Goal: Task Accomplishment & Management: Complete application form

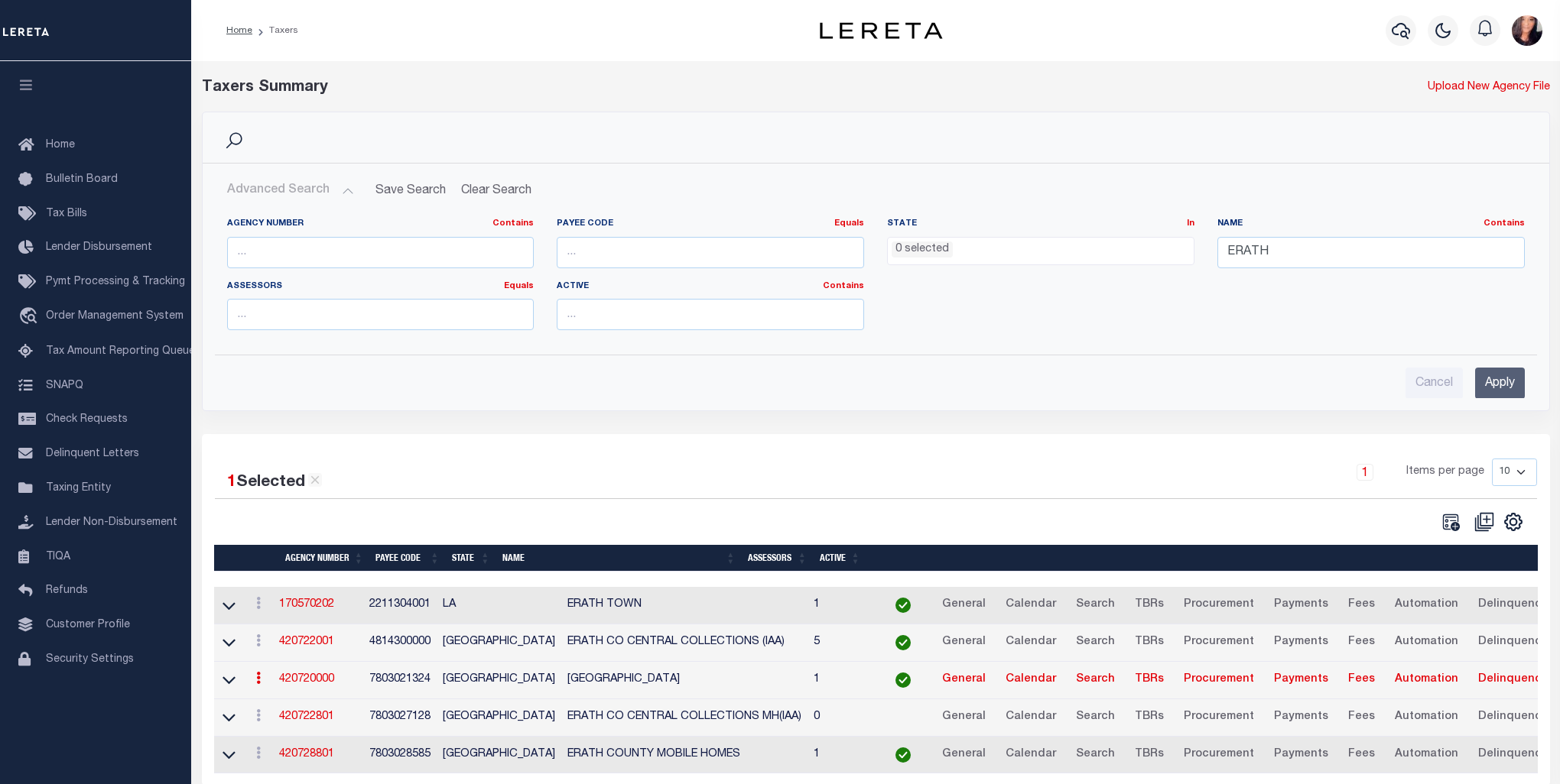
select select
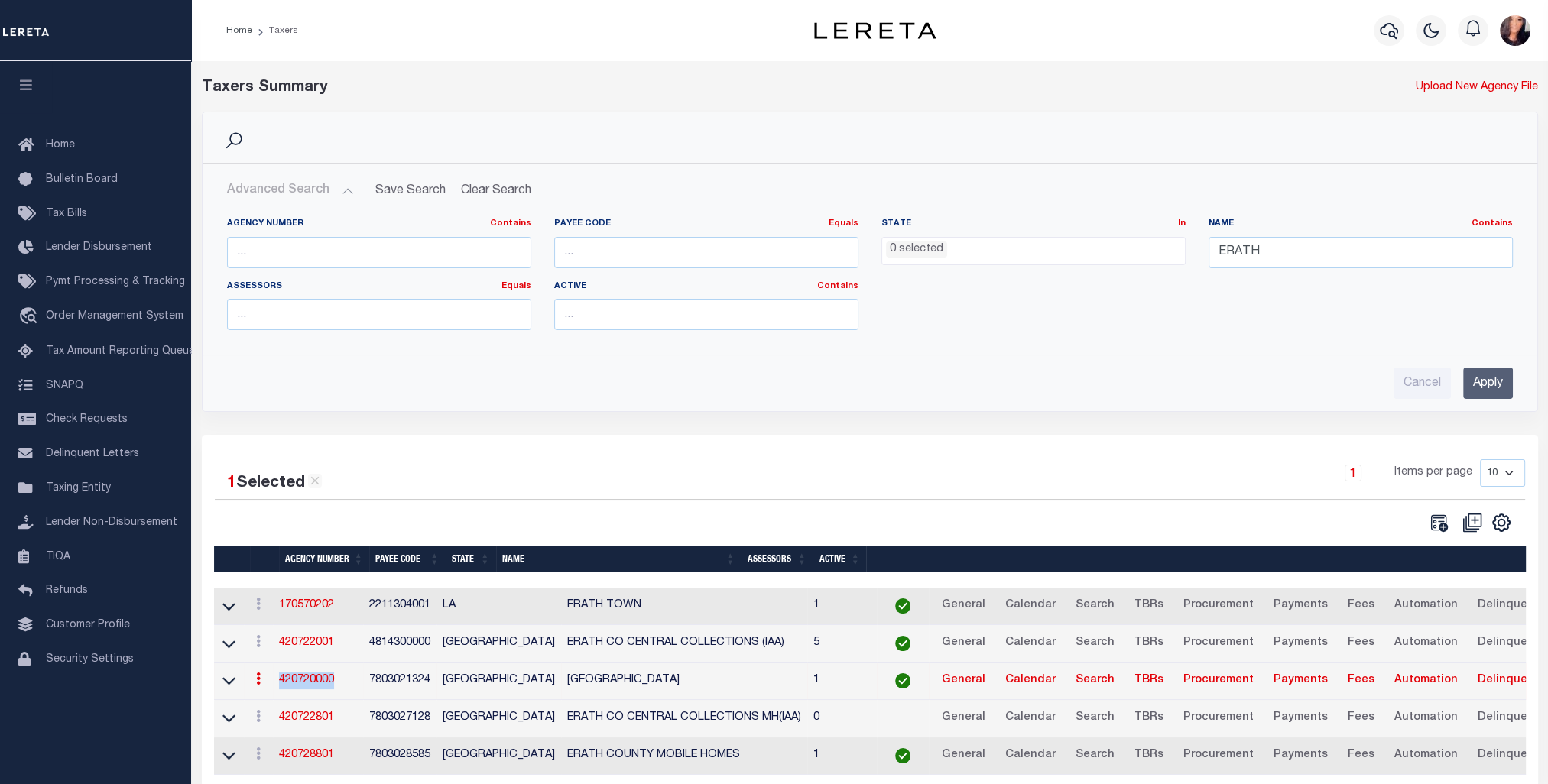
click at [321, 683] on link "420720000" at bounding box center [306, 680] width 55 height 11
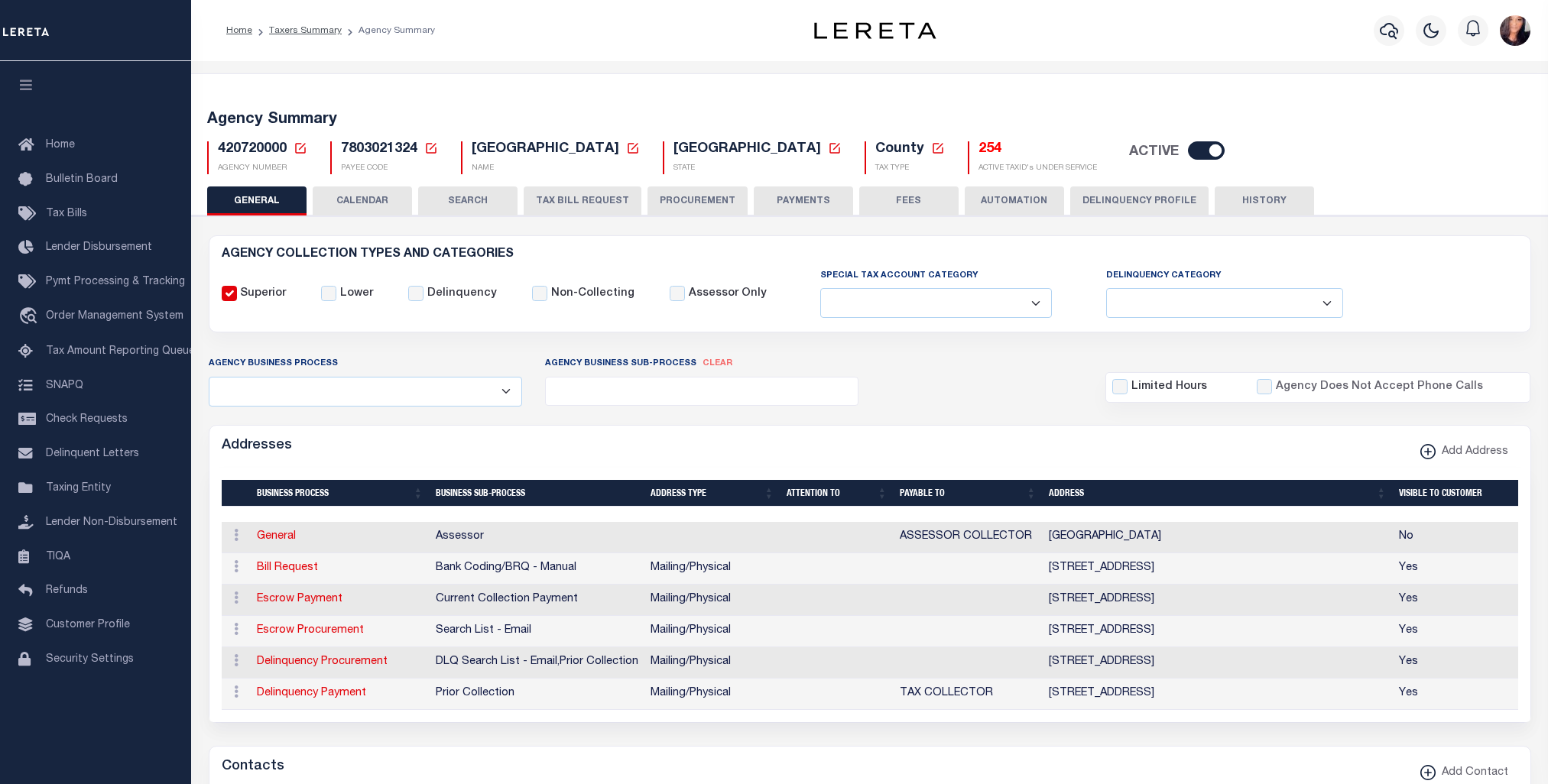
select select
click at [907, 202] on button "FEES" at bounding box center [909, 201] width 99 height 29
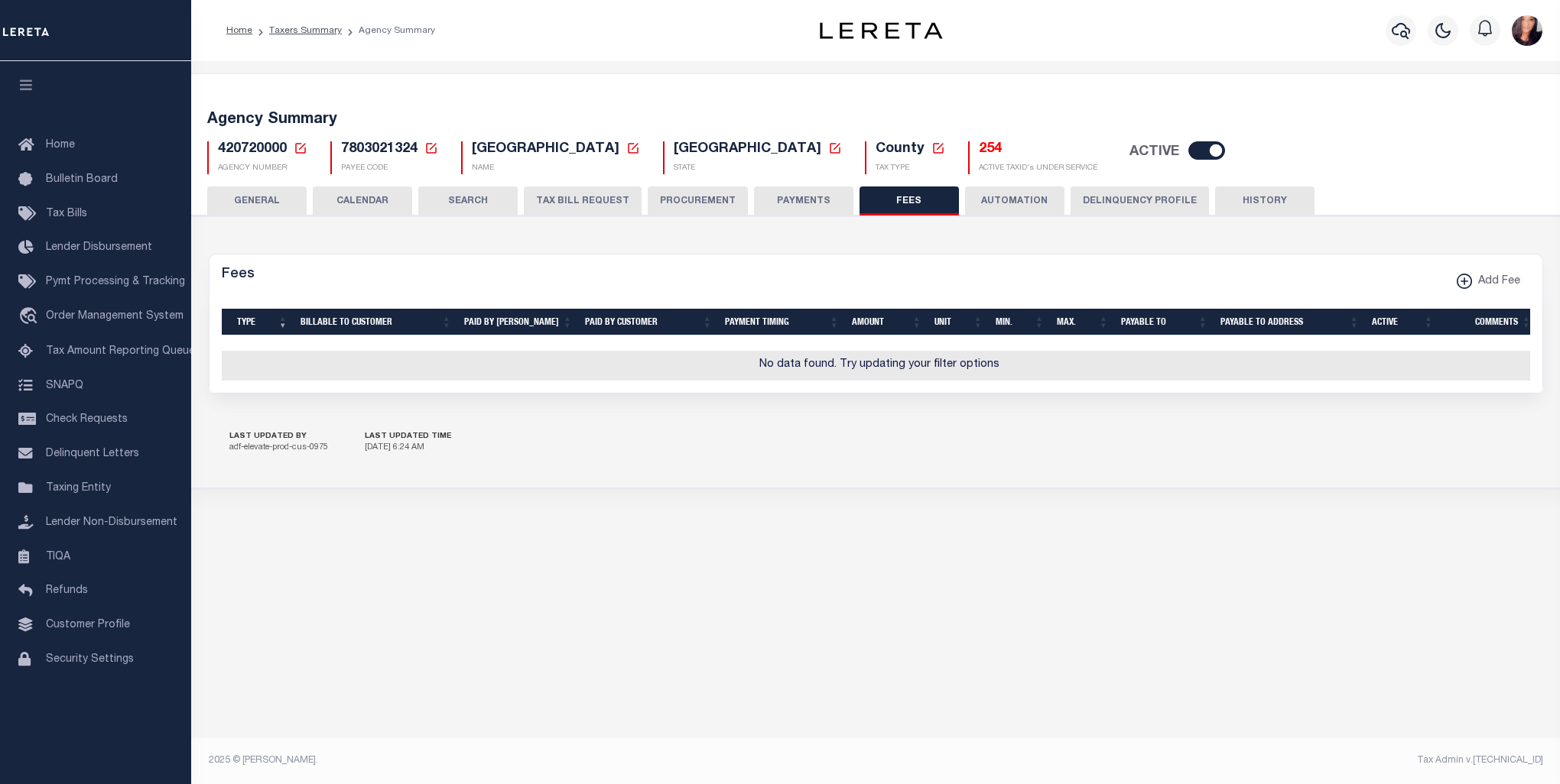
click at [277, 321] on th "Type" at bounding box center [262, 323] width 63 height 27
click at [1463, 274] on icon "button" at bounding box center [1464, 282] width 16 height 16
select select
checkbox input "false"
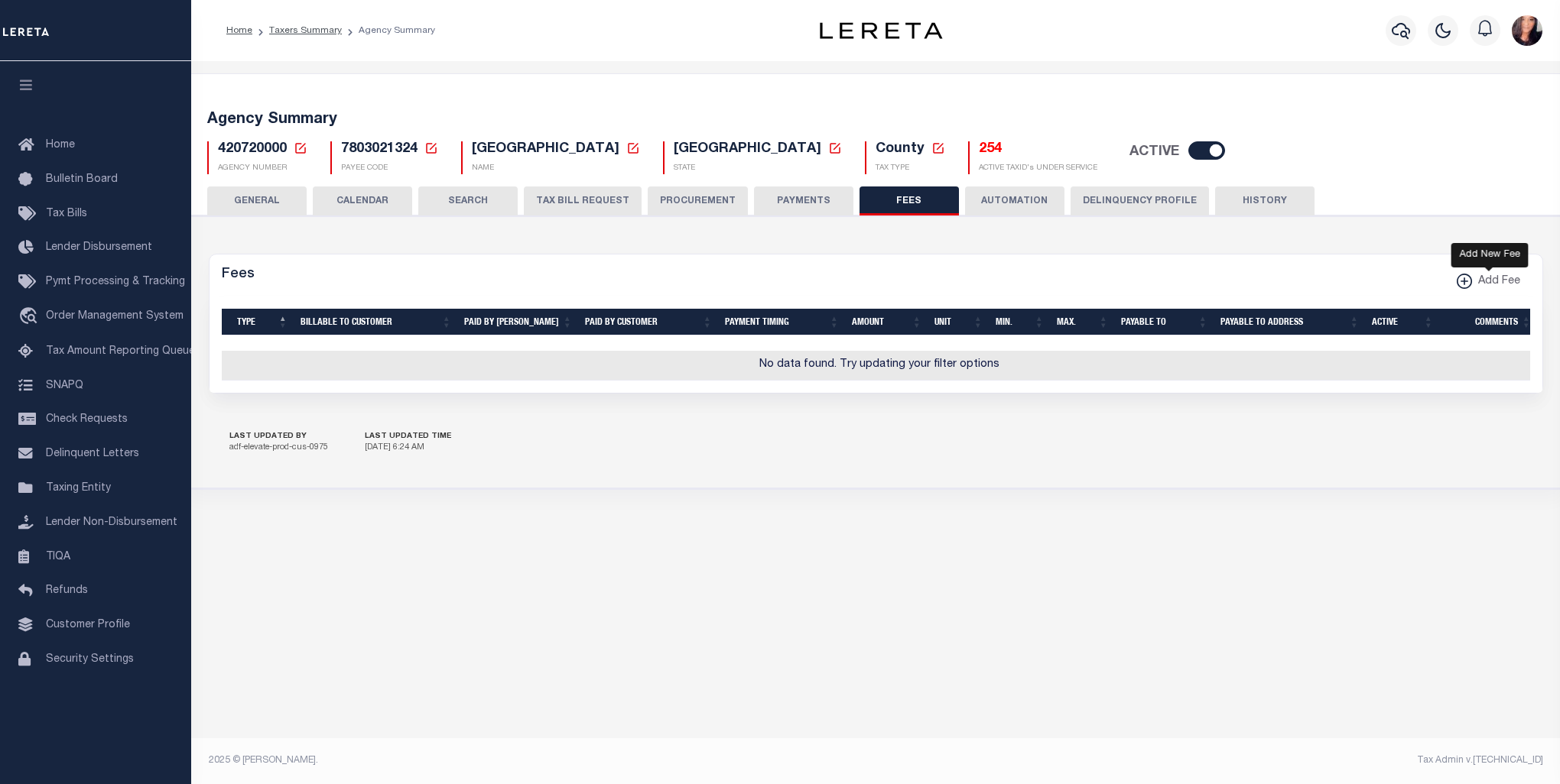
checkbox input "false"
checkbox input "true"
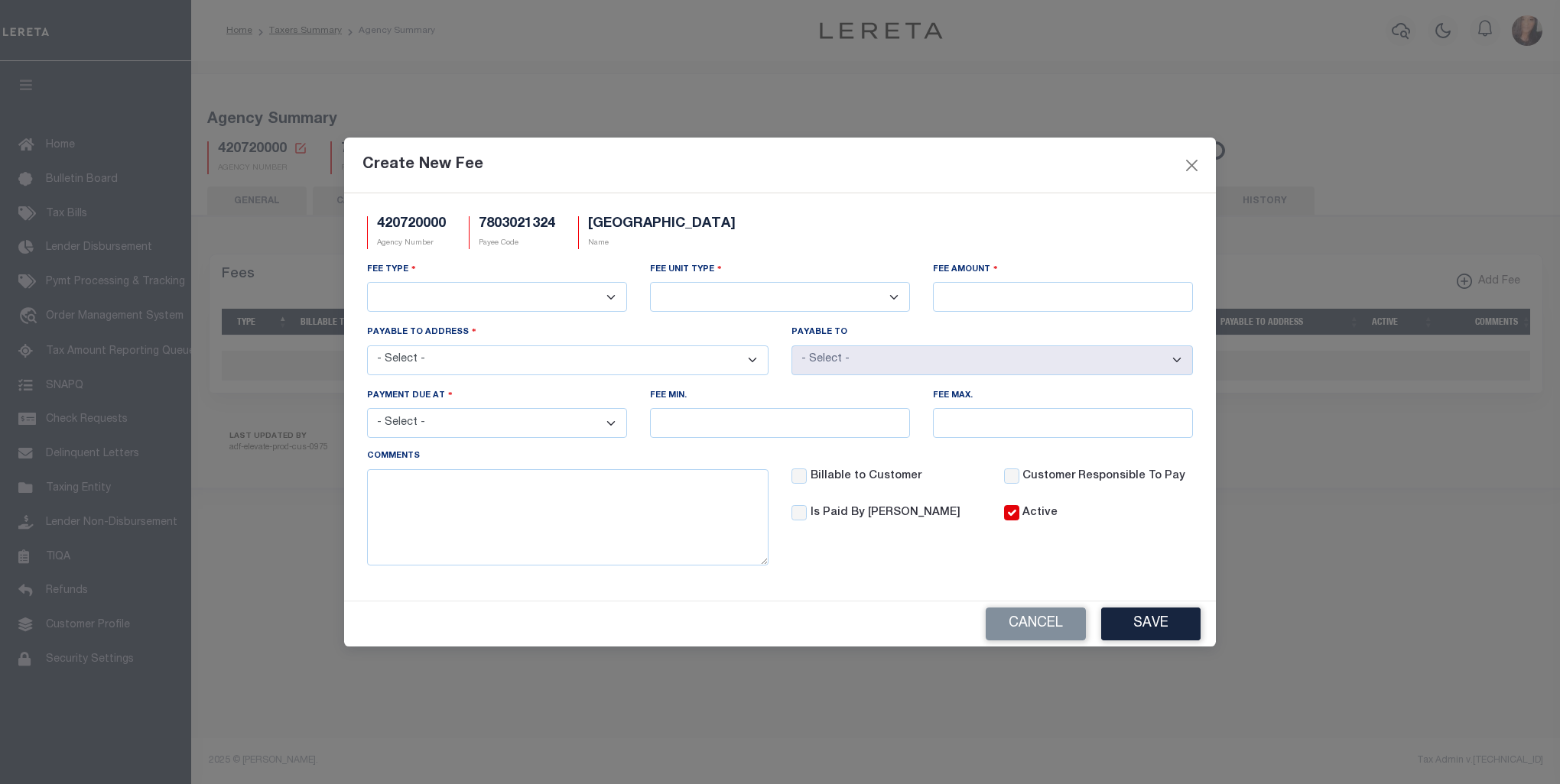
click at [615, 299] on select "3rd Party Web Extract Fee Current 3rd Party Web Extract Fee Prior Automation Fe…" at bounding box center [498, 296] width 260 height 30
click at [612, 294] on select "3rd Party Web Extract Fee Current 3rd Party Web Extract Fee Prior Automation Fe…" at bounding box center [498, 296] width 260 height 30
click at [895, 292] on select "Per Agency Per Agency Parcel Per B Service Parcel Per C Service Parcel Per File…" at bounding box center [780, 296] width 260 height 30
click at [616, 299] on select "3rd Party Web Extract Fee Current 3rd Party Web Extract Fee Prior Automation Fe…" at bounding box center [498, 296] width 260 height 30
click at [1038, 619] on button "Cancel" at bounding box center [1035, 625] width 100 height 33
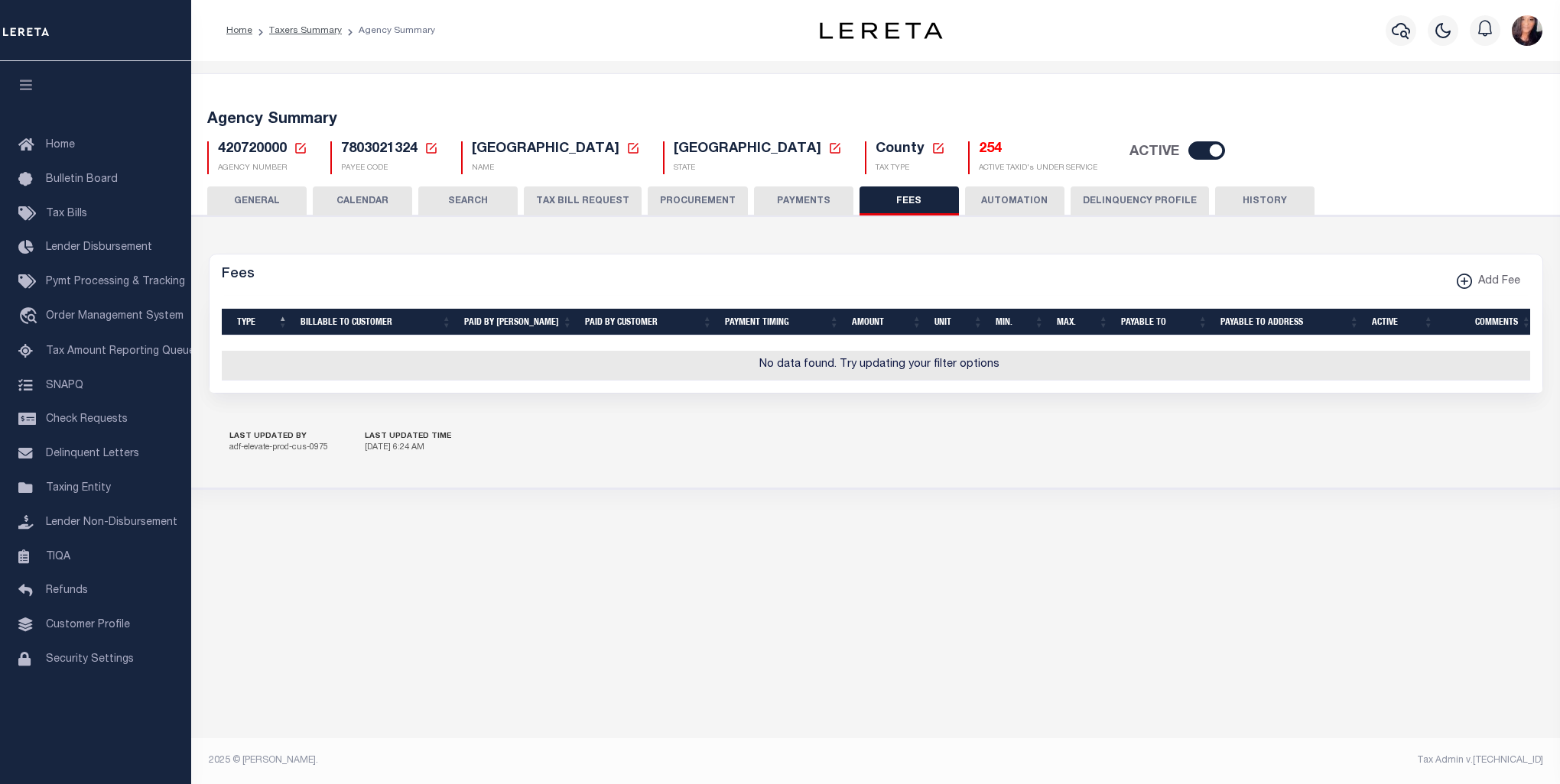
click at [273, 194] on button "GENERAL" at bounding box center [257, 201] width 99 height 29
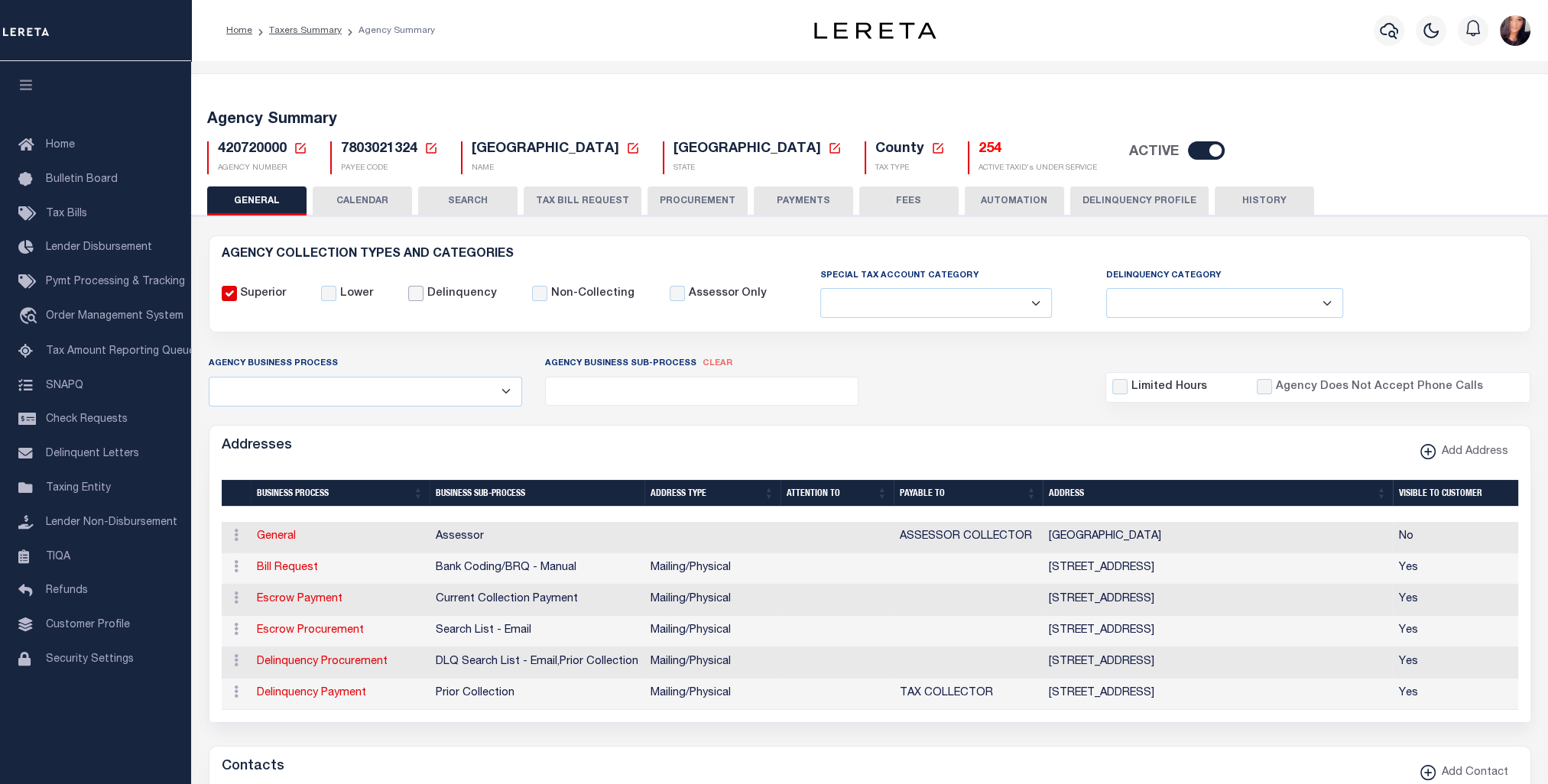
drag, startPoint x: 413, startPoint y: 294, endPoint x: 453, endPoint y: 298, distance: 40.2
click at [413, 294] on input "Delinquency" at bounding box center [416, 293] width 16 height 16
checkbox input "true"
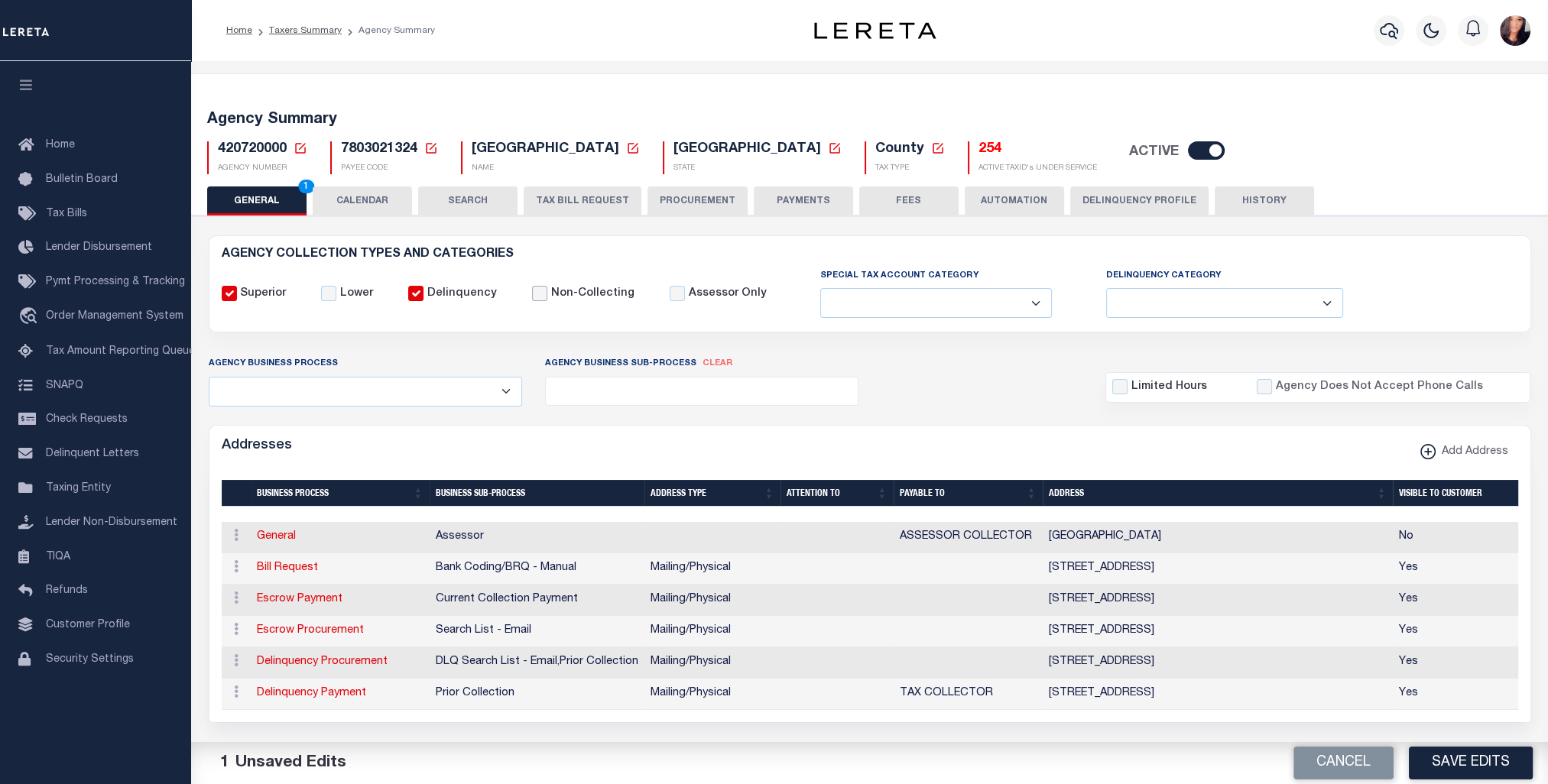
click at [533, 291] on input "Non-Collecting" at bounding box center [540, 293] width 16 height 16
checkbox input "false"
click at [413, 290] on input "Delinquency" at bounding box center [416, 293] width 16 height 16
checkbox input "false"
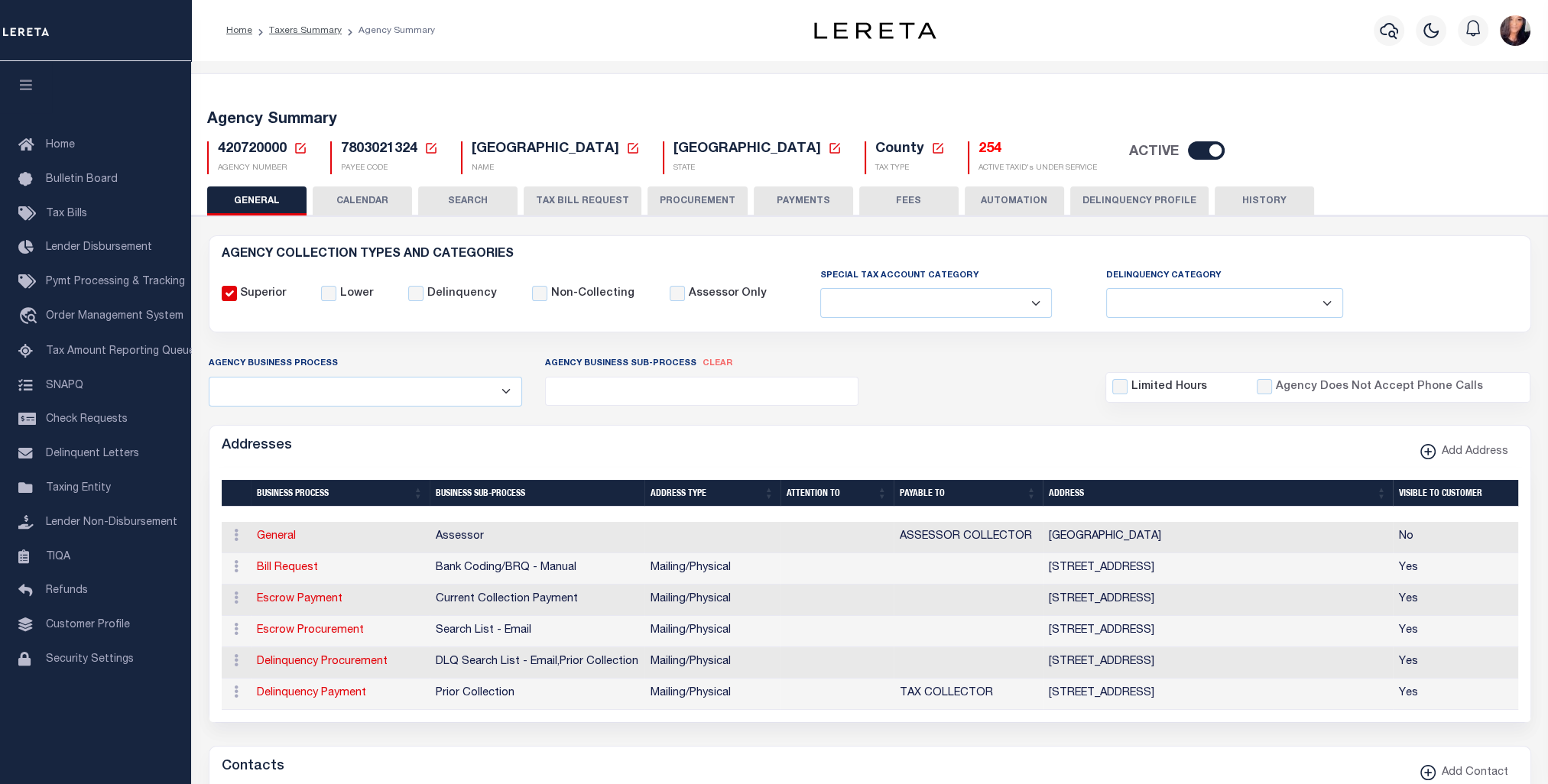
click at [1011, 304] on select "Fully Supported Supported If Provided Supported If Provided, Delinquent Only Su…" at bounding box center [936, 303] width 231 height 30
click at [1013, 304] on select "Fully Supported Supported If Provided Supported If Provided, Delinquent Only Su…" at bounding box center [936, 303] width 231 height 30
click at [1026, 305] on select "Fully Supported Supported If Provided Supported If Provided, Delinquent Only Su…" at bounding box center [936, 303] width 231 height 30
click at [1307, 299] on select "Delinquent Lien Sale Agency Delinquent Relevied Agency Delinquent Run Off Agenc…" at bounding box center [1225, 303] width 237 height 30
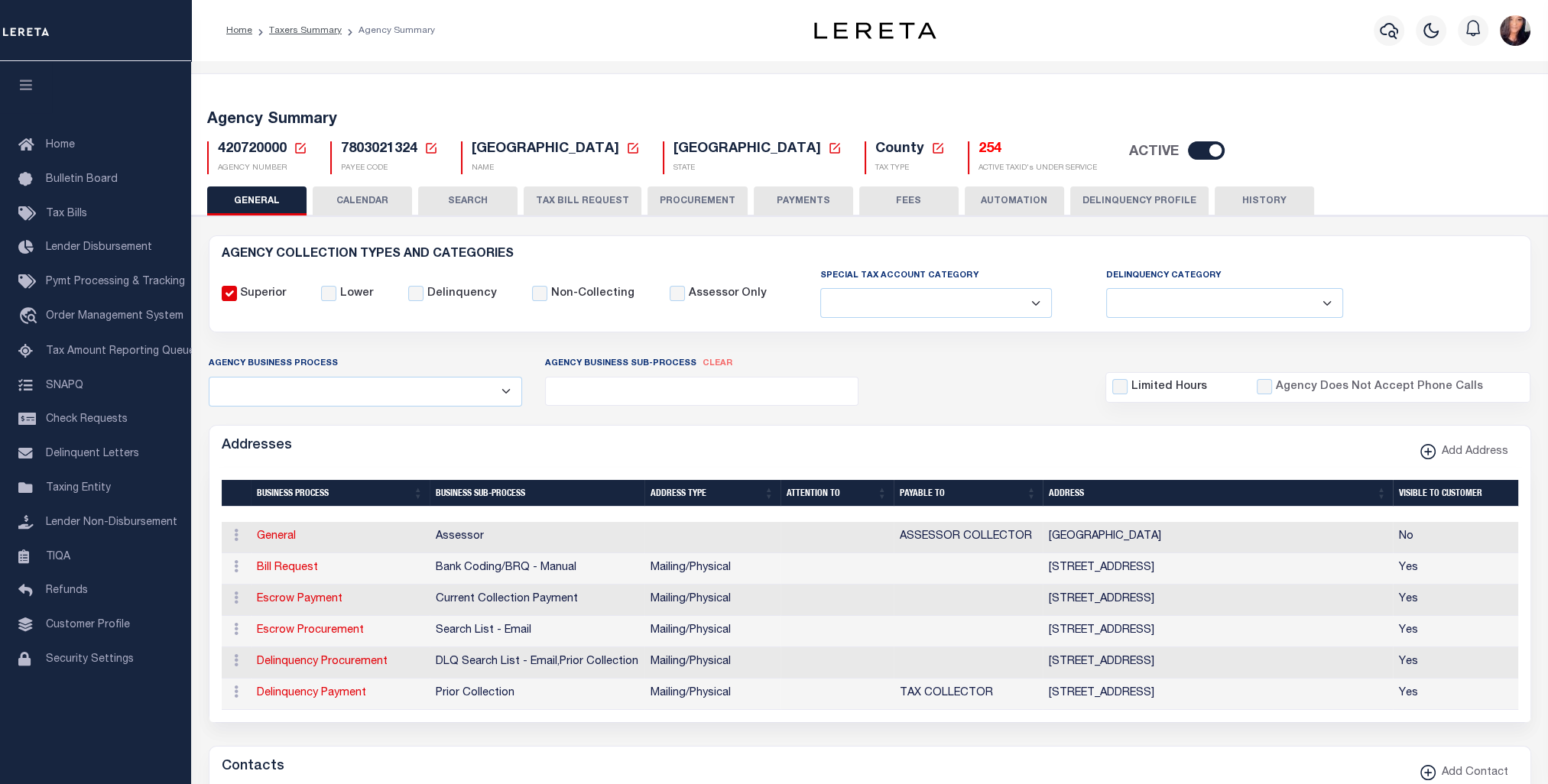
click at [1307, 299] on select "Delinquent Lien Sale Agency Delinquent Relevied Agency Delinquent Run Off Agenc…" at bounding box center [1225, 303] width 237 height 30
click at [1017, 305] on select "Fully Supported Supported If Provided Supported If Provided, Delinquent Only Su…" at bounding box center [936, 303] width 231 height 30
select select "4"
click at [820, 289] on select "Fully Supported Supported If Provided Supported If Provided, Delinquent Only Su…" at bounding box center [936, 303] width 231 height 30
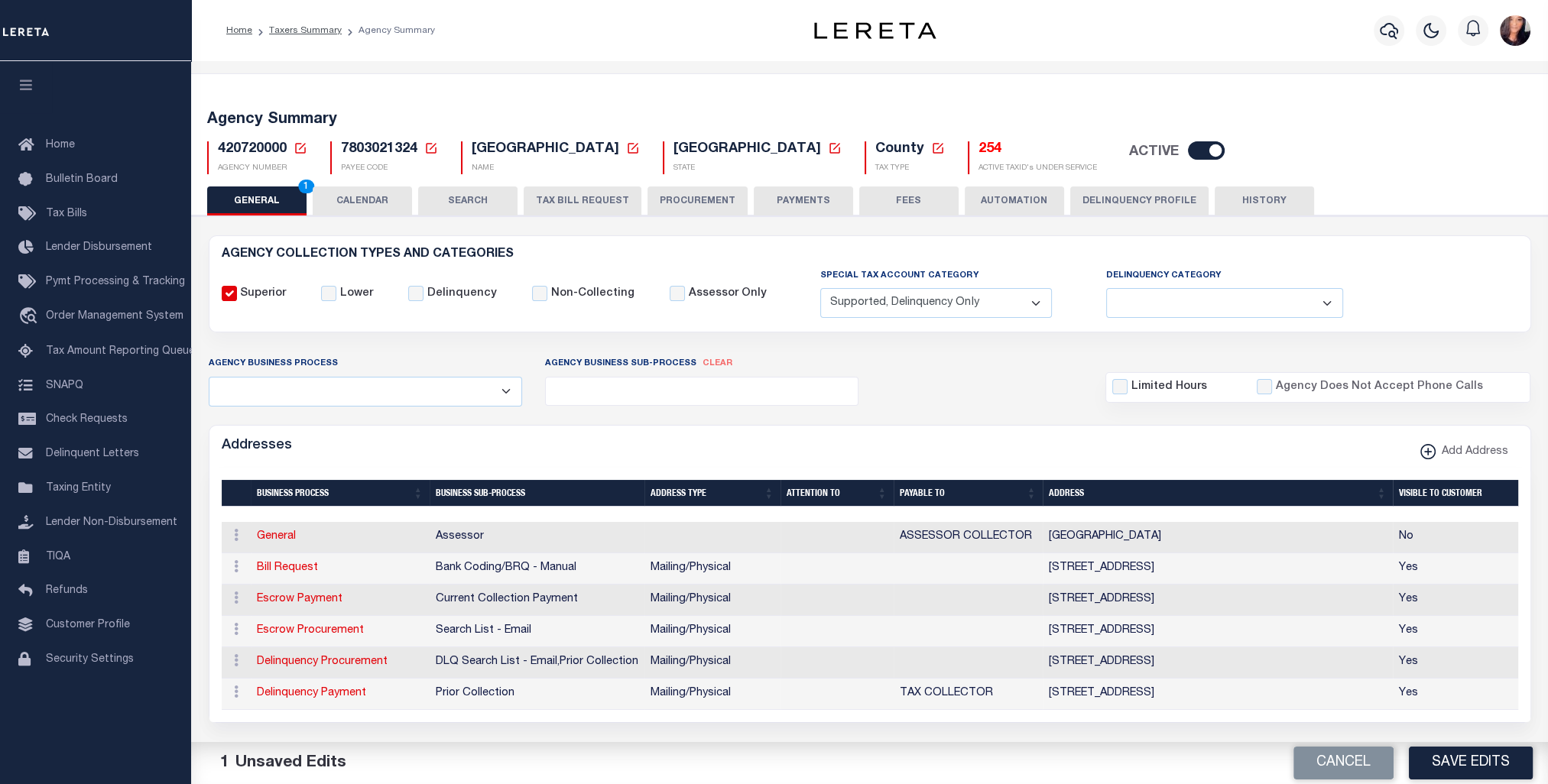
click at [1299, 301] on select "Delinquent Lien Sale Agency Delinquent Relevied Agency Delinquent Run Off Agenc…" at bounding box center [1225, 303] width 237 height 30
select select "4"
click at [1107, 289] on select "Delinquent Lien Sale Agency Delinquent Relevied Agency Delinquent Run Off Agenc…" at bounding box center [1225, 303] width 237 height 30
click at [1013, 306] on select "Fully Supported Supported If Provided Supported If Provided, Delinquent Only Su…" at bounding box center [936, 303] width 231 height 30
select select
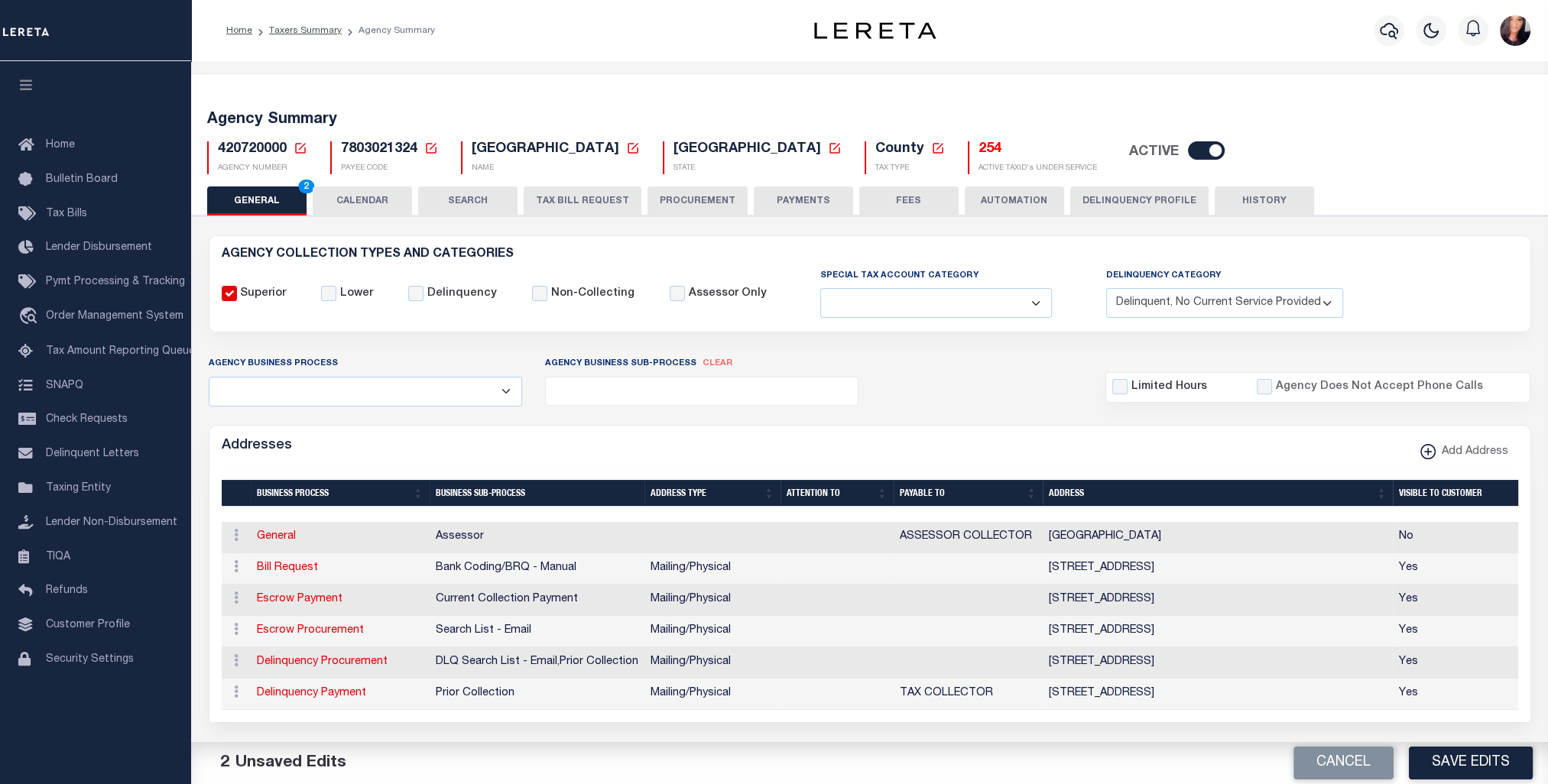
click at [820, 289] on select "Fully Supported Supported If Provided Supported If Provided, Delinquent Only Su…" at bounding box center [936, 303] width 231 height 30
click at [1300, 302] on select "Delinquent Lien Sale Agency Delinquent Relevied Agency Delinquent Run Off Agenc…" at bounding box center [1225, 303] width 237 height 30
select select
click at [1107, 289] on select "Delinquent Lien Sale Agency Delinquent Relevied Agency Delinquent Run Off Agenc…" at bounding box center [1225, 303] width 237 height 30
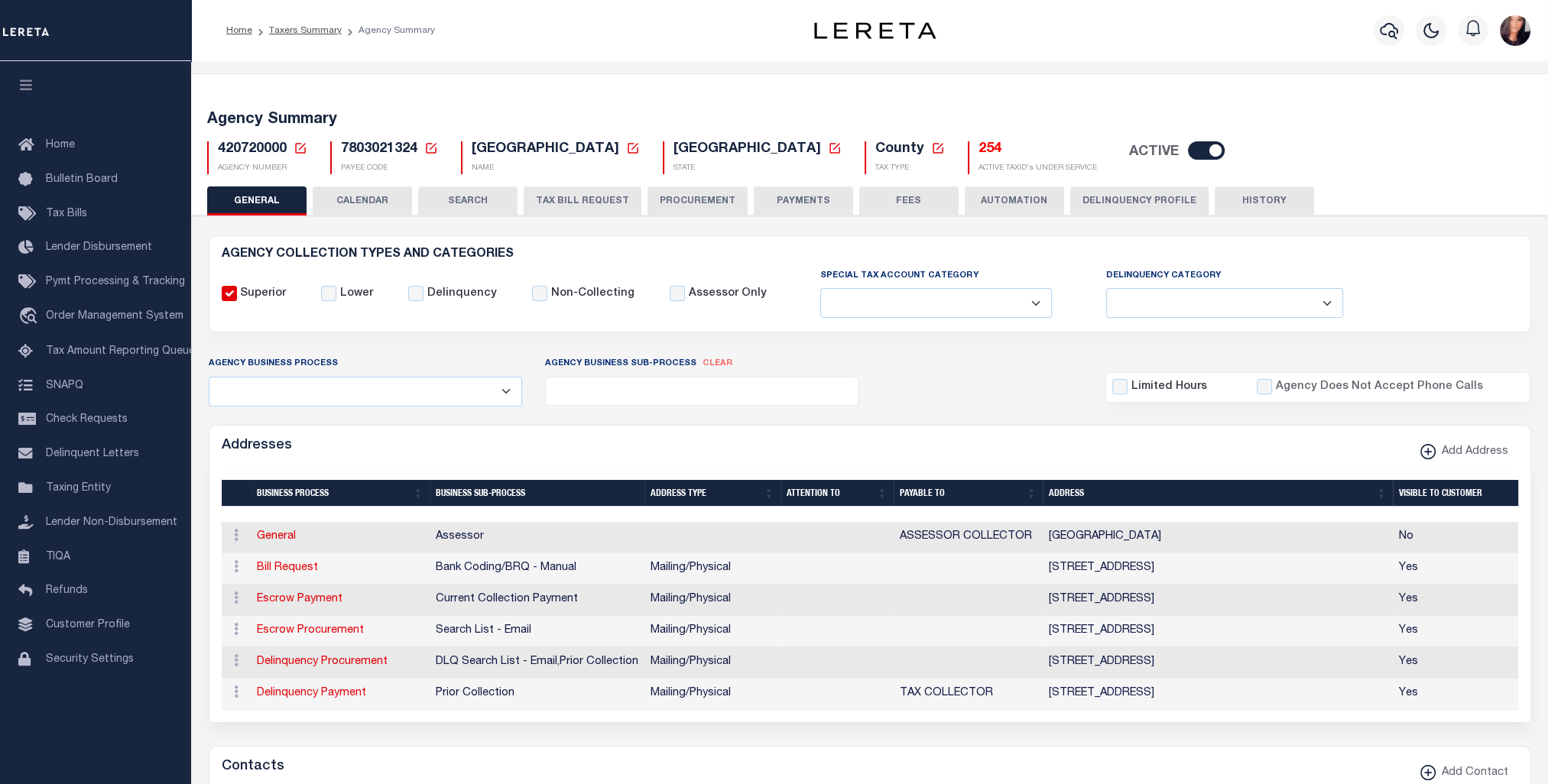
click at [300, 151] on icon at bounding box center [300, 149] width 14 height 14
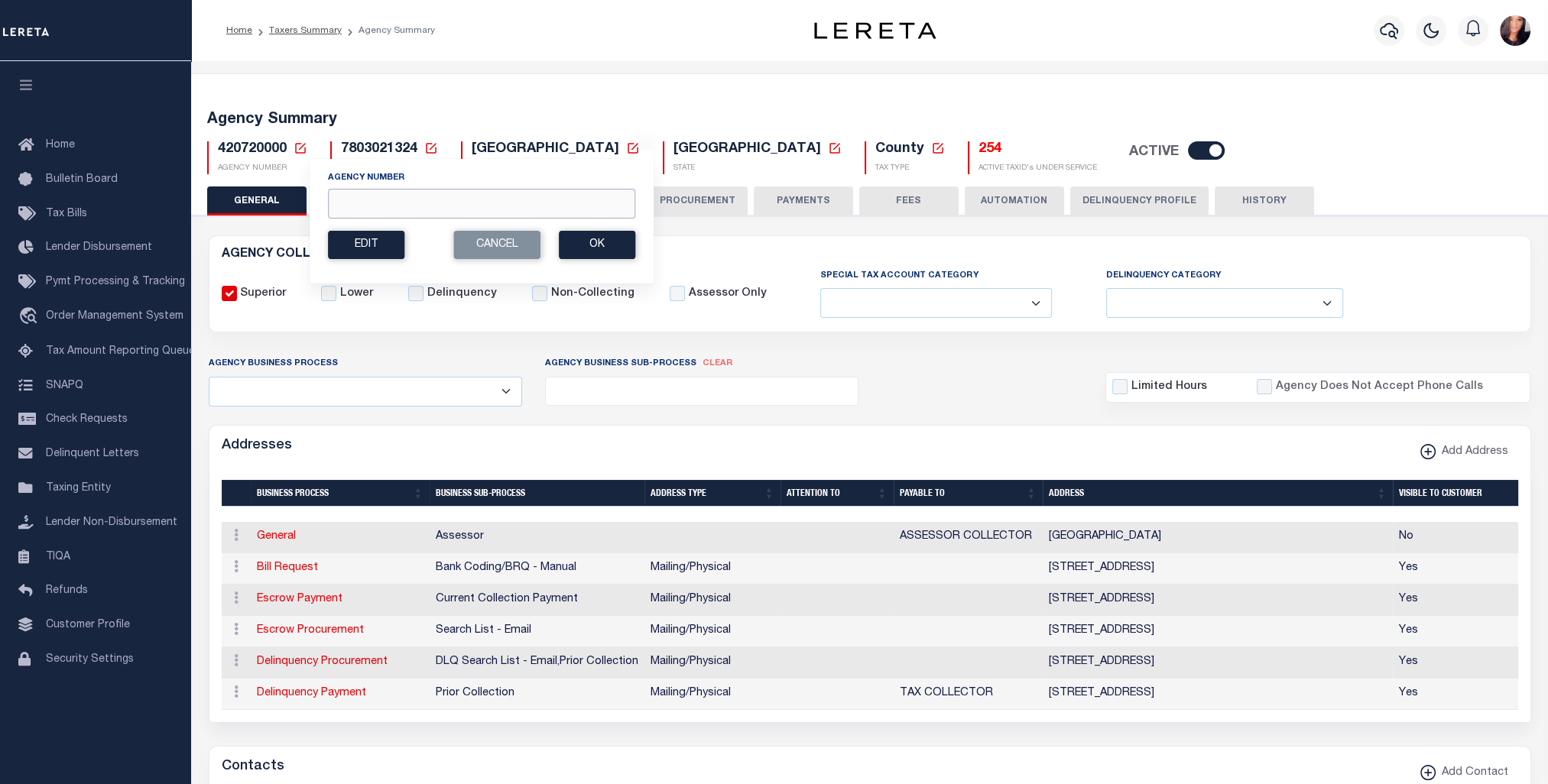
click at [414, 203] on input "Agency Number" at bounding box center [482, 203] width 307 height 30
type input "160341802"
click at [579, 242] on button "Ok" at bounding box center [597, 245] width 77 height 28
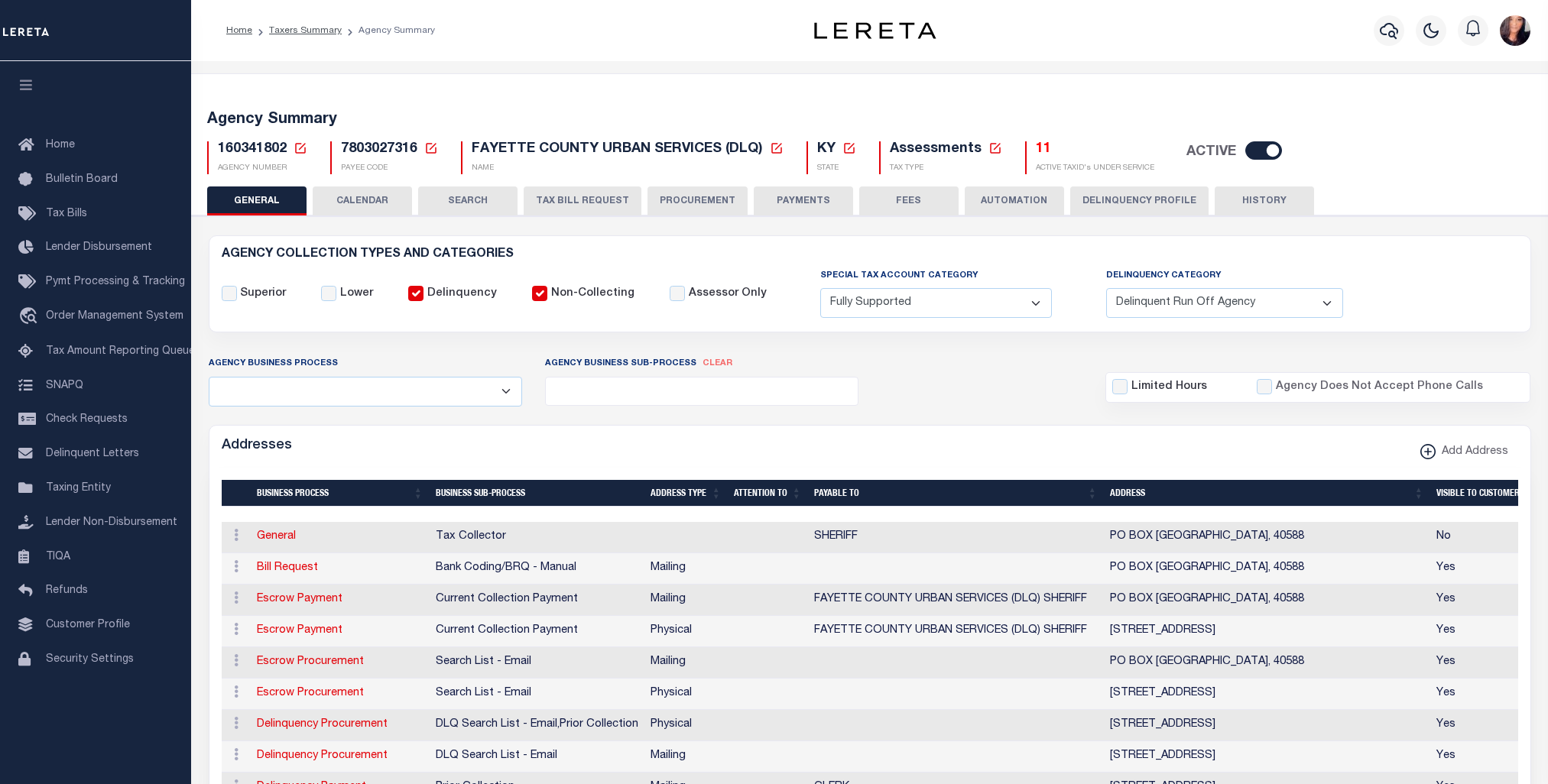
select select "1"
select select "2"
select select
click at [1007, 307] on select "Fully Supported Supported If Provided Supported If Provided, Delinquent Only Su…" at bounding box center [936, 303] width 231 height 30
select select "4"
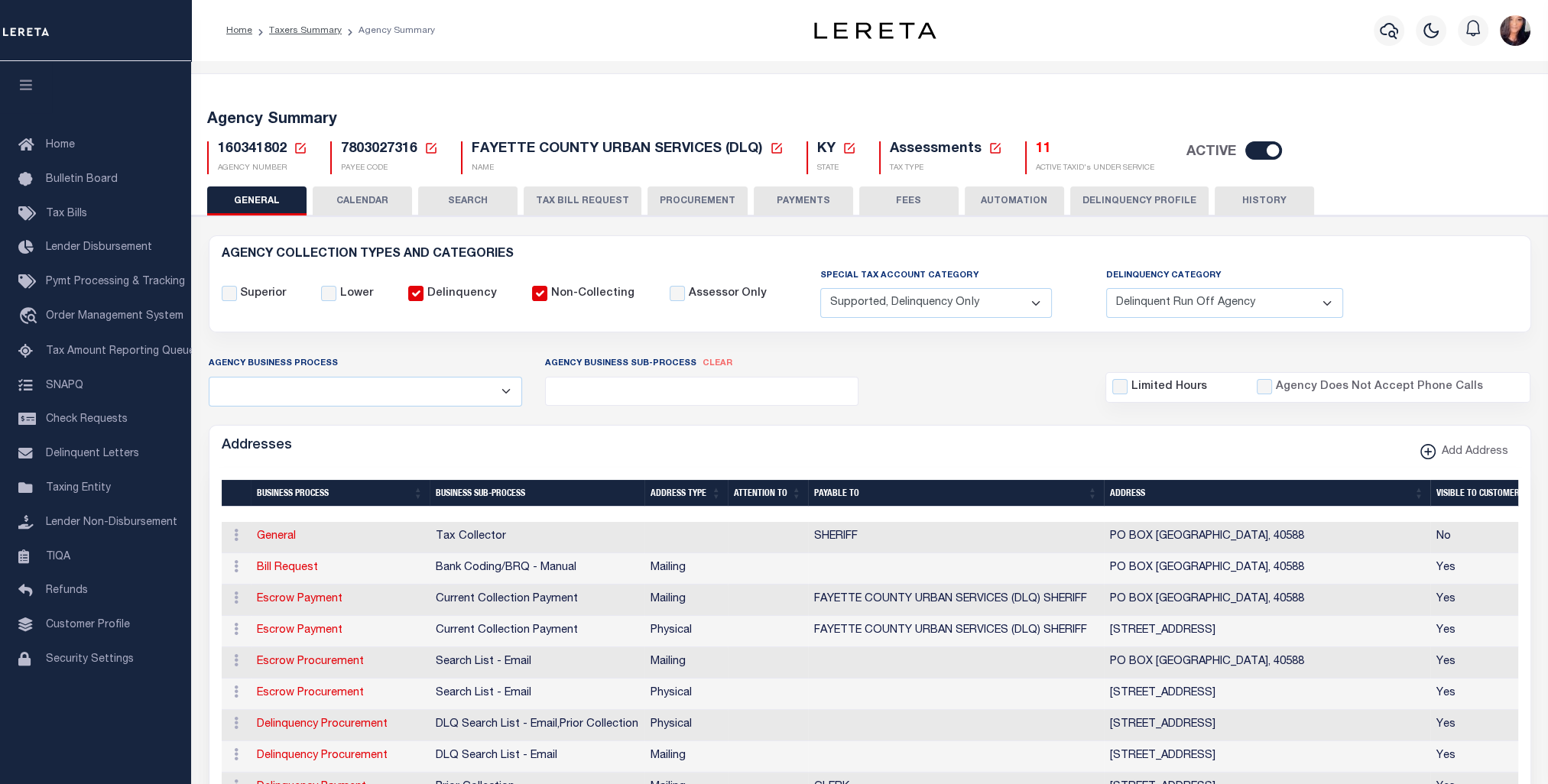
click at [820, 289] on select "Fully Supported Supported If Provided Supported If Provided, Delinquent Only Su…" at bounding box center [936, 303] width 231 height 30
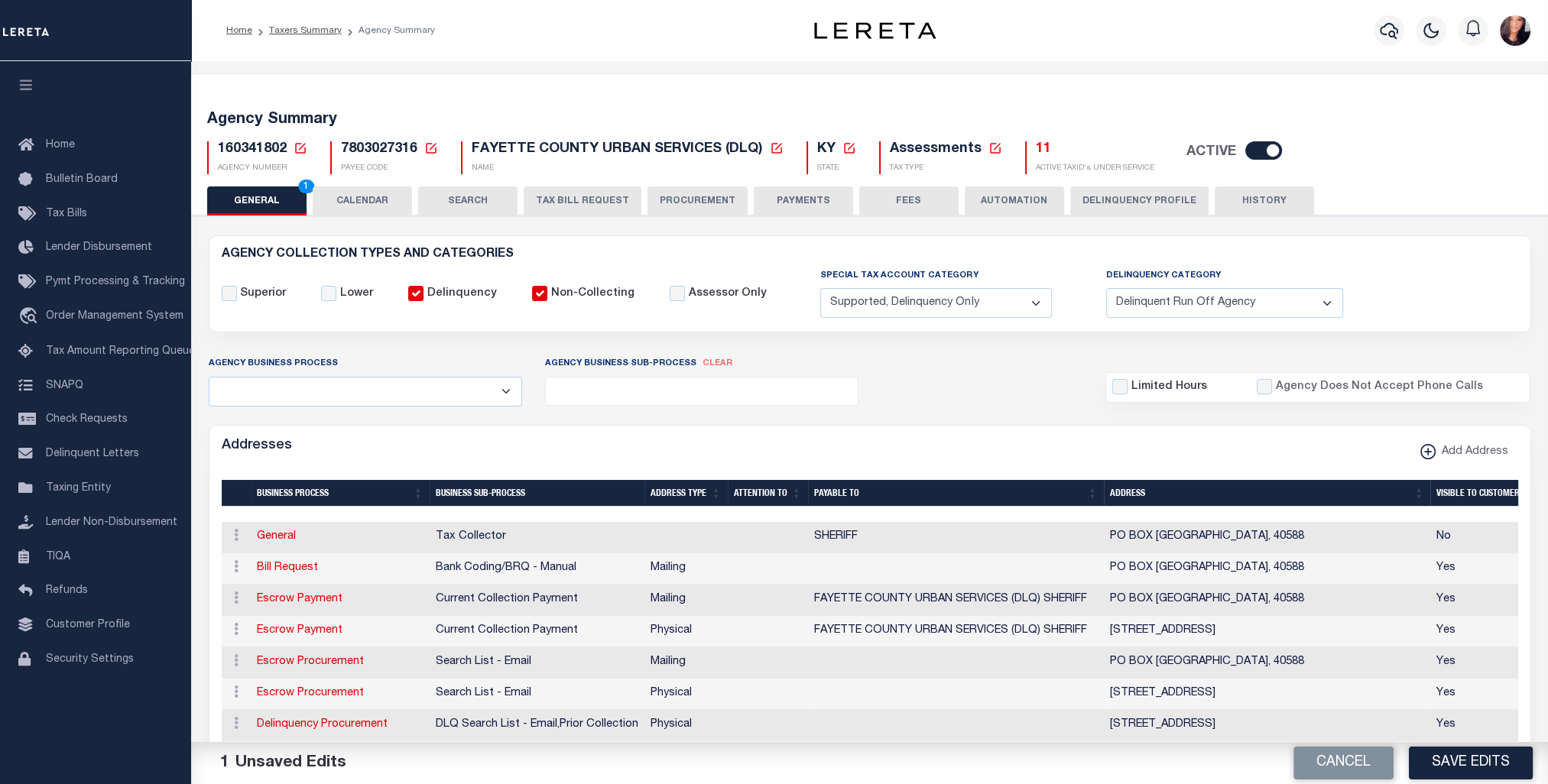
click at [1301, 307] on select "Delinquent Lien Sale Agency Delinquent Relevied Agency Delinquent Run Off Agenc…" at bounding box center [1225, 303] width 237 height 30
select select "4"
click at [1107, 289] on select "Delinquent Lien Sale Agency Delinquent Relevied Agency Delinquent Run Off Agenc…" at bounding box center [1225, 303] width 237 height 30
click at [1466, 751] on button "Save Edits" at bounding box center [1470, 764] width 123 height 33
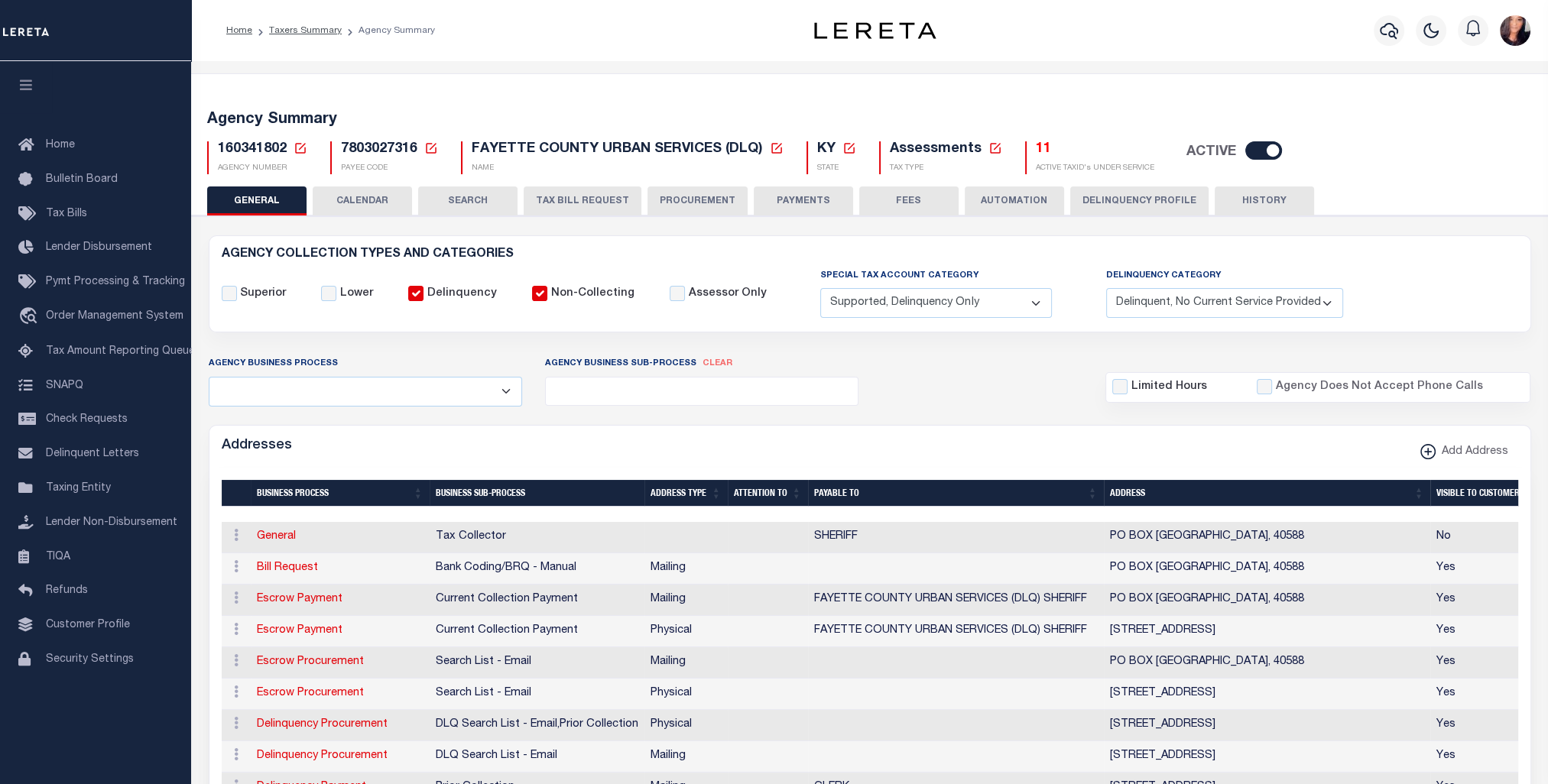
click at [1462, 176] on div "Agency Summary 160341802 Agency Number Edit Cancel Ok New Agency Number Cancel …" at bounding box center [870, 139] width 1362 height 94
click at [791, 206] on button "PAYMENTS" at bounding box center [804, 201] width 99 height 29
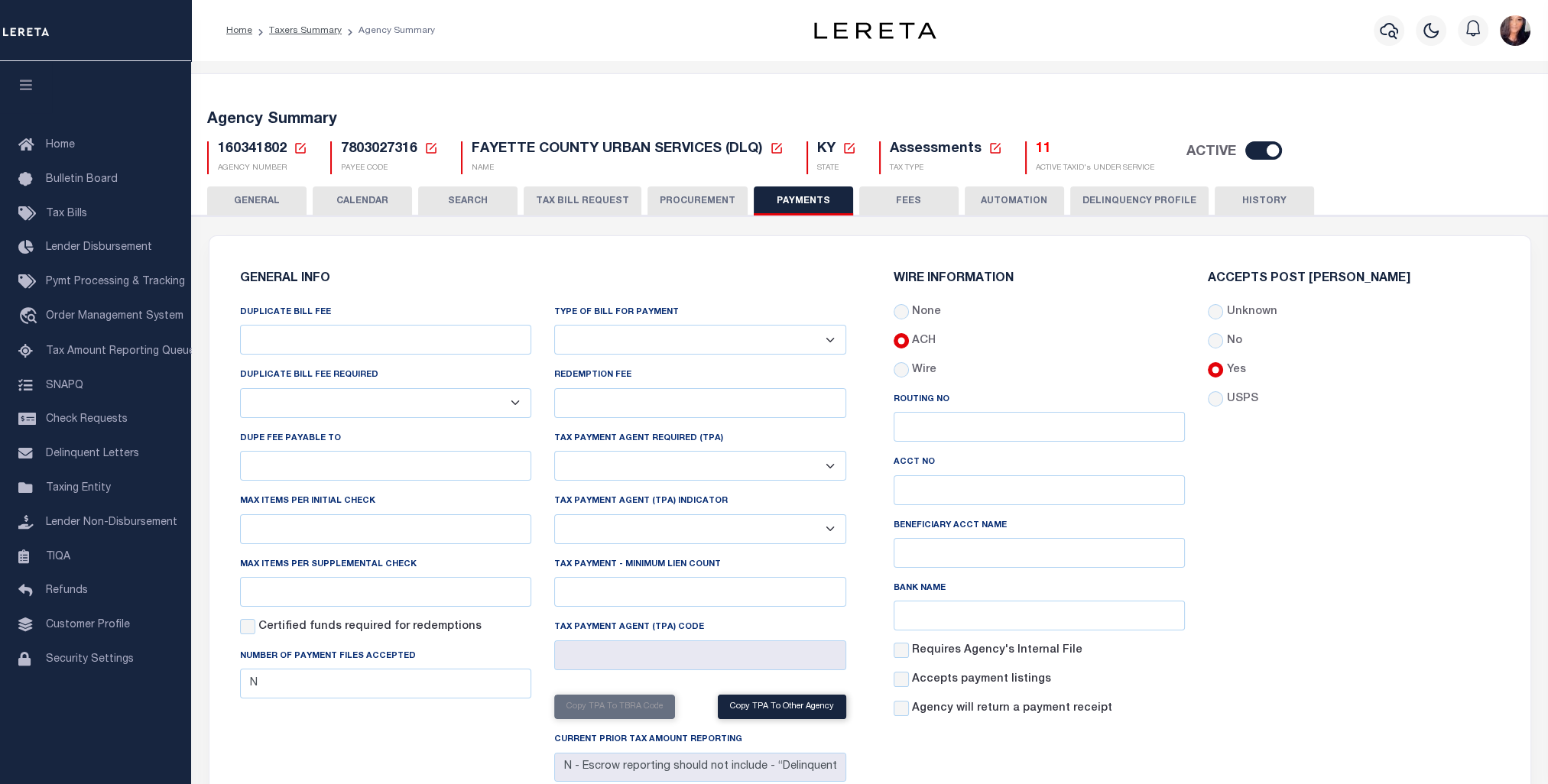
click at [1168, 200] on button "Delinquency Profile" at bounding box center [1140, 201] width 138 height 29
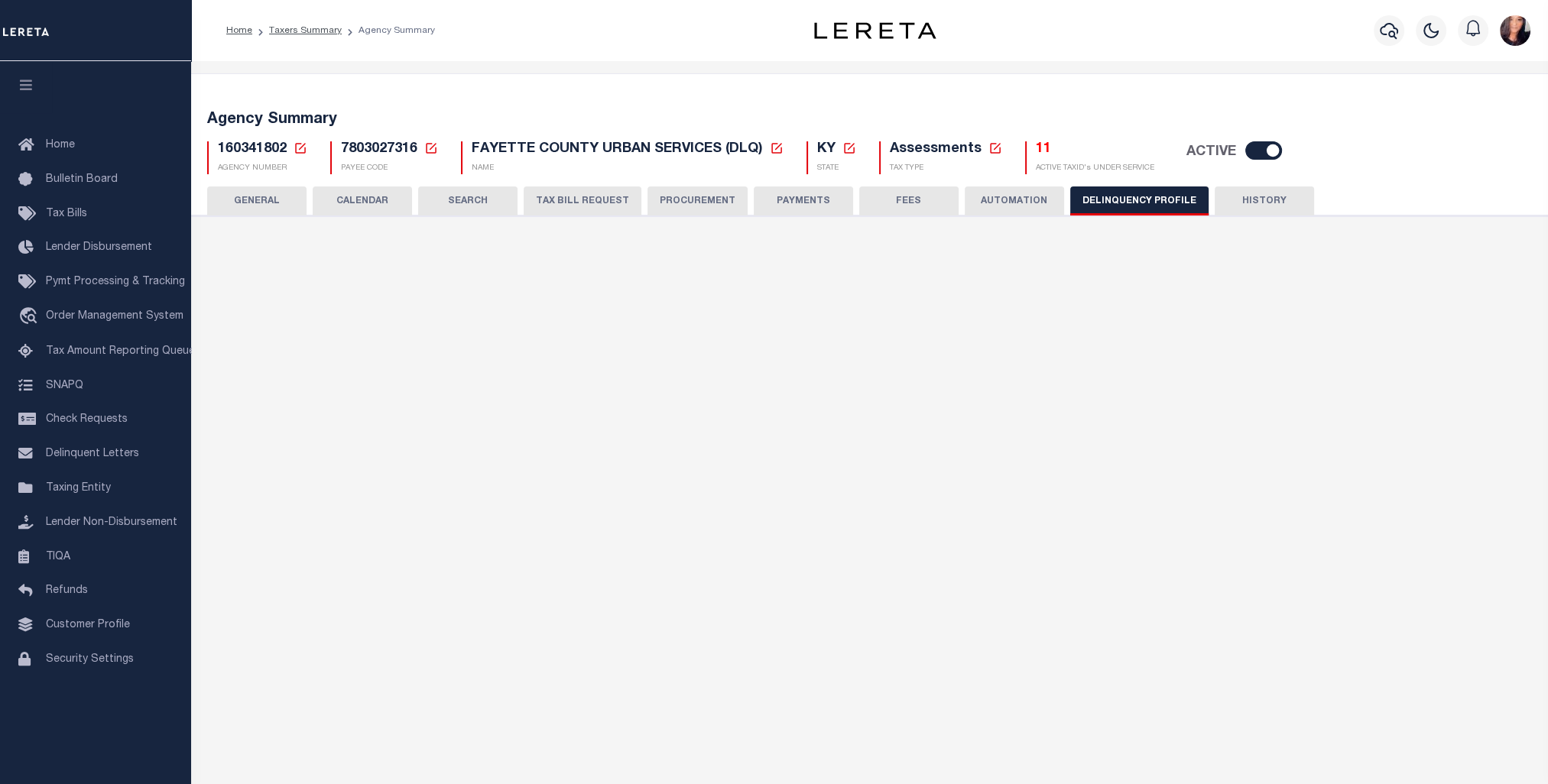
click at [1168, 200] on button "Delinquency Profile" at bounding box center [1140, 201] width 138 height 29
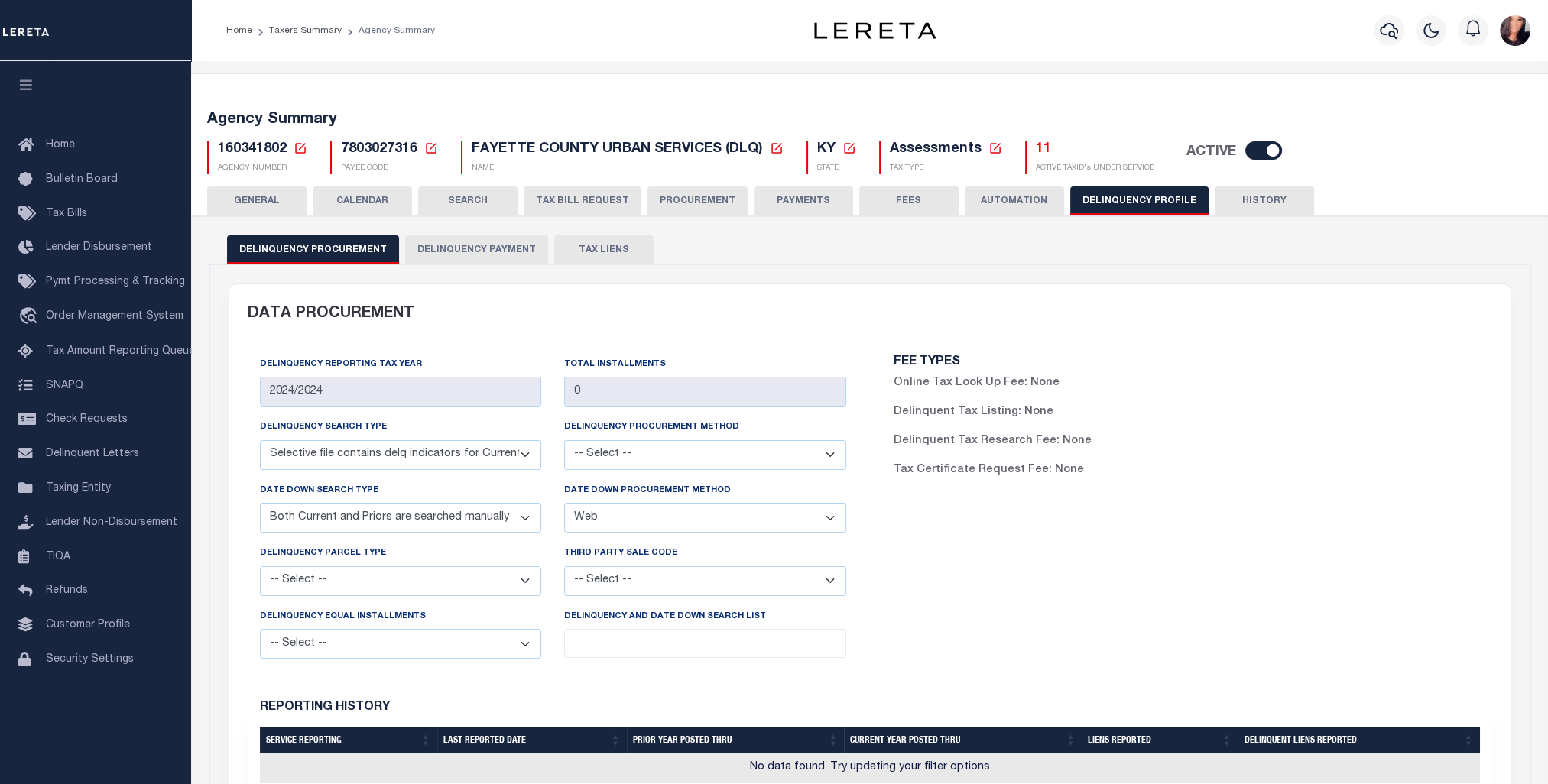
click at [485, 246] on button "Delinquency Payment" at bounding box center [476, 250] width 143 height 29
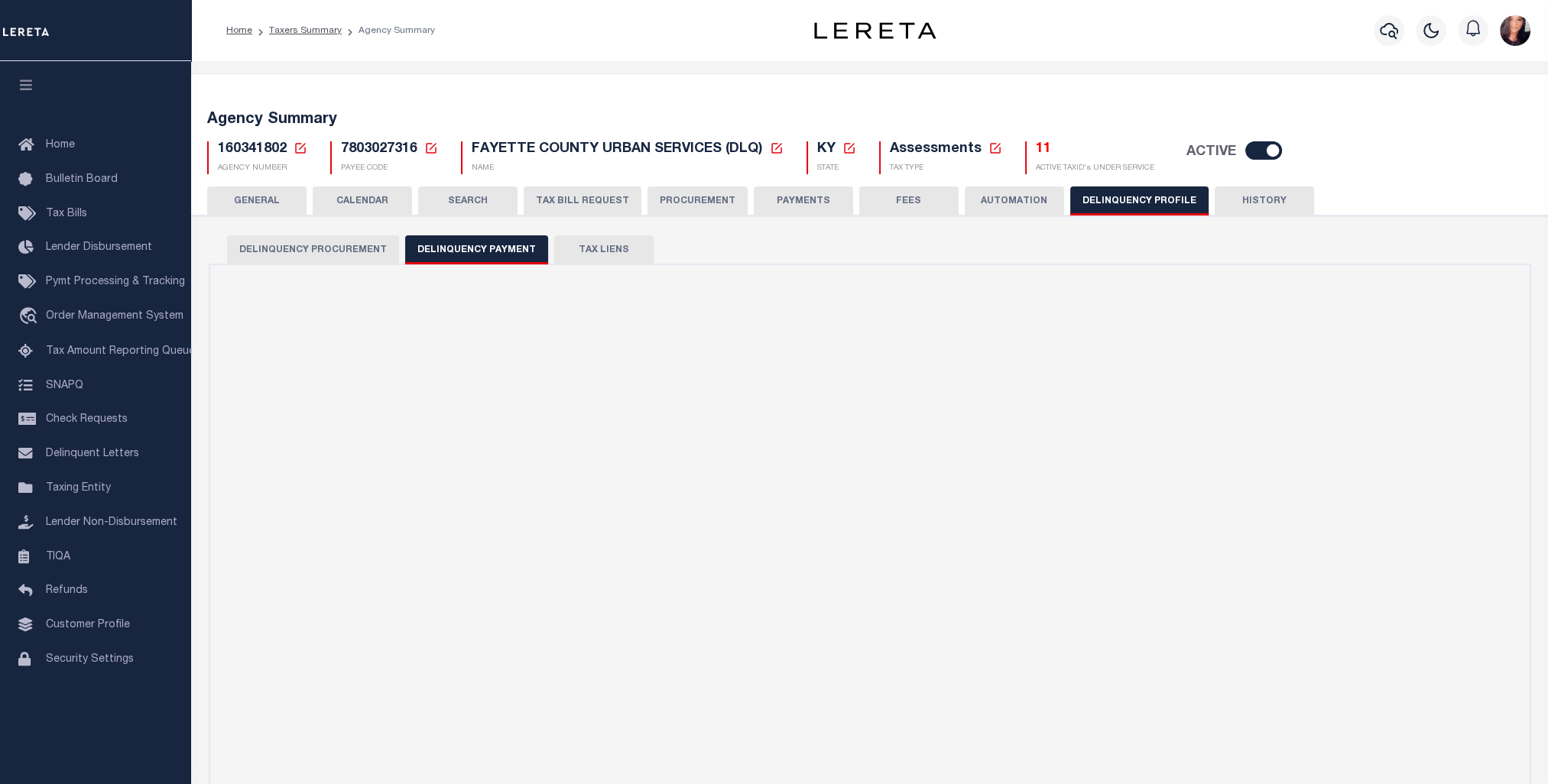
click at [485, 246] on button "Delinquency Payment" at bounding box center [476, 250] width 143 height 29
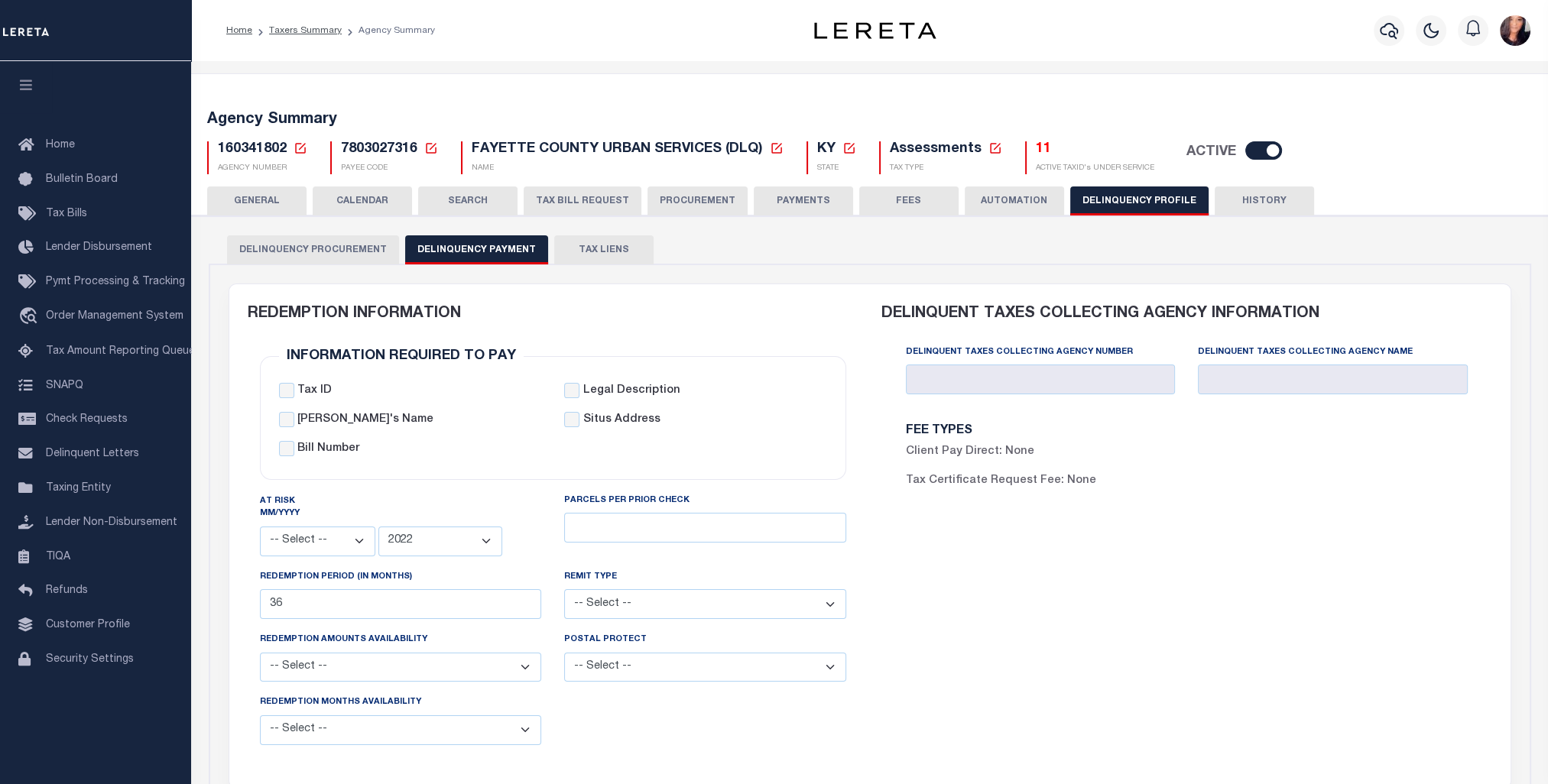
click at [303, 140] on div "160341802 Agency Number Edit Cancel Ok" at bounding box center [870, 152] width 1349 height 45
click at [298, 149] on icon at bounding box center [300, 149] width 14 height 14
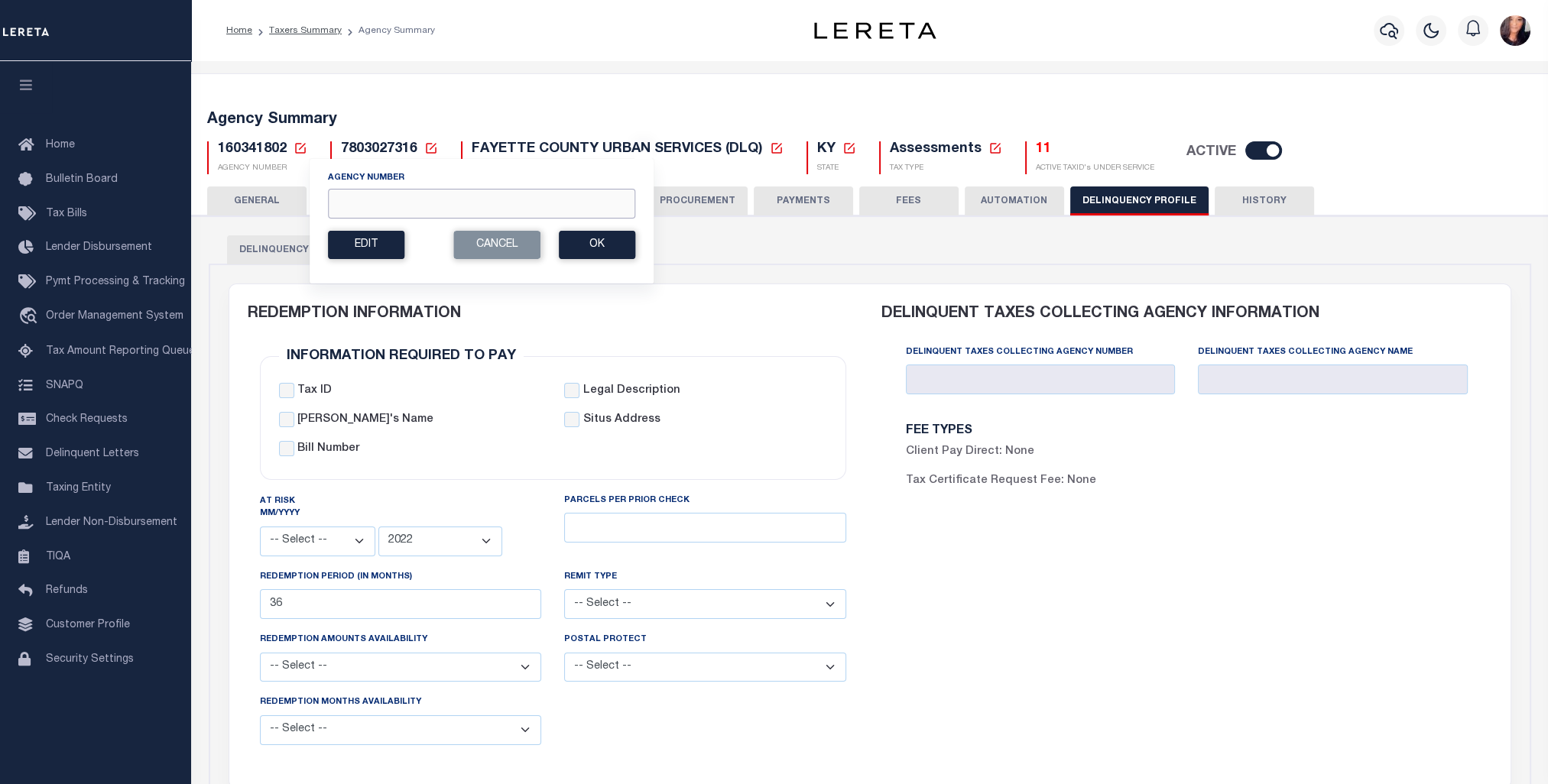
click at [462, 203] on input "Agency Number" at bounding box center [482, 203] width 307 height 30
type input "160340000"
click at [620, 246] on button "Ok" at bounding box center [597, 245] width 77 height 28
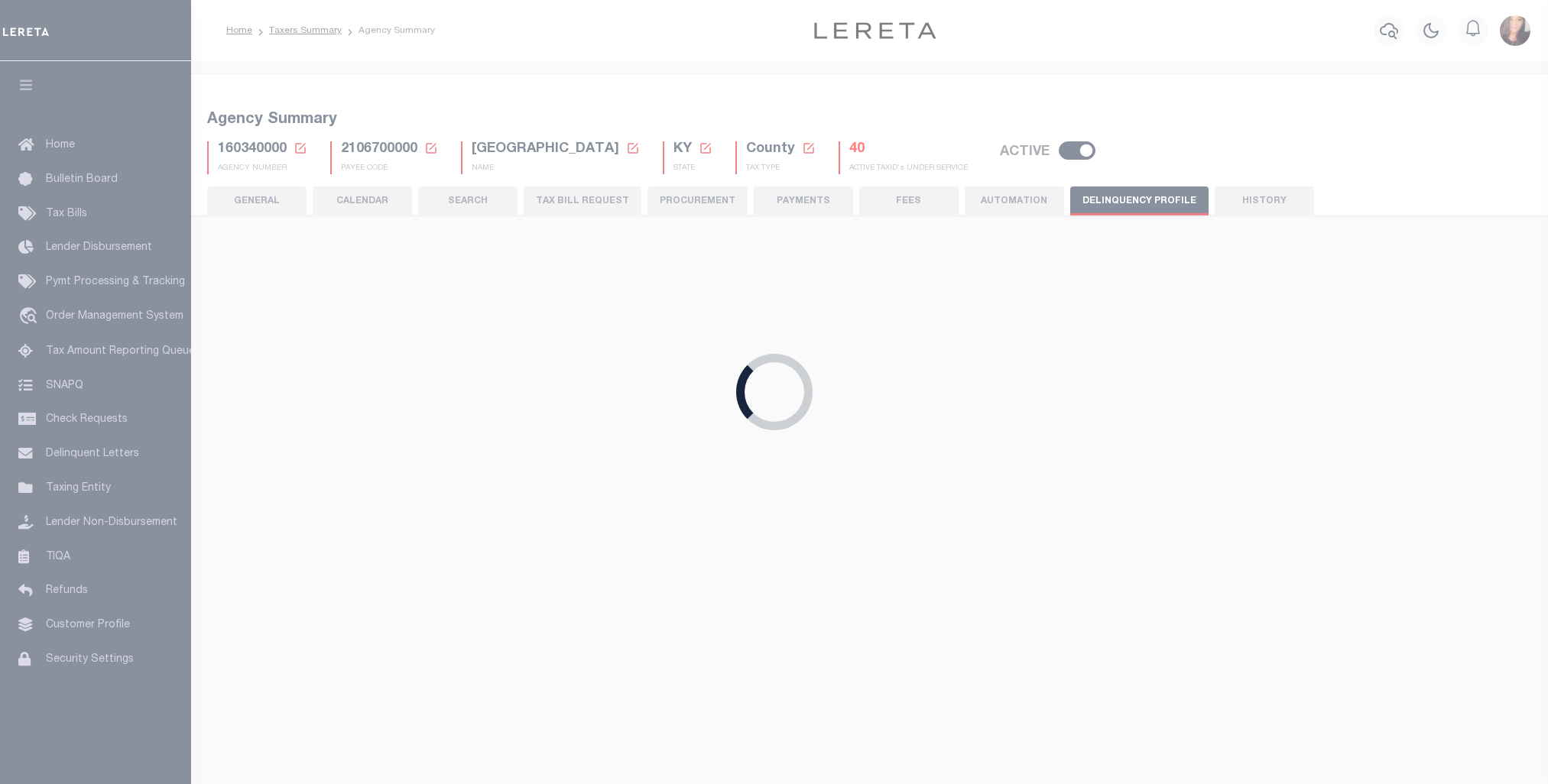
select select
select select "2022"
type input "36"
select select
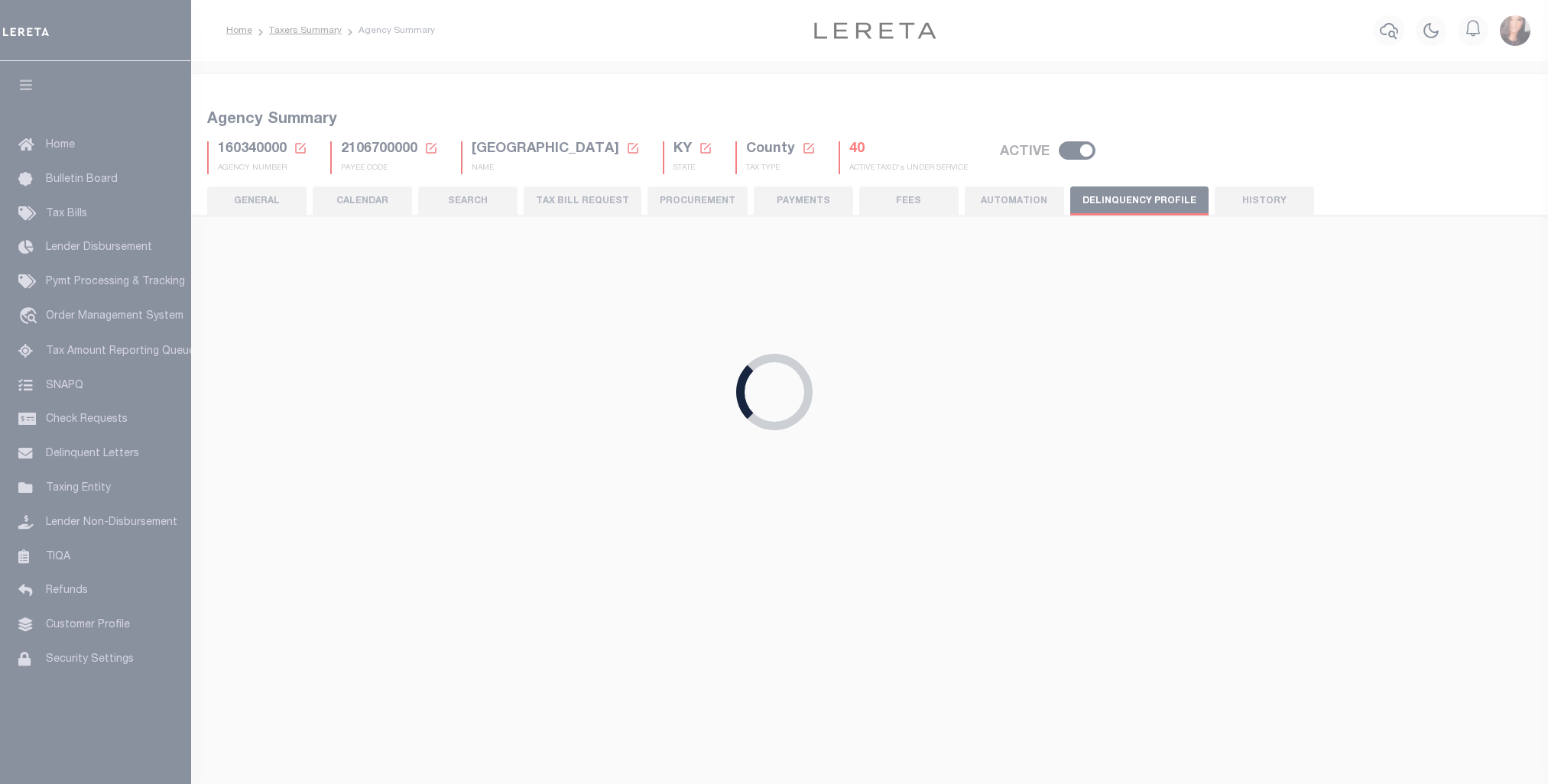
select select
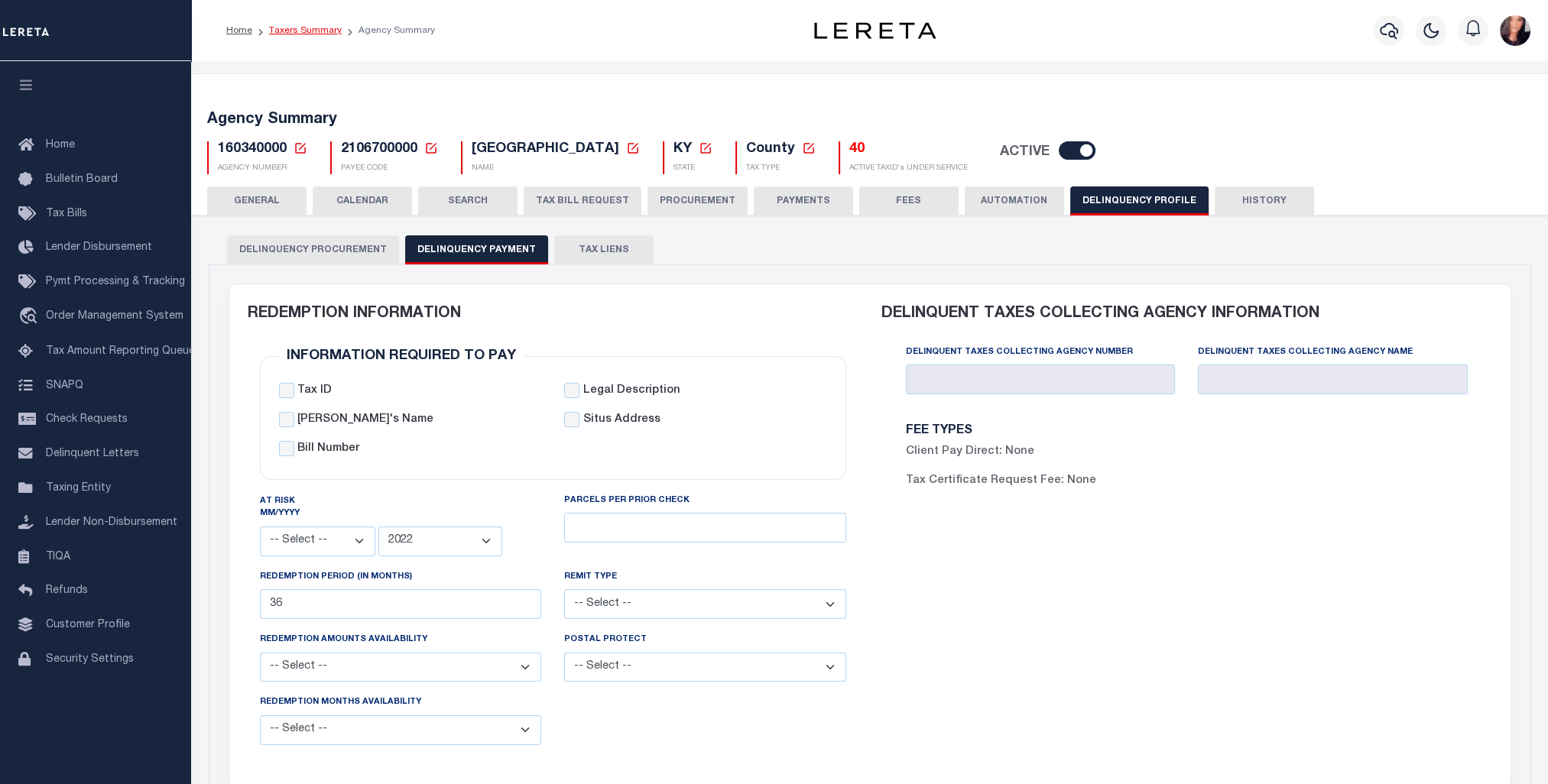
click at [302, 27] on link "Taxers Summary" at bounding box center [305, 30] width 73 height 9
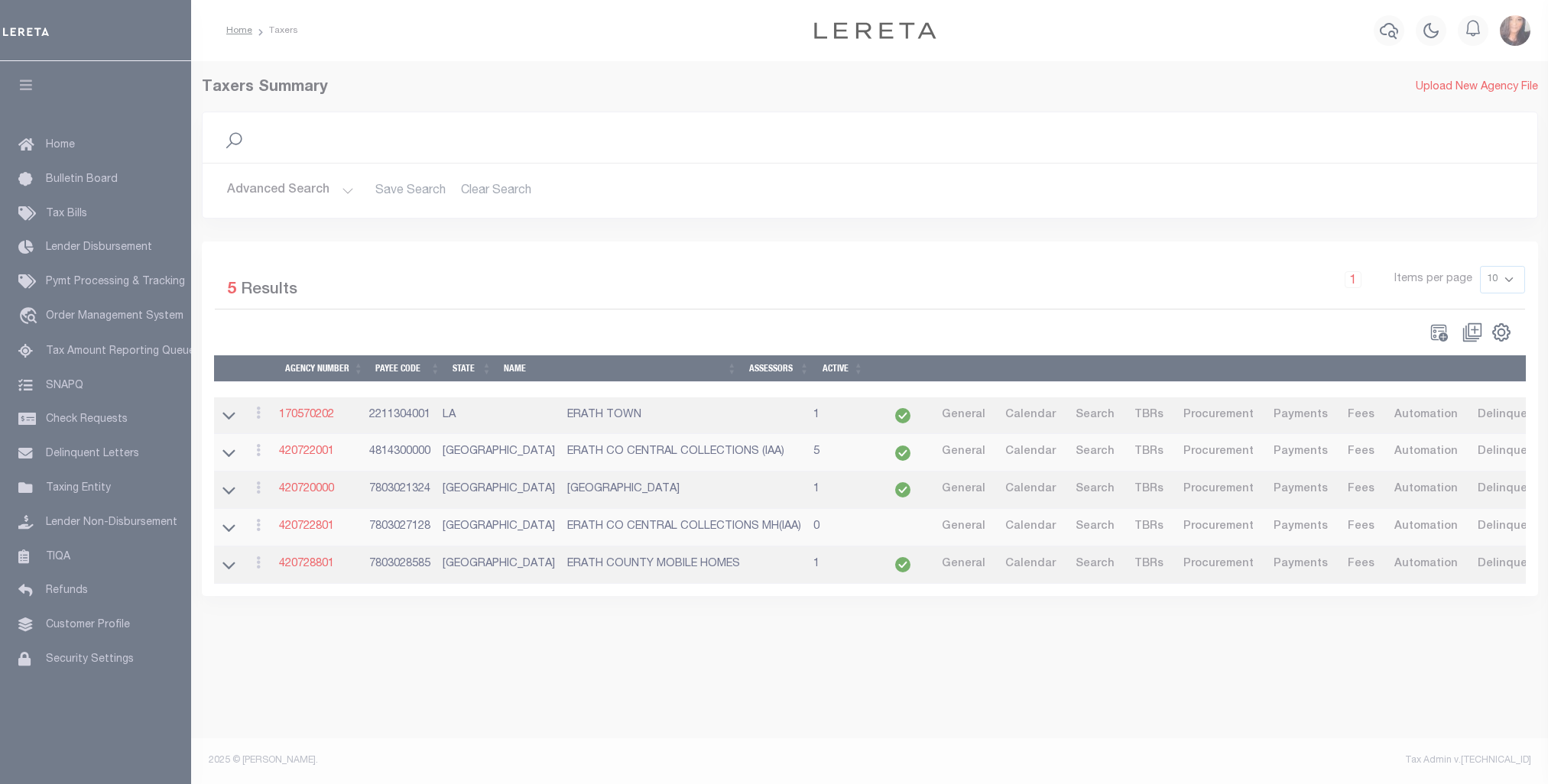
select select
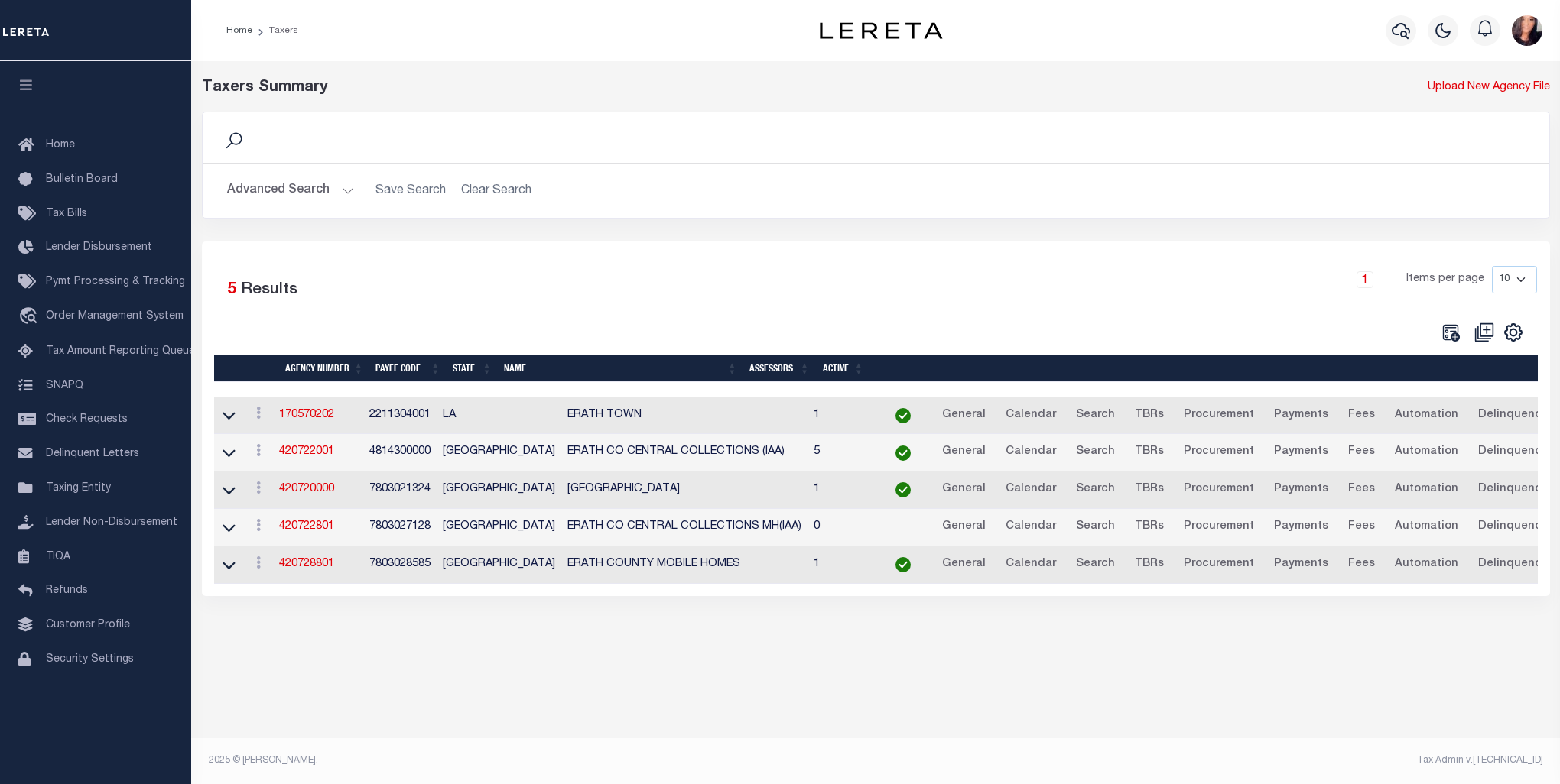
click at [324, 188] on button "Advanced Search" at bounding box center [291, 190] width 127 height 30
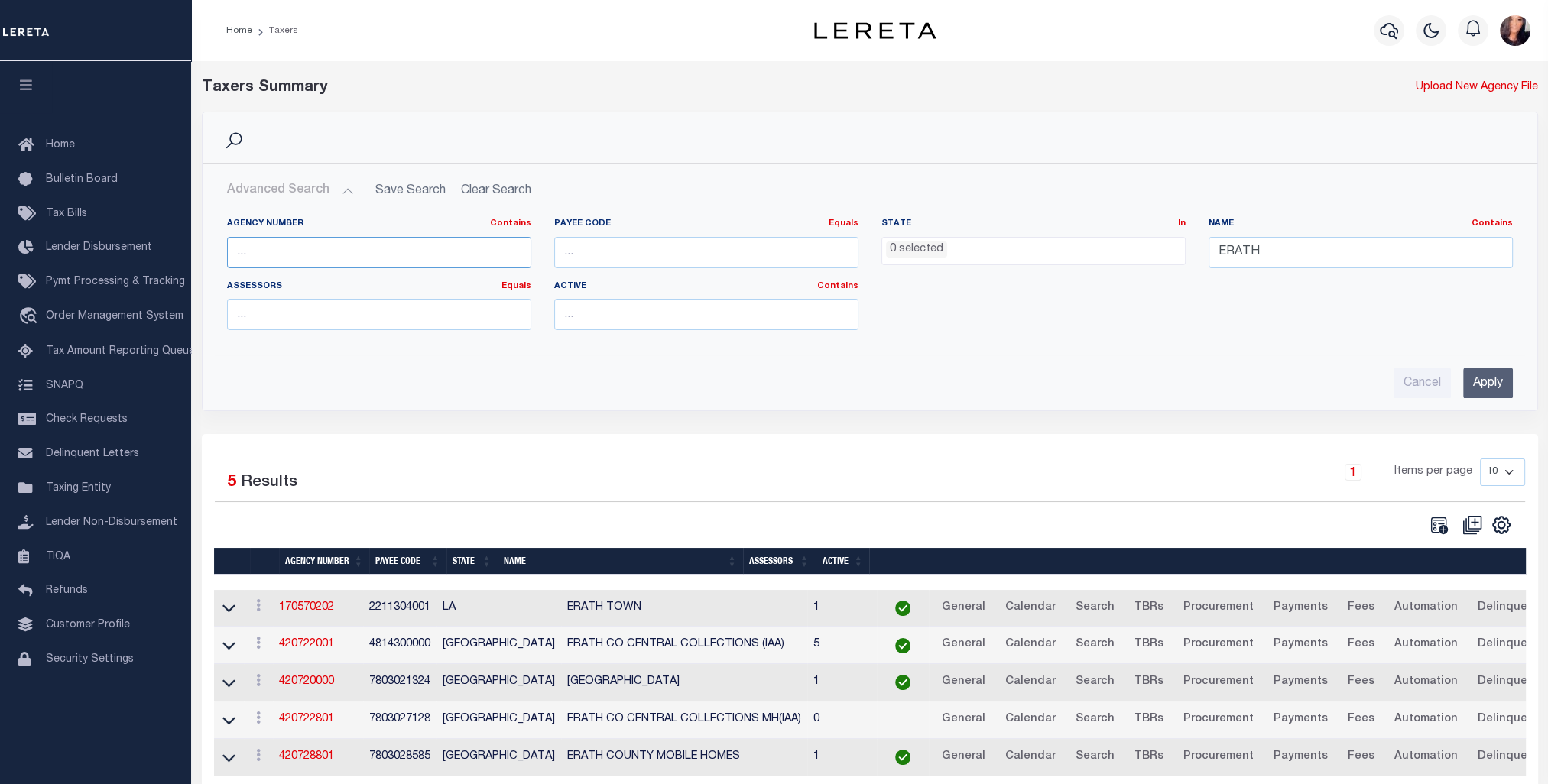
click at [299, 254] on input "text" at bounding box center [379, 253] width 304 height 31
type input "160340000"
drag, startPoint x: 1353, startPoint y: 253, endPoint x: 1189, endPoint y: 243, distance: 164.3
click at [1189, 243] on div "Agency Number Contains Contains Is 160340000 Payee Code Equals Equals Is Not Eq…" at bounding box center [870, 280] width 1309 height 124
click at [1492, 380] on input "Apply" at bounding box center [1488, 383] width 50 height 31
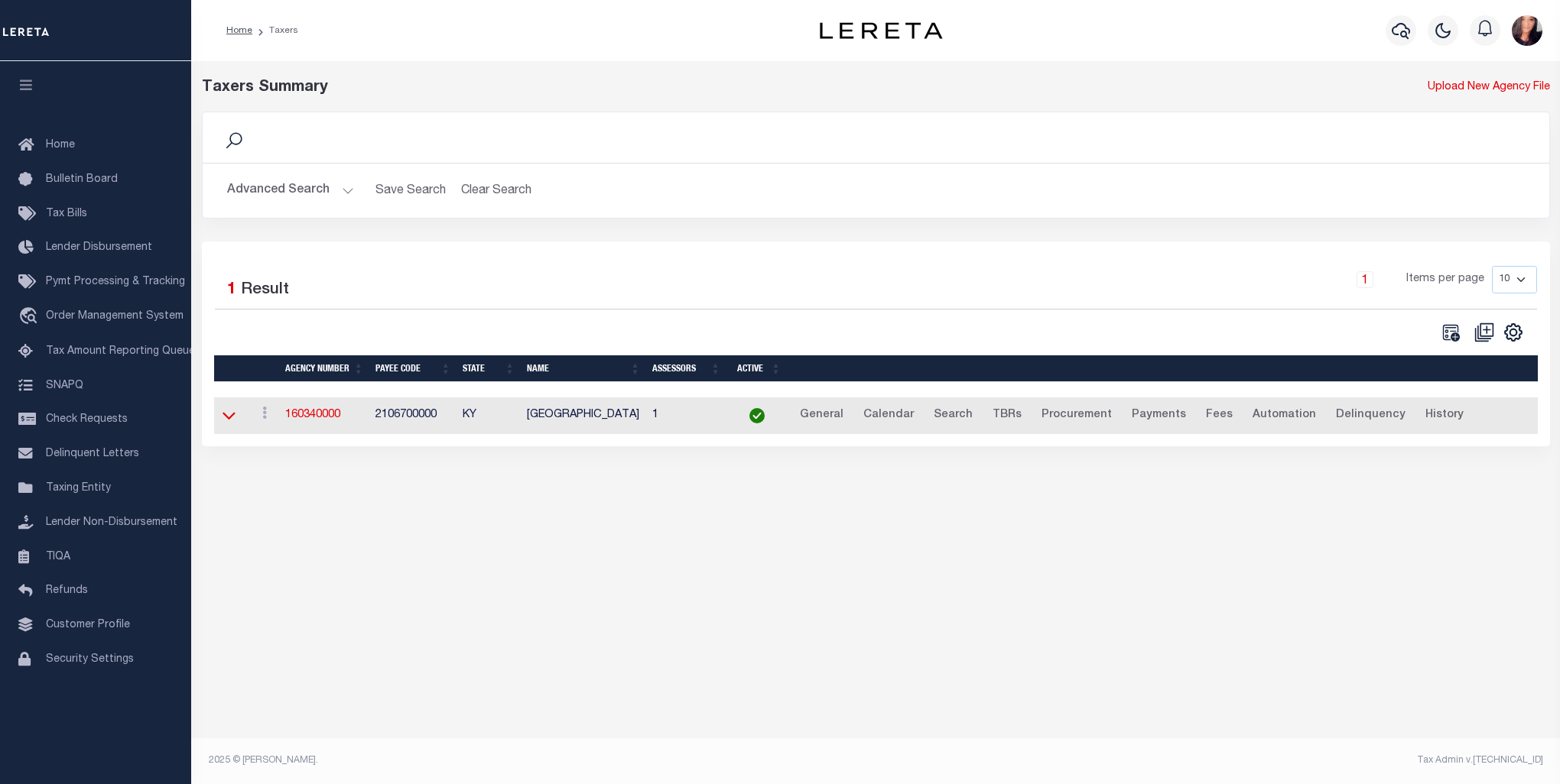
click at [225, 421] on icon at bounding box center [228, 415] width 13 height 17
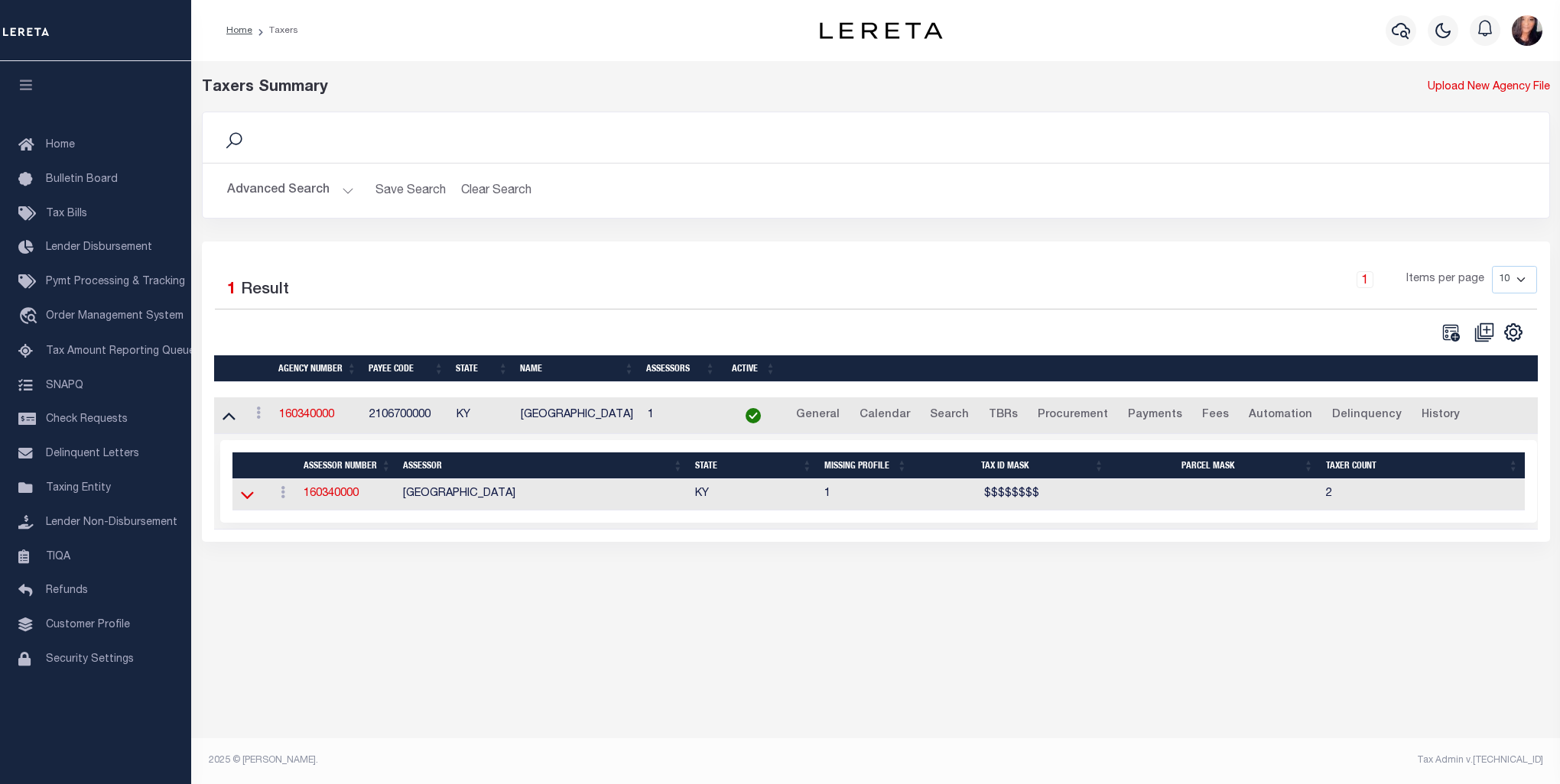
click at [251, 496] on icon at bounding box center [247, 494] width 13 height 17
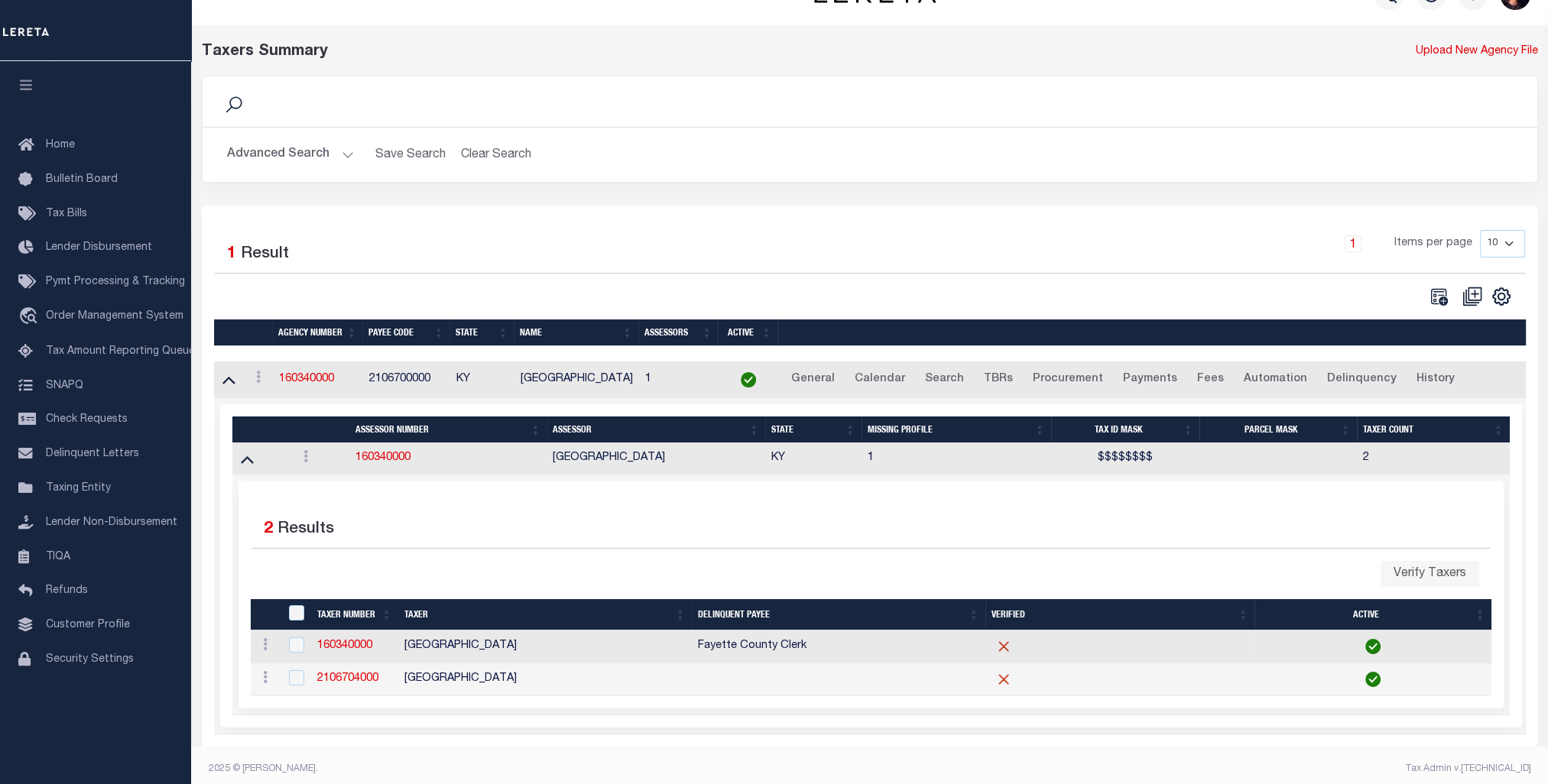
scroll to position [55, 0]
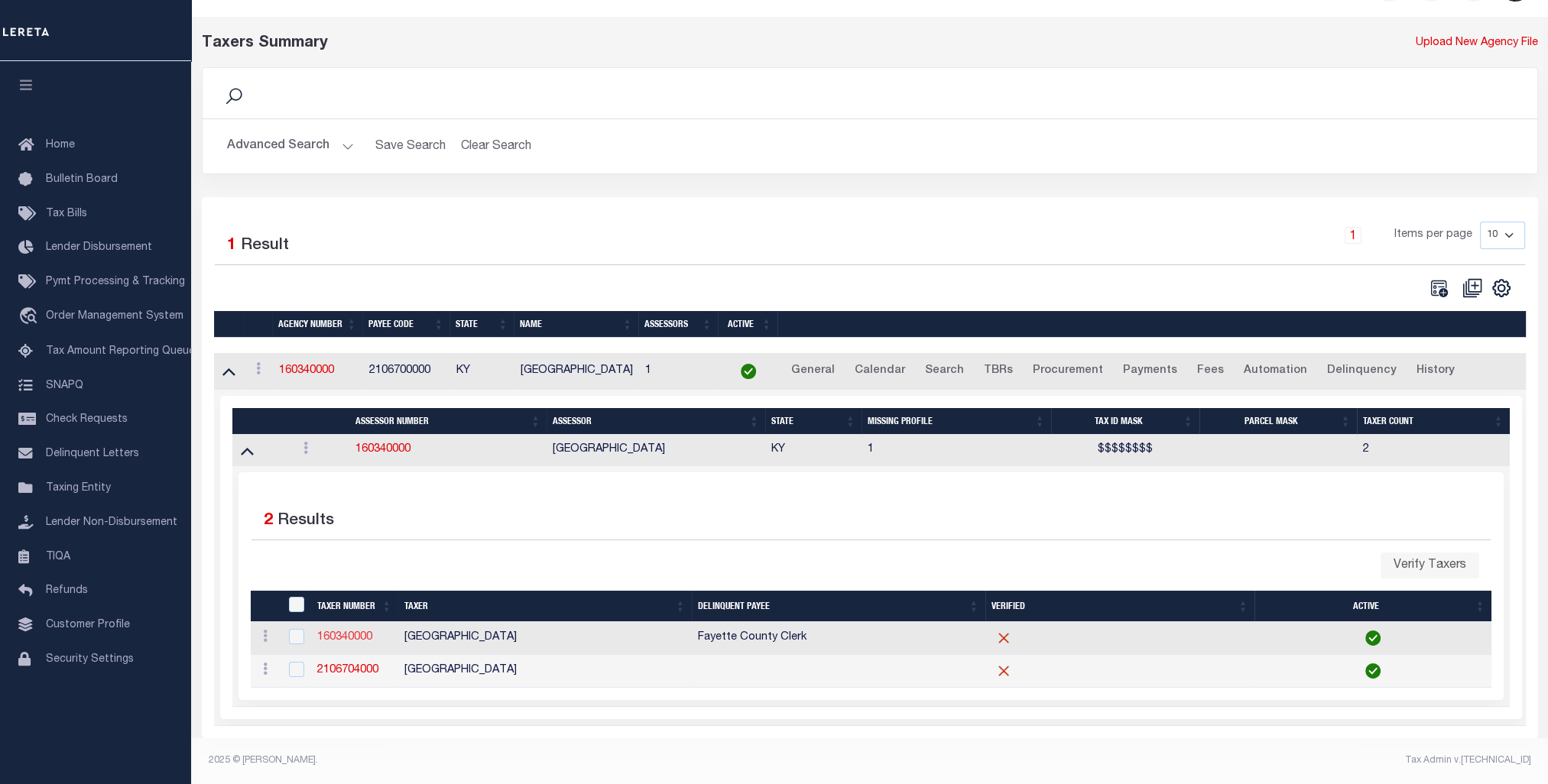
click at [333, 632] on link "160340000" at bounding box center [345, 637] width 55 height 11
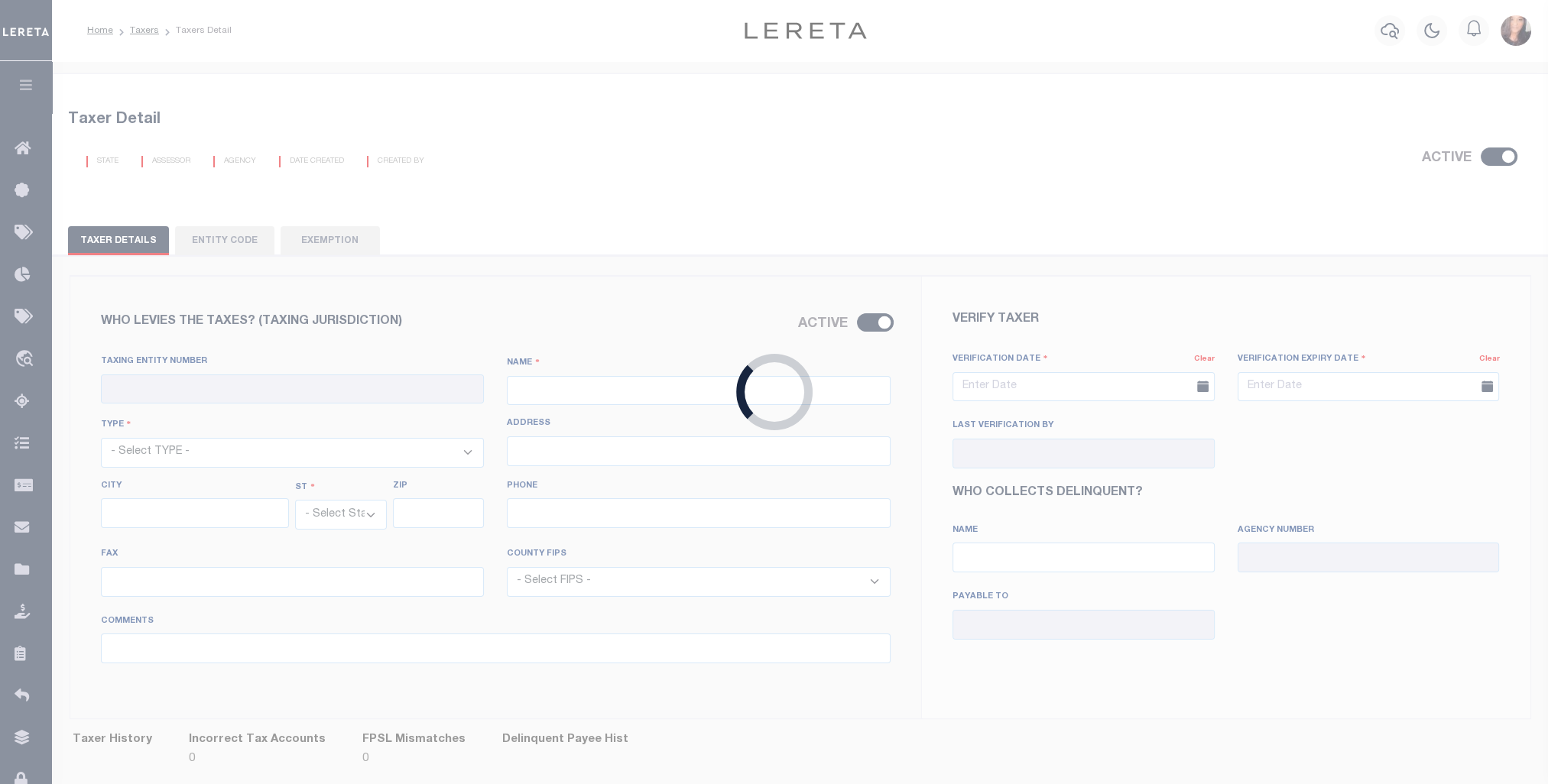
checkbox input "true"
type input "160340000"
type input "FAYETTE COUNTY"
select select "6"
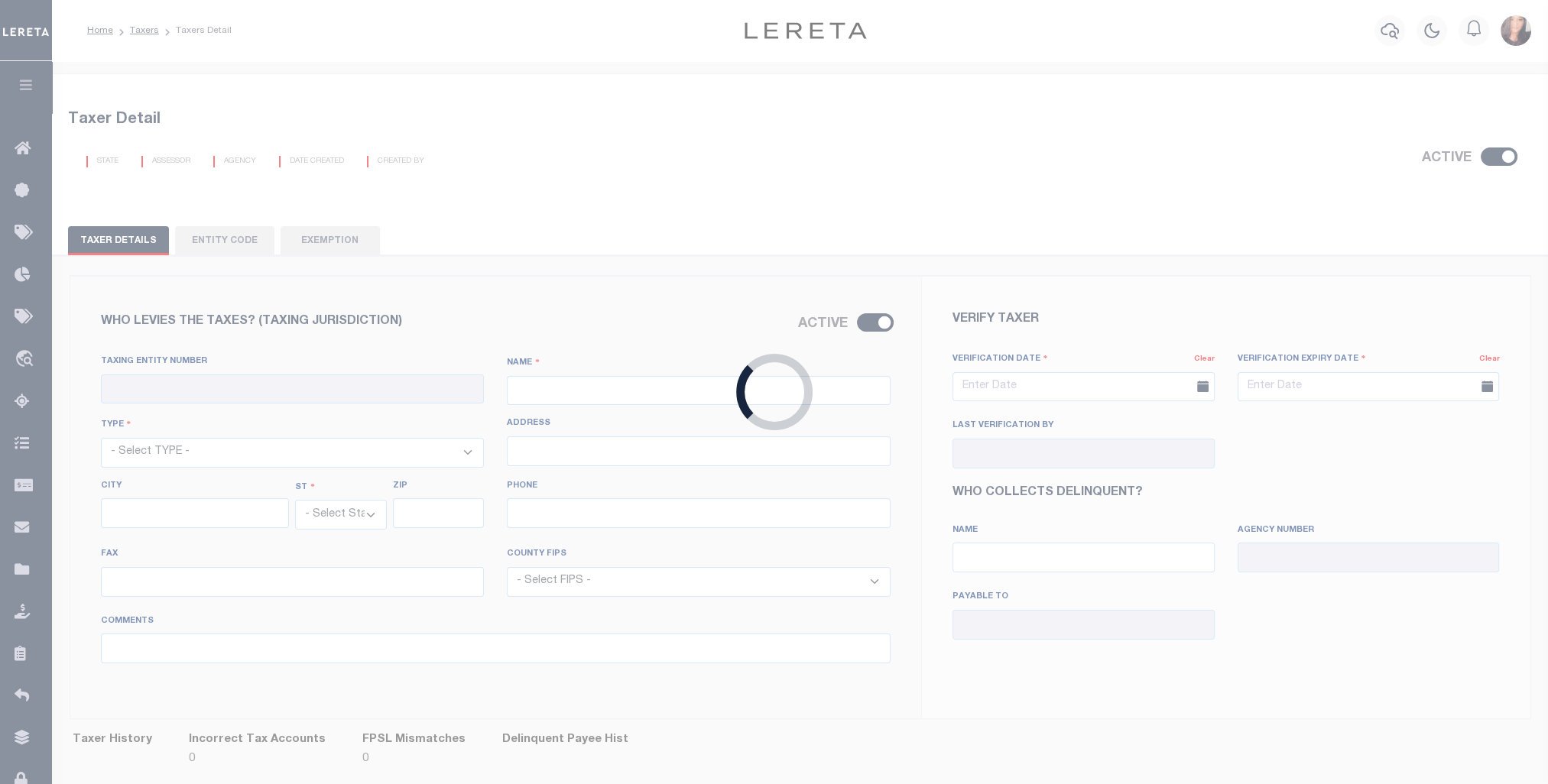
type input "150 N Limestone, Ste 265"
type input "Lexington"
select select "KY"
type input "40507"
type input "859-252-1771"
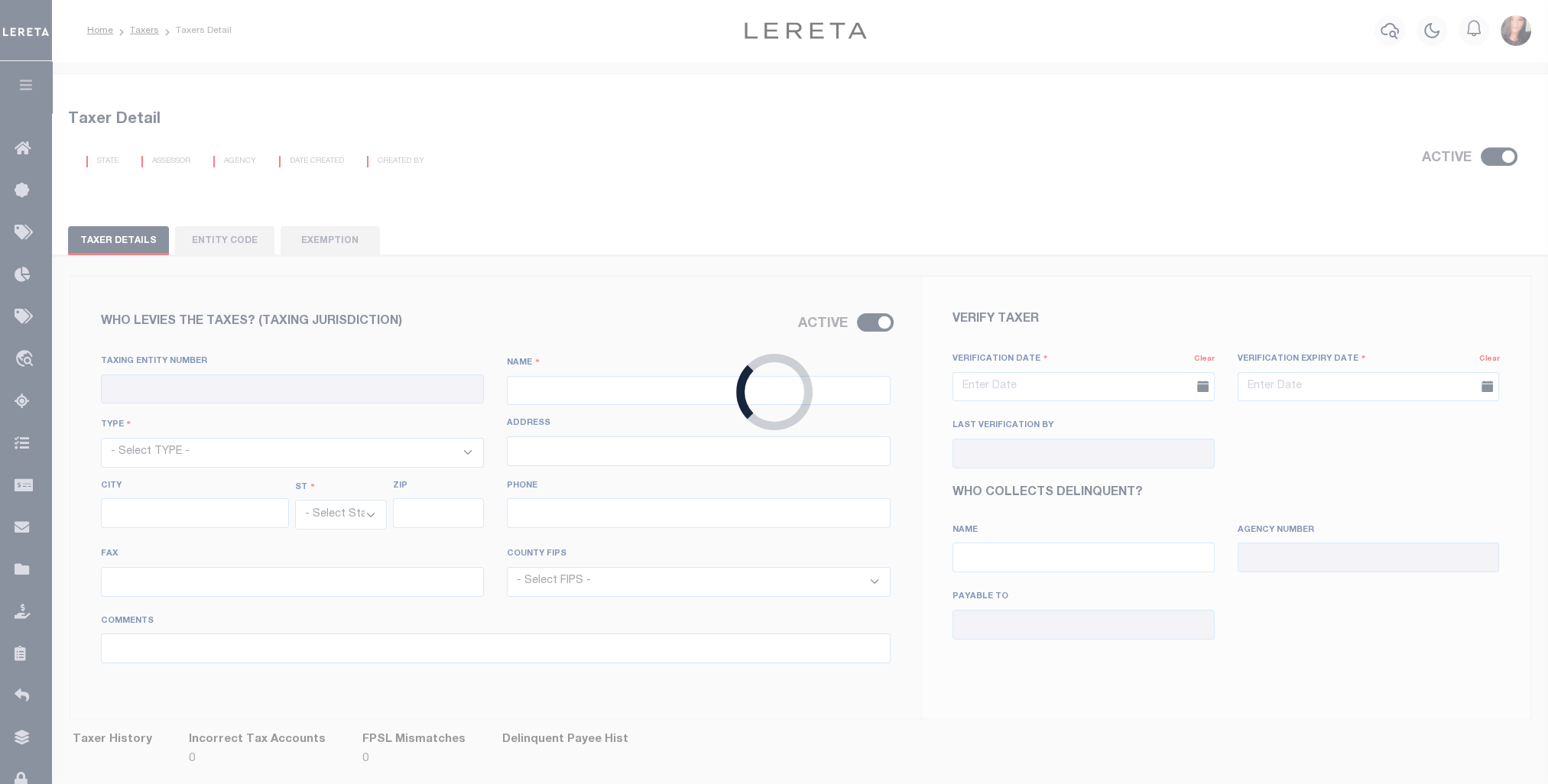
type input "859-259-0973"
select select "21067"
type input "County collects all taxes"
type input "05/08/2015"
type input "Mandy Combs"
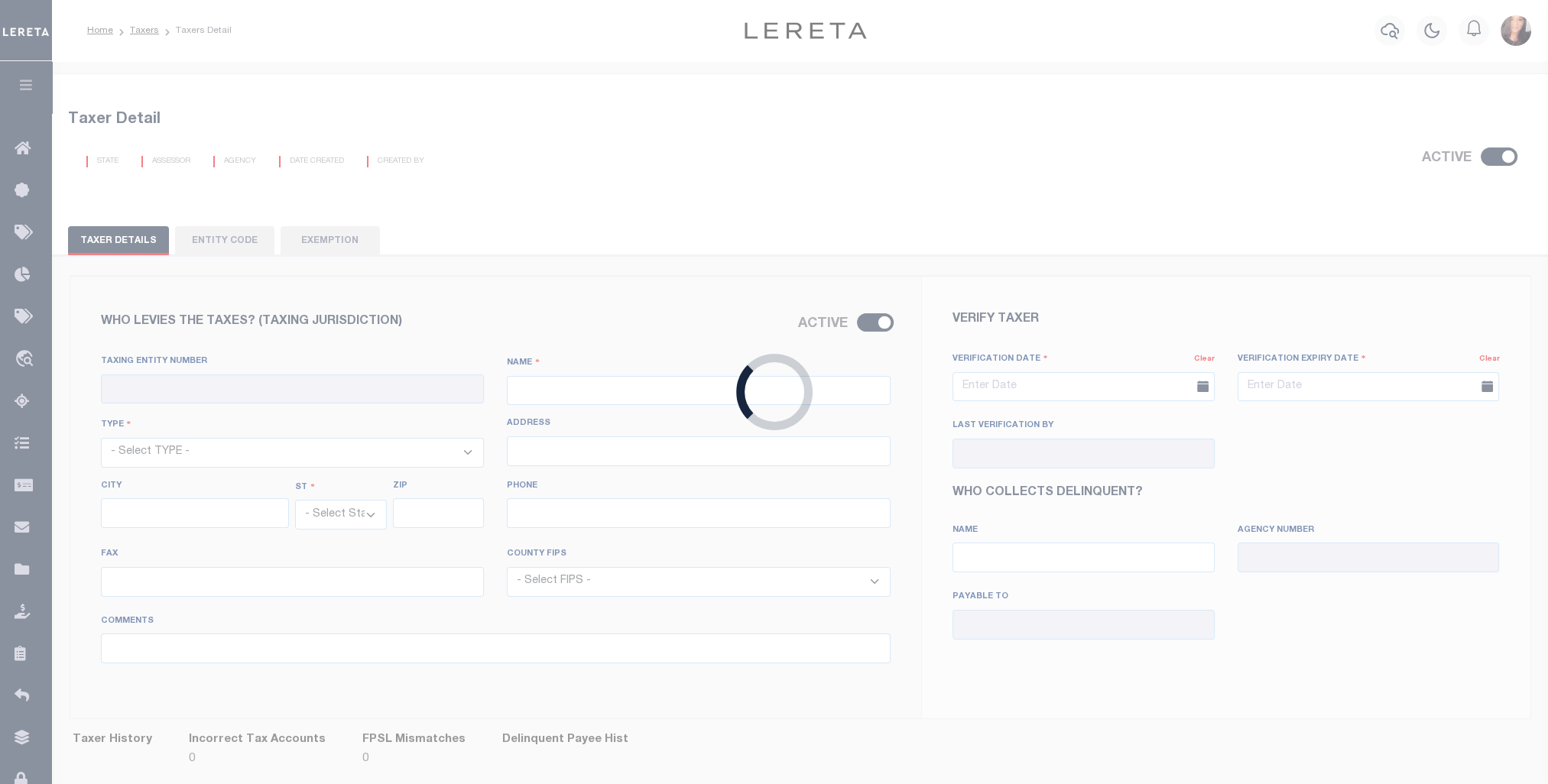
type input "Fayette County Clerk - Third Party Payees (3PP's)"
type input "2106721000"
type input "Fayette County KY Clerk"
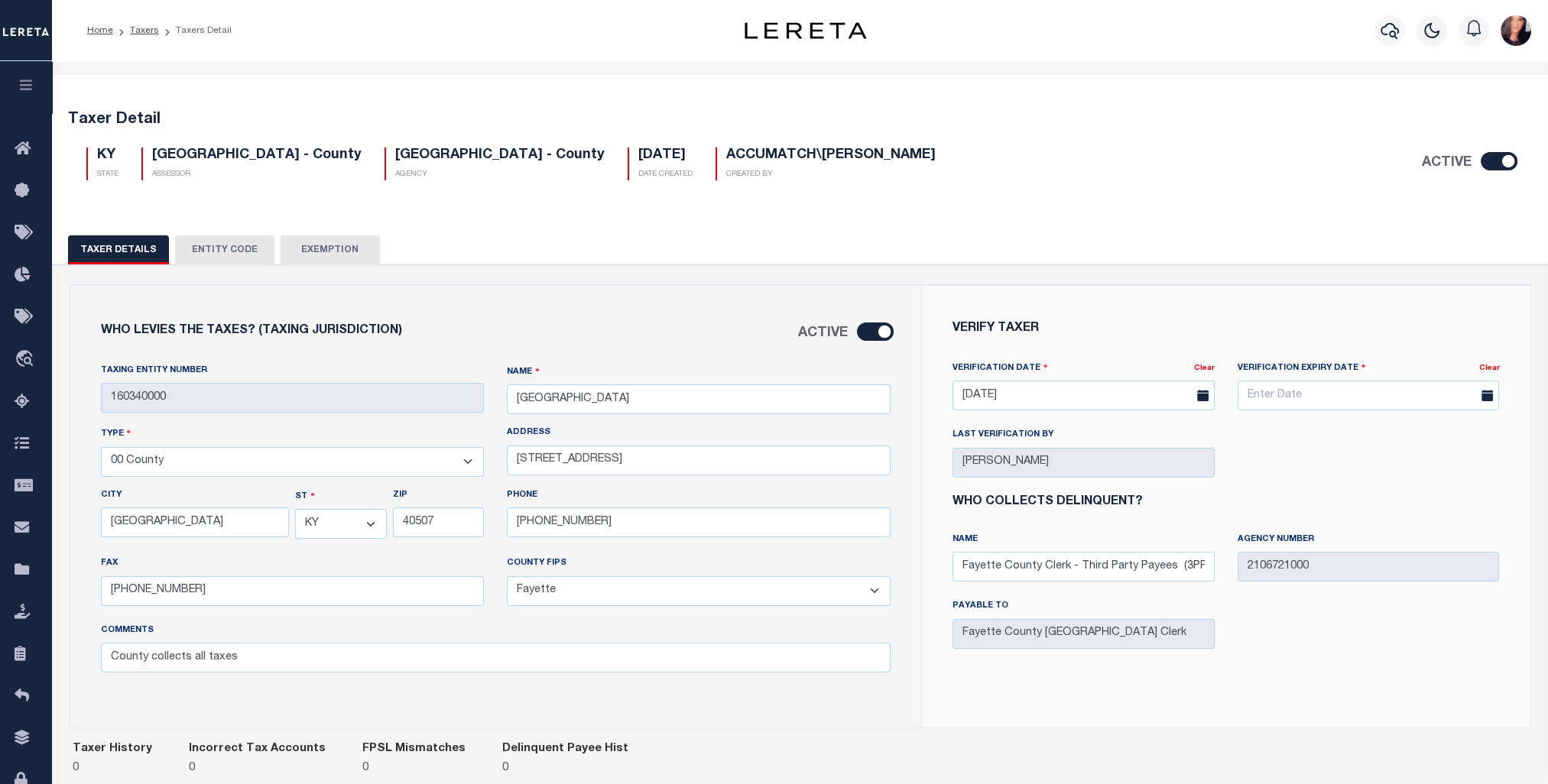
select select
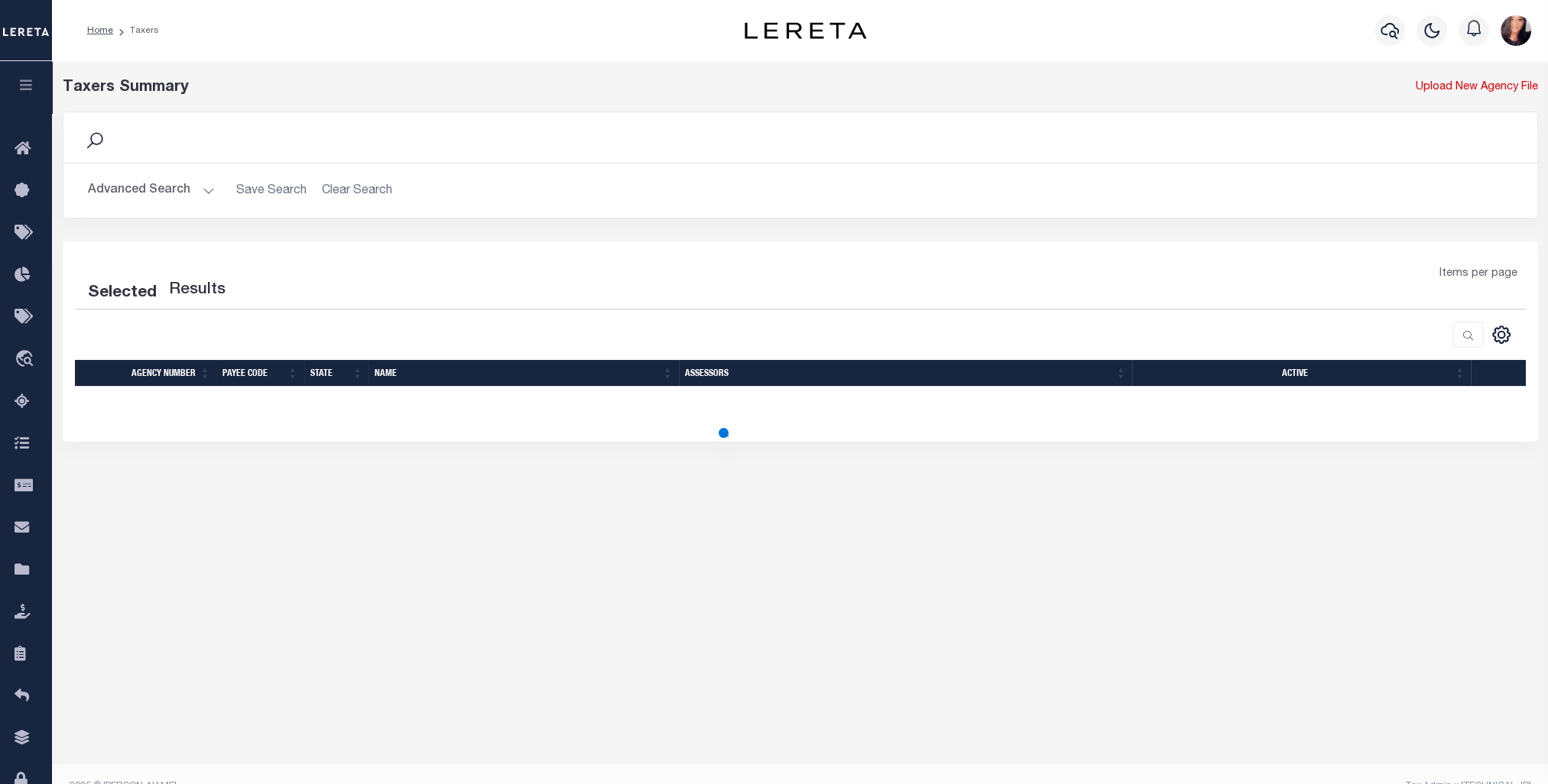
scroll to position [25, 0]
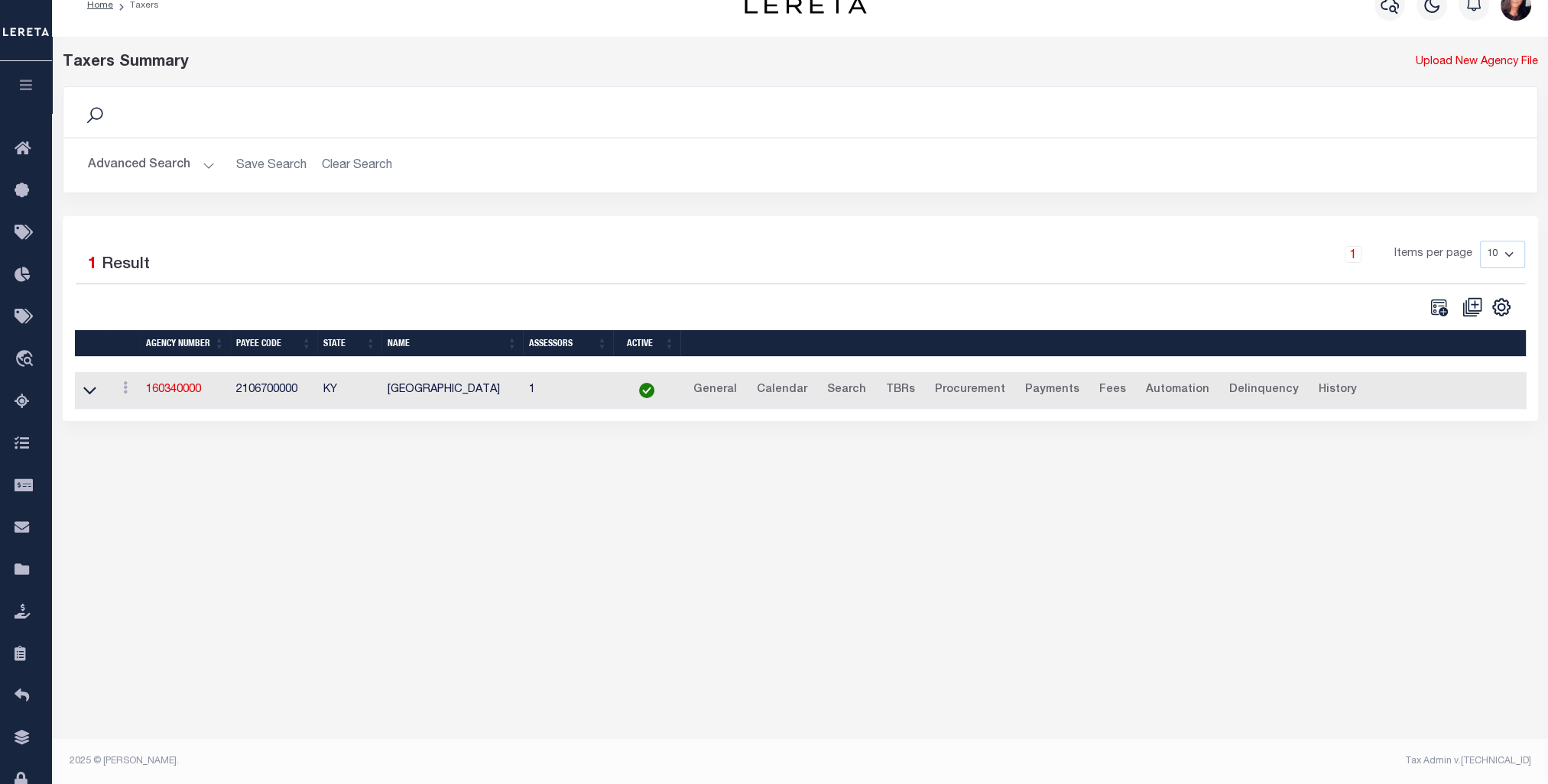
click at [188, 166] on button "Advanced Search" at bounding box center [151, 165] width 127 height 30
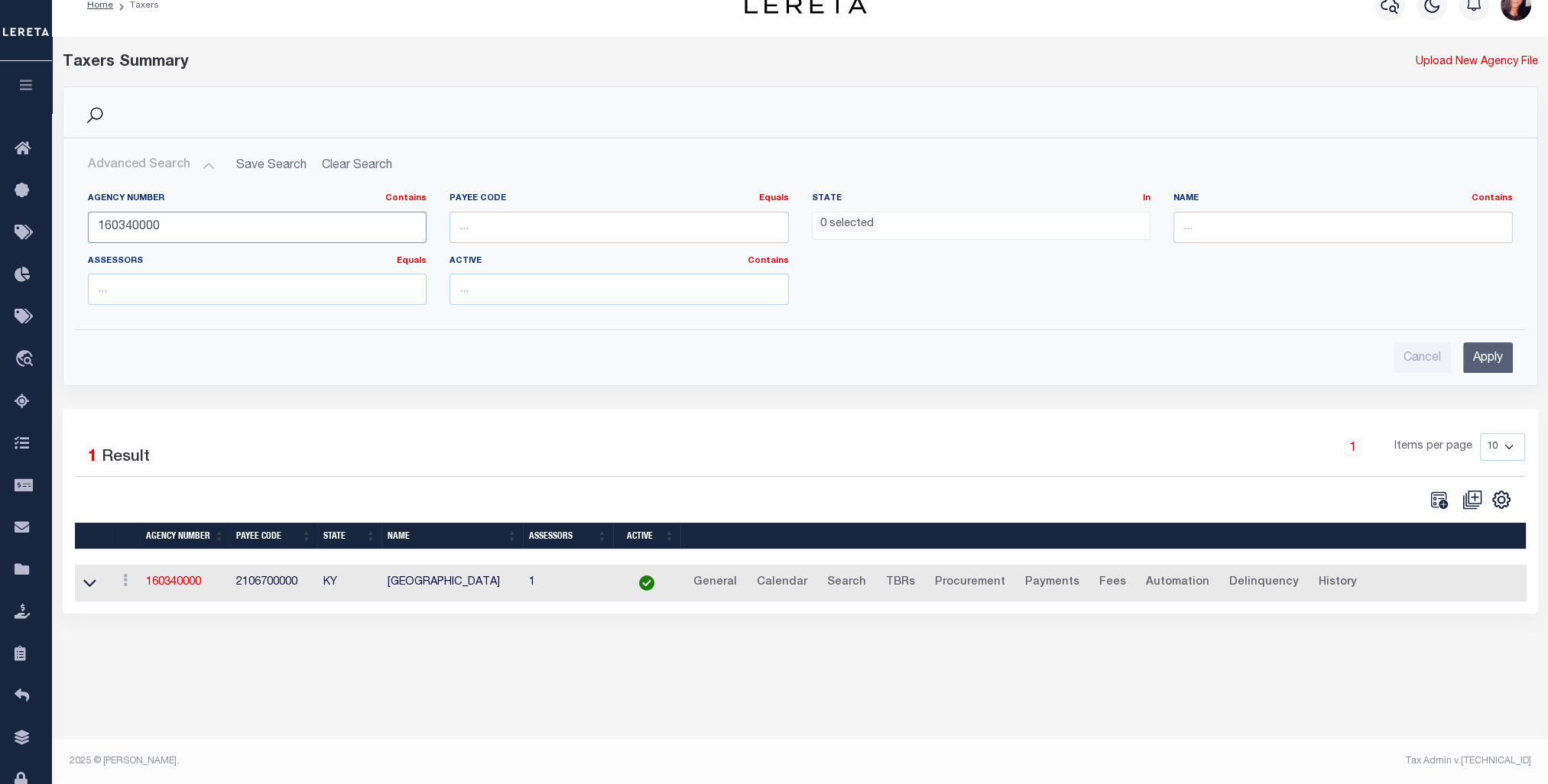
click at [185, 222] on input "160340000" at bounding box center [257, 227] width 339 height 31
type input "160341802"
click at [1484, 357] on input "Apply" at bounding box center [1488, 358] width 50 height 31
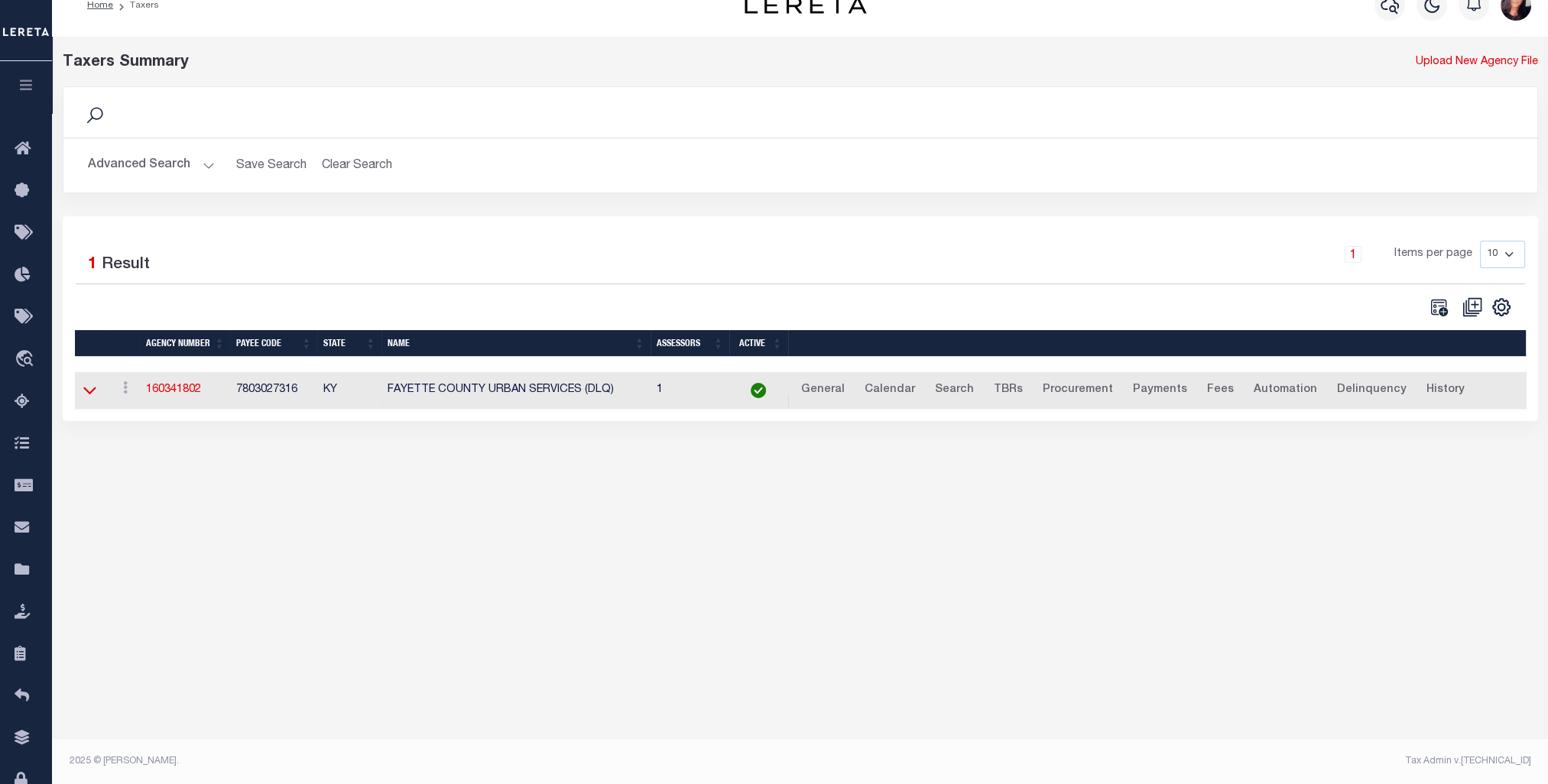
click at [86, 392] on icon at bounding box center [89, 392] width 13 height 8
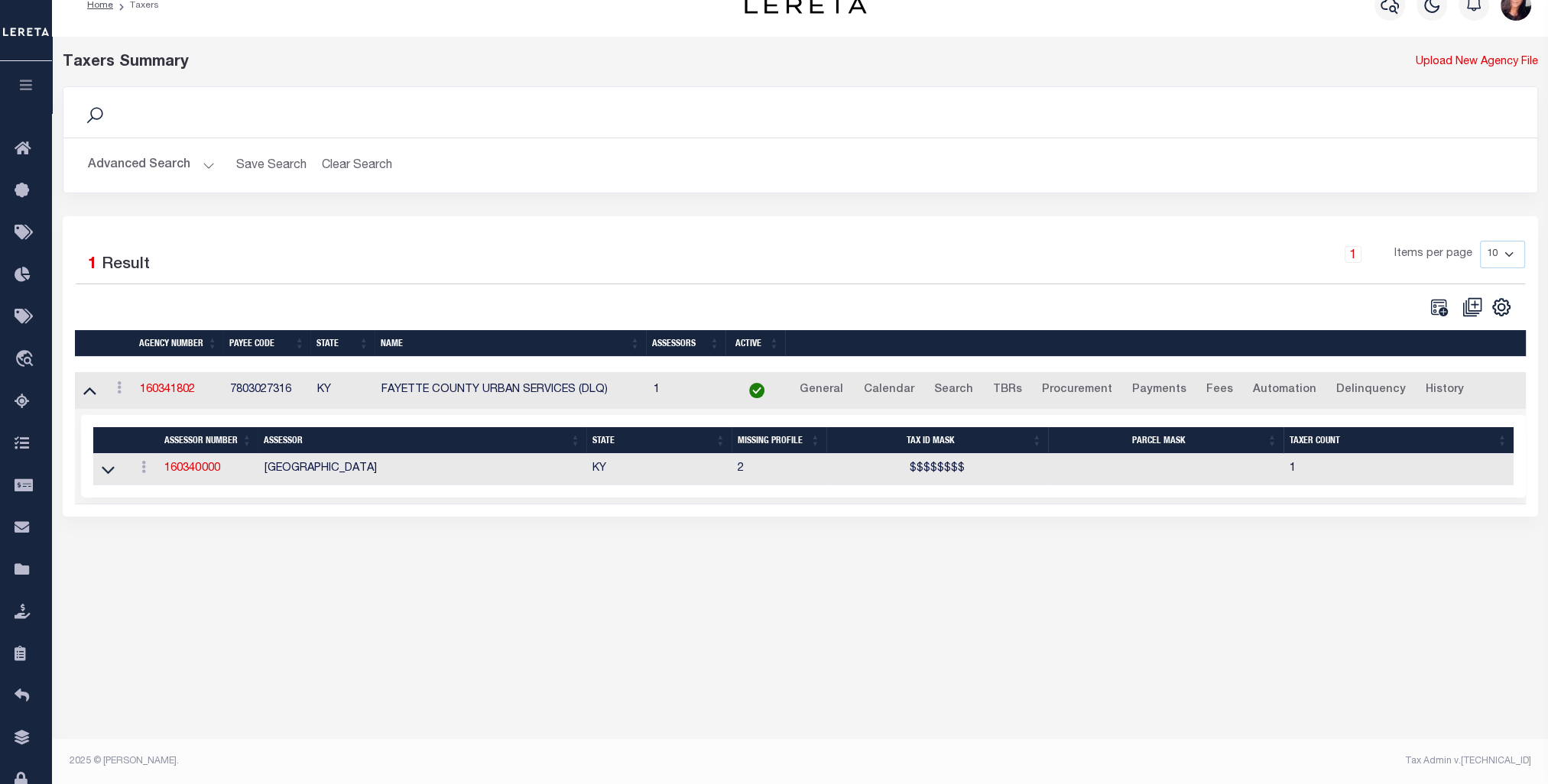
click at [120, 478] on td at bounding box center [112, 469] width 37 height 31
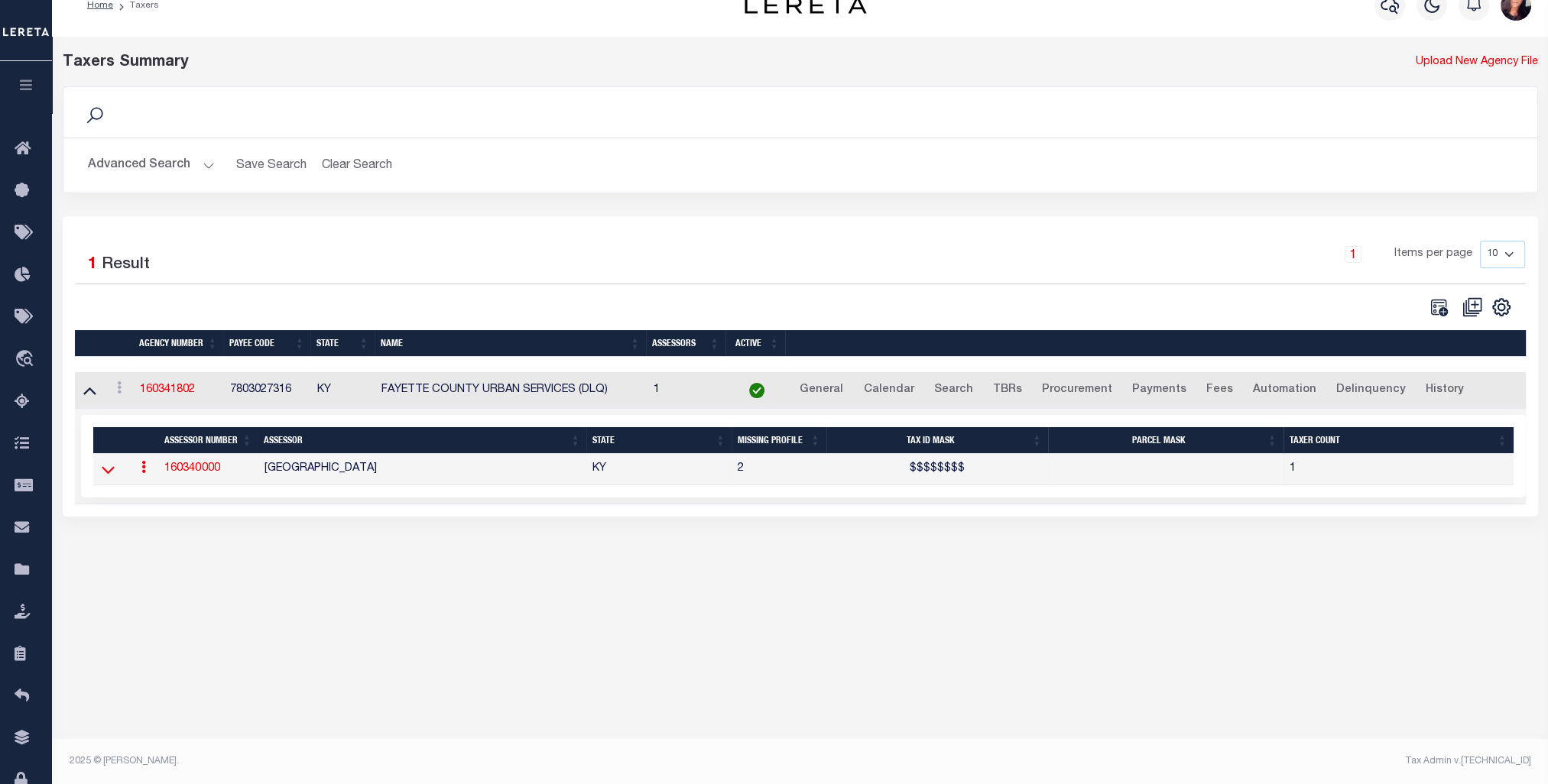
click at [110, 472] on icon at bounding box center [108, 471] width 13 height 8
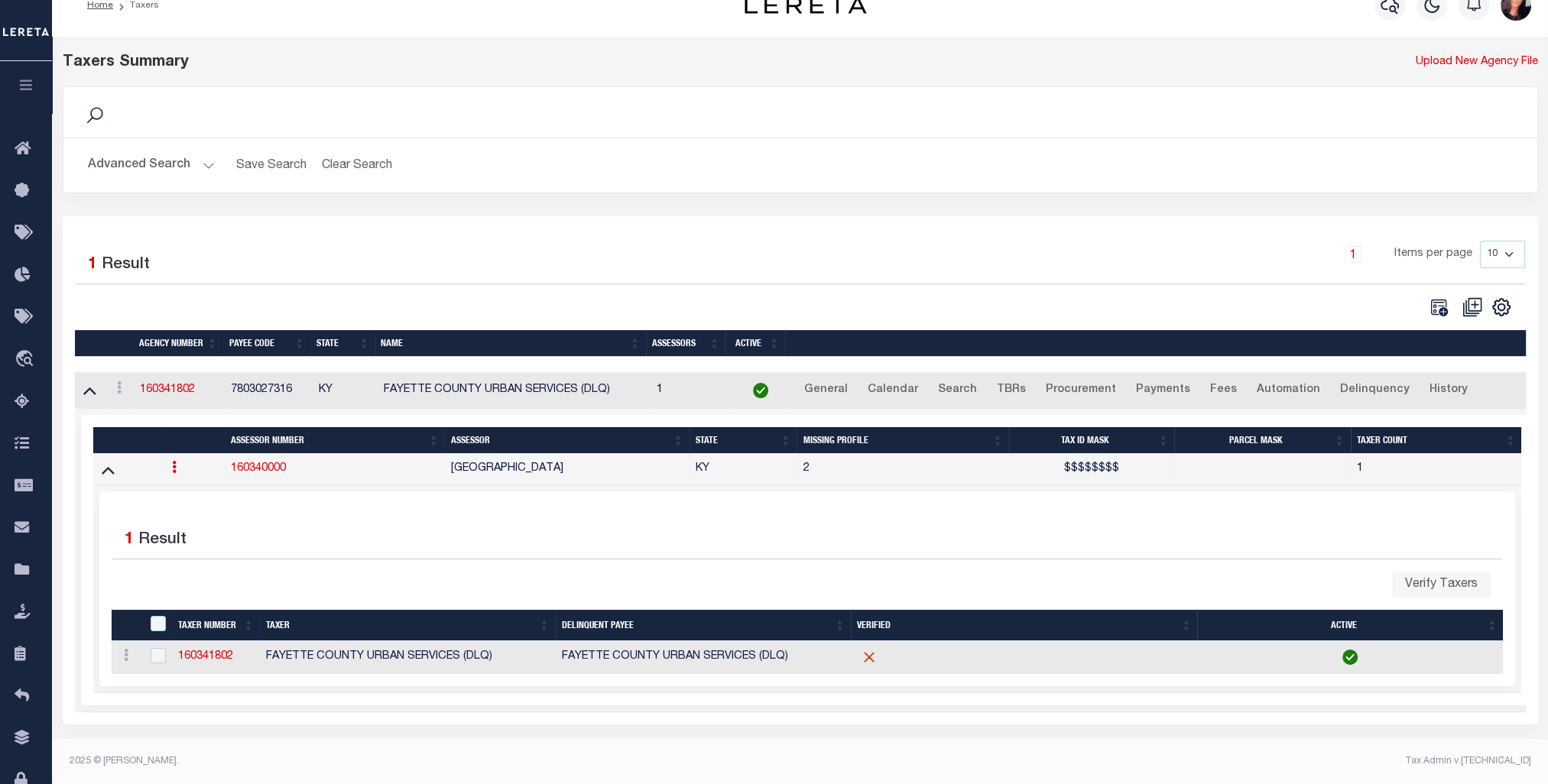
click at [265, 474] on link "160340000" at bounding box center [258, 468] width 55 height 11
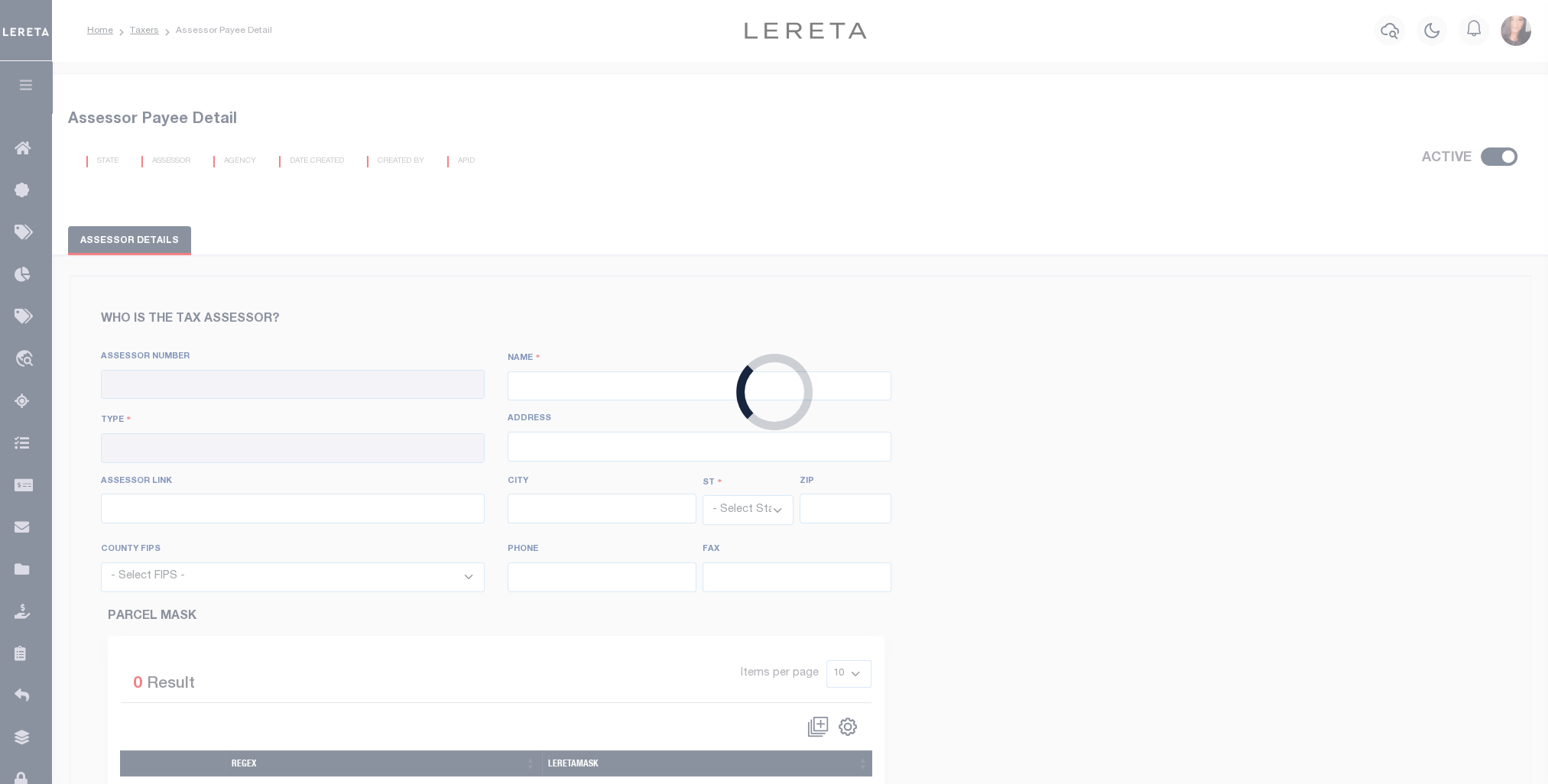
checkbox input "true"
type input "160340000"
type input "FAYETTE COUNTY"
type input "00 - County"
type input "150 N Limestone, Ste 265"
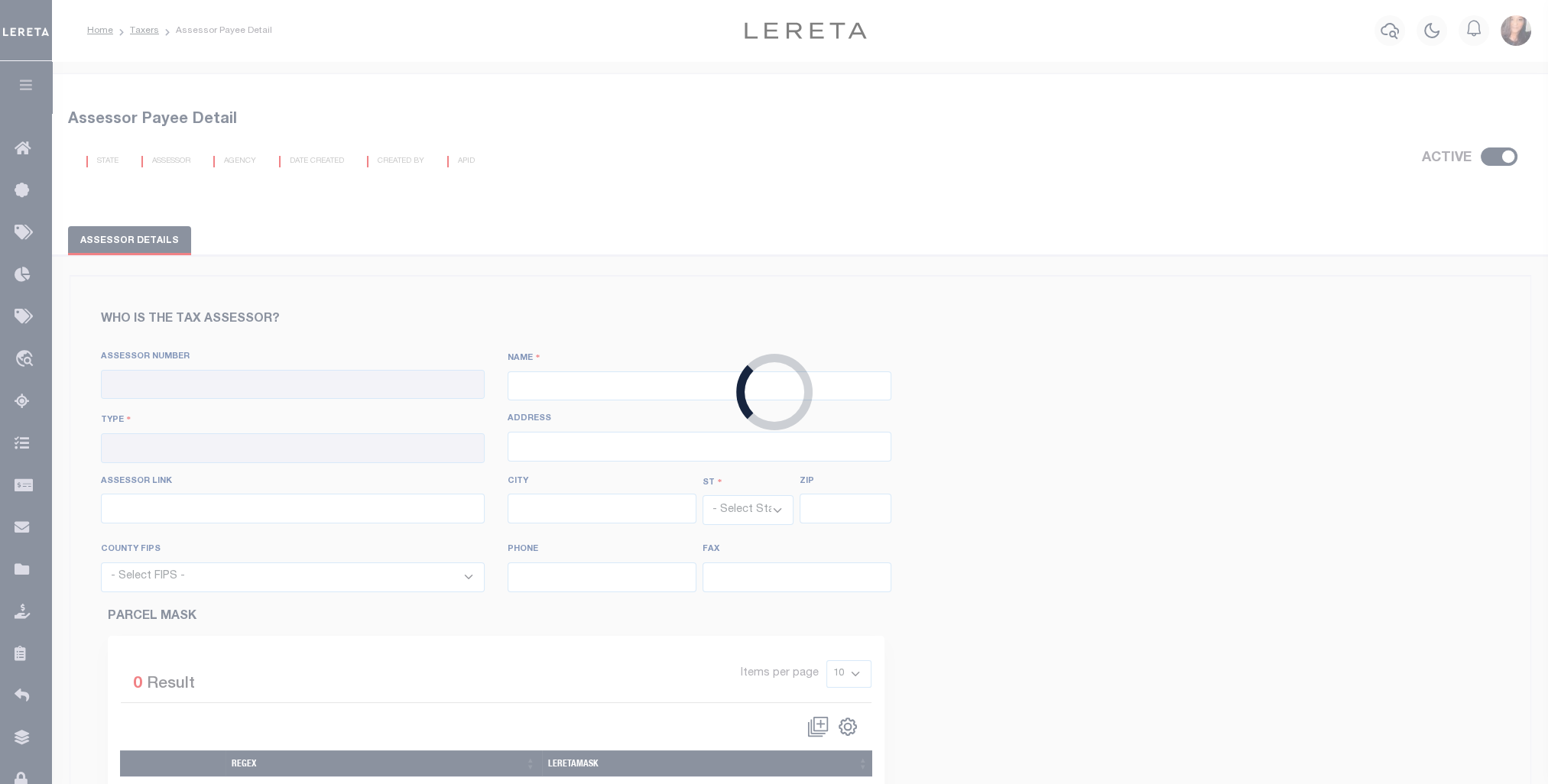
type input "http://www.fayette-pva.com/"
type input "Lexington"
select select "KY"
type input "40507"
select select "21067"
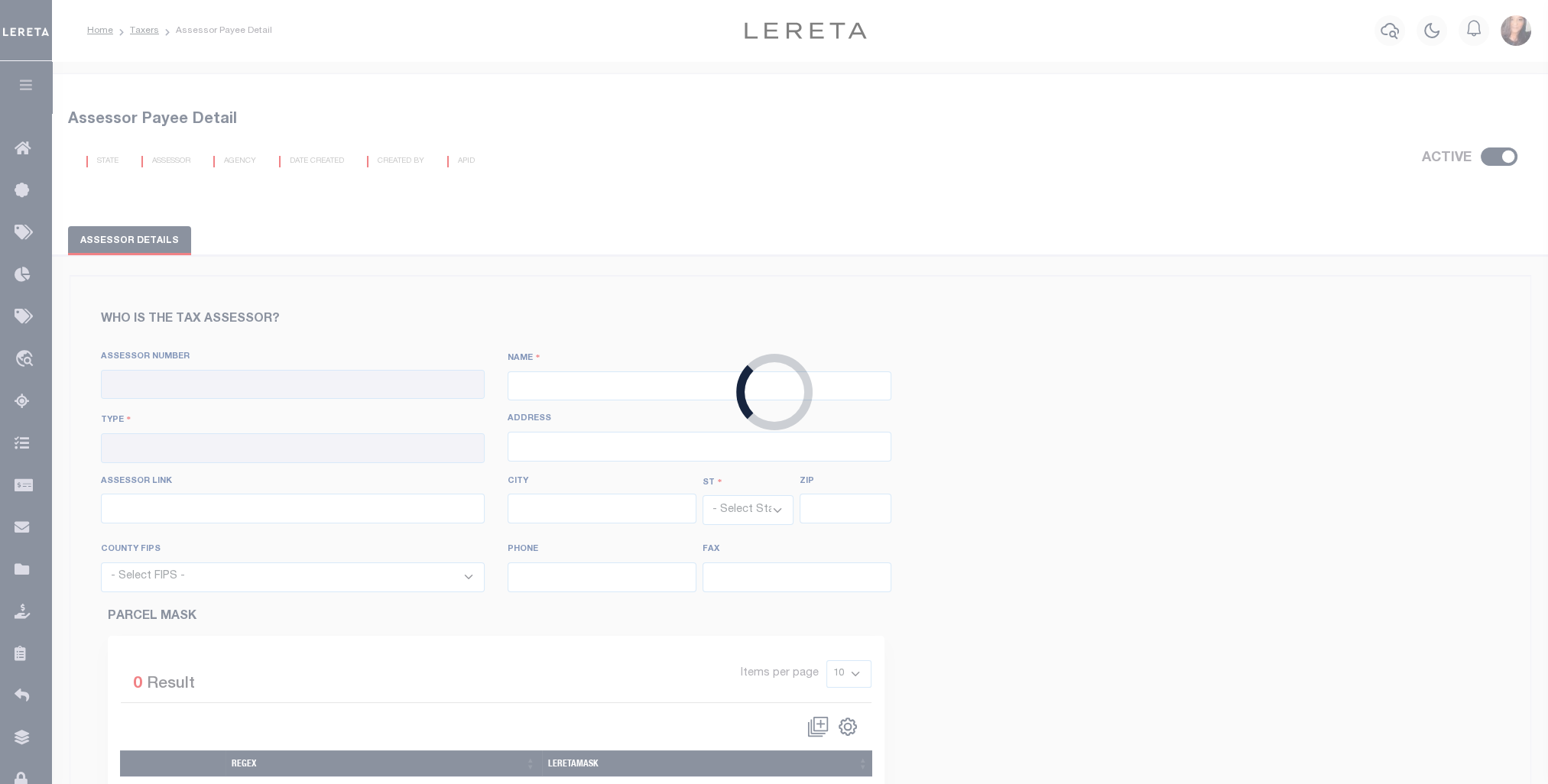
type input "859-252-1771"
type input "859-259-0973"
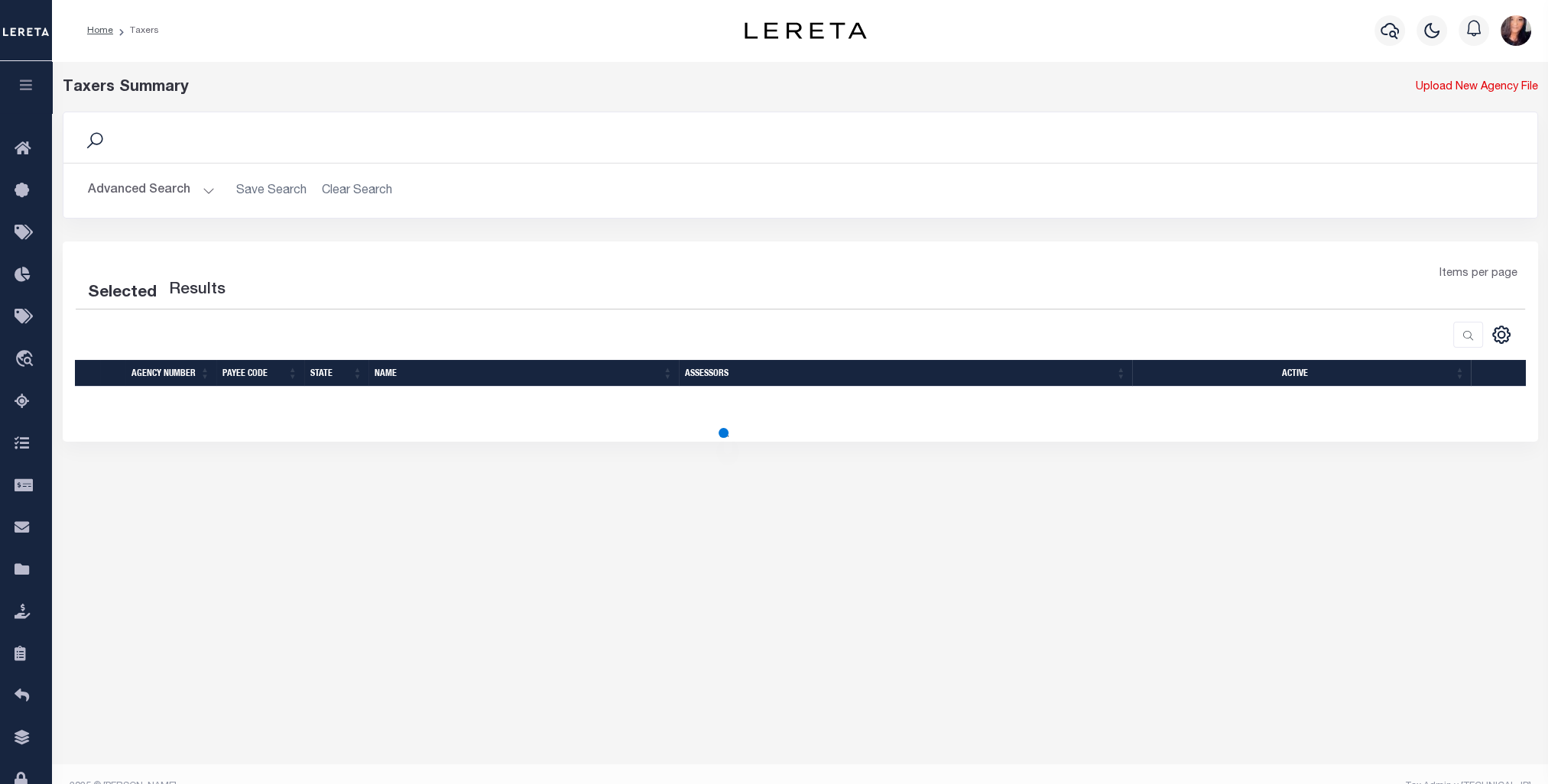
scroll to position [25, 0]
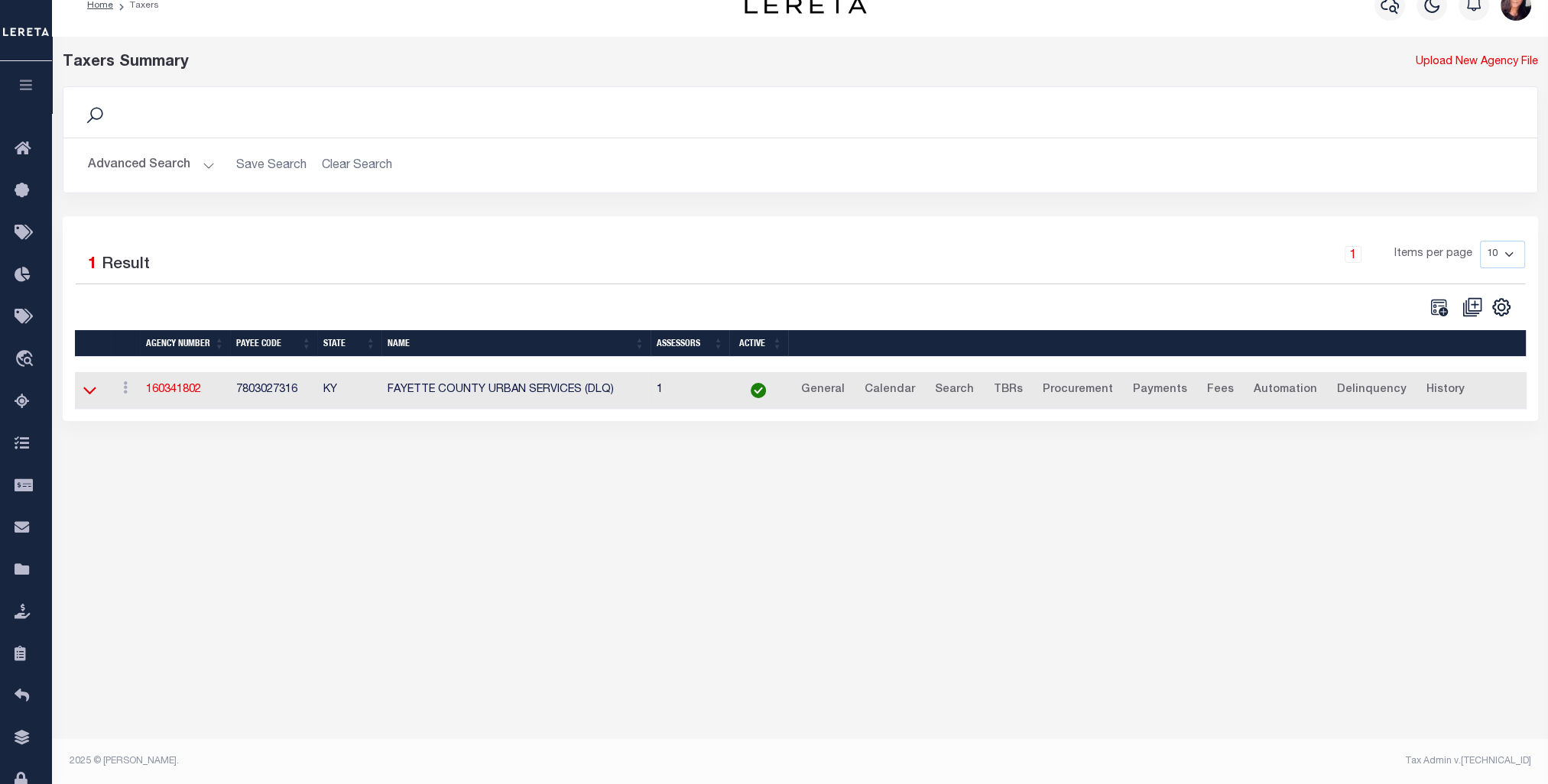
click at [88, 392] on icon at bounding box center [89, 390] width 13 height 17
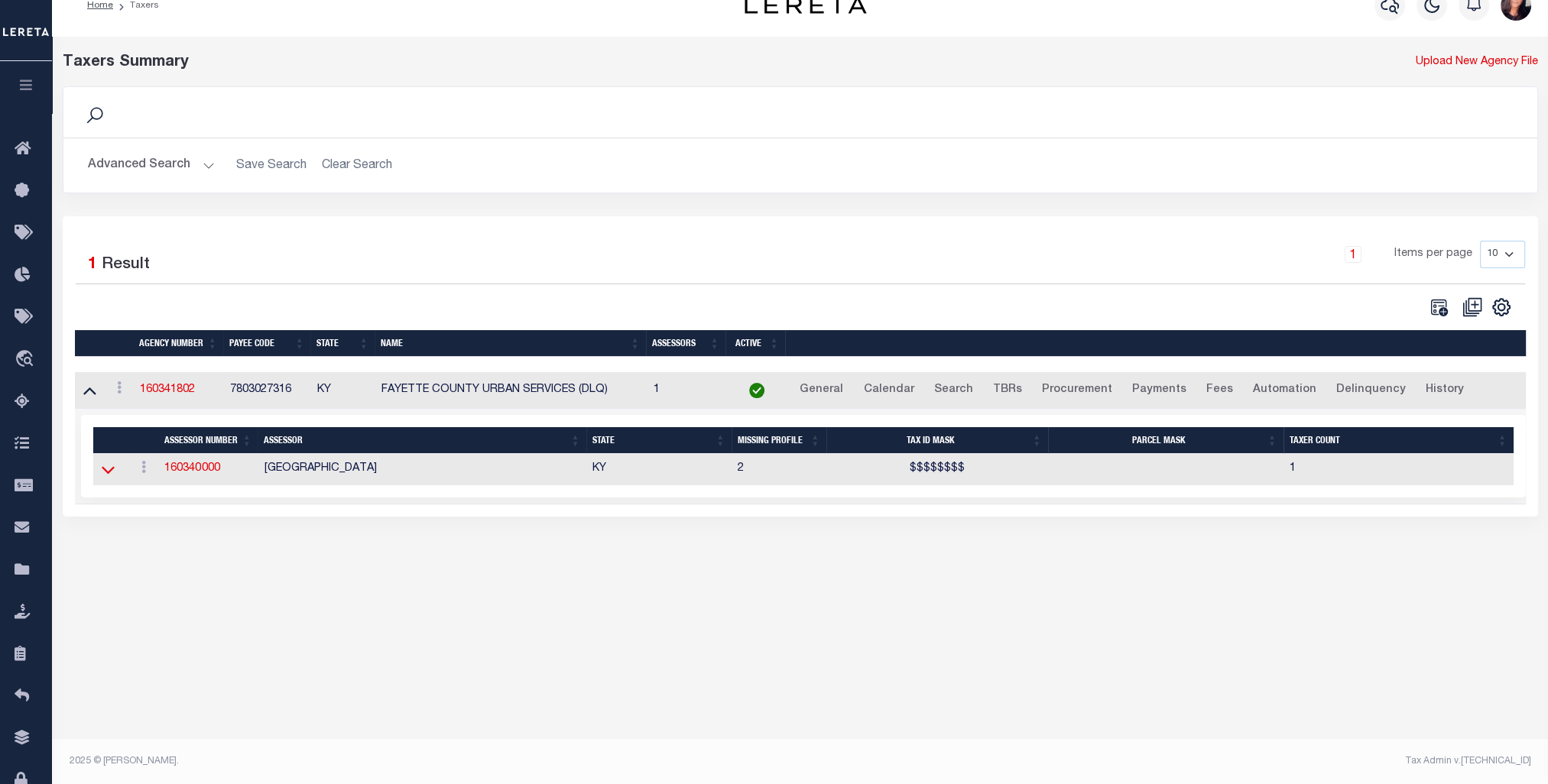
click at [104, 471] on icon at bounding box center [108, 471] width 13 height 8
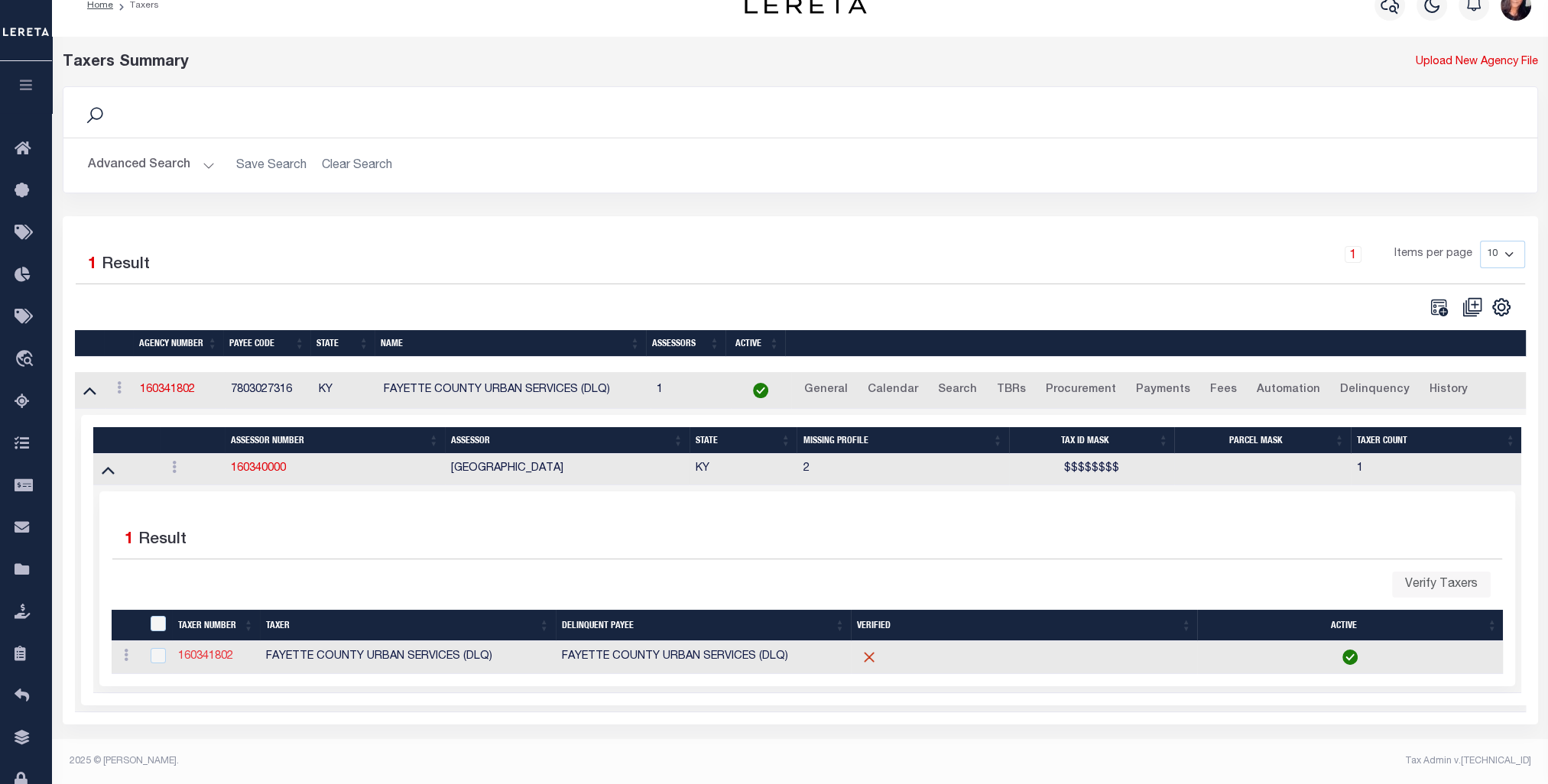
click at [203, 659] on link "160341802" at bounding box center [205, 656] width 55 height 11
checkbox input "true"
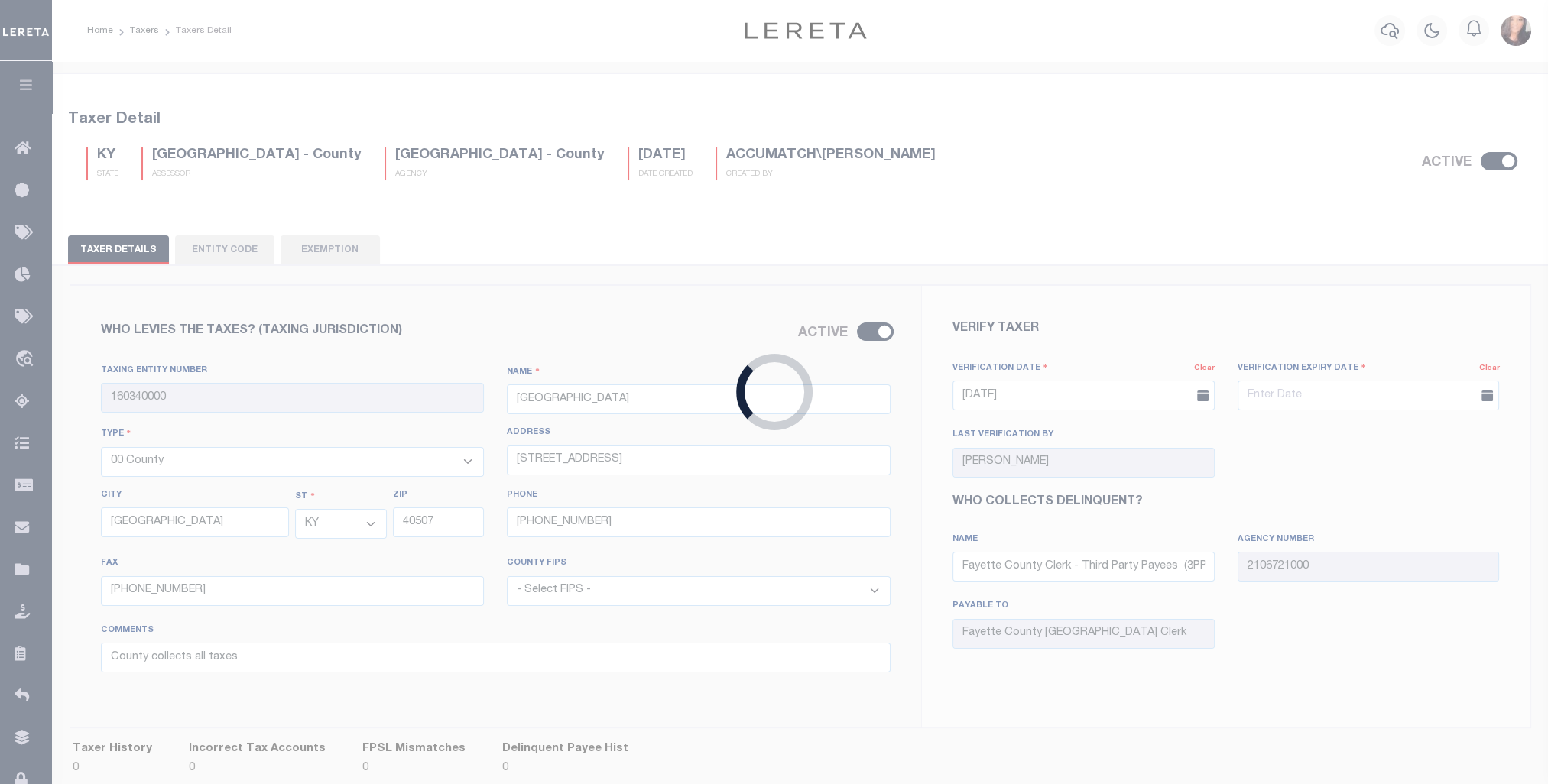
type input "160341802"
type input "FAYETTE COUNTY URBAN SERVICES (DLQ)"
select select "1"
type input "150 N LIMESTONE ST"
type input "LEXINGTON"
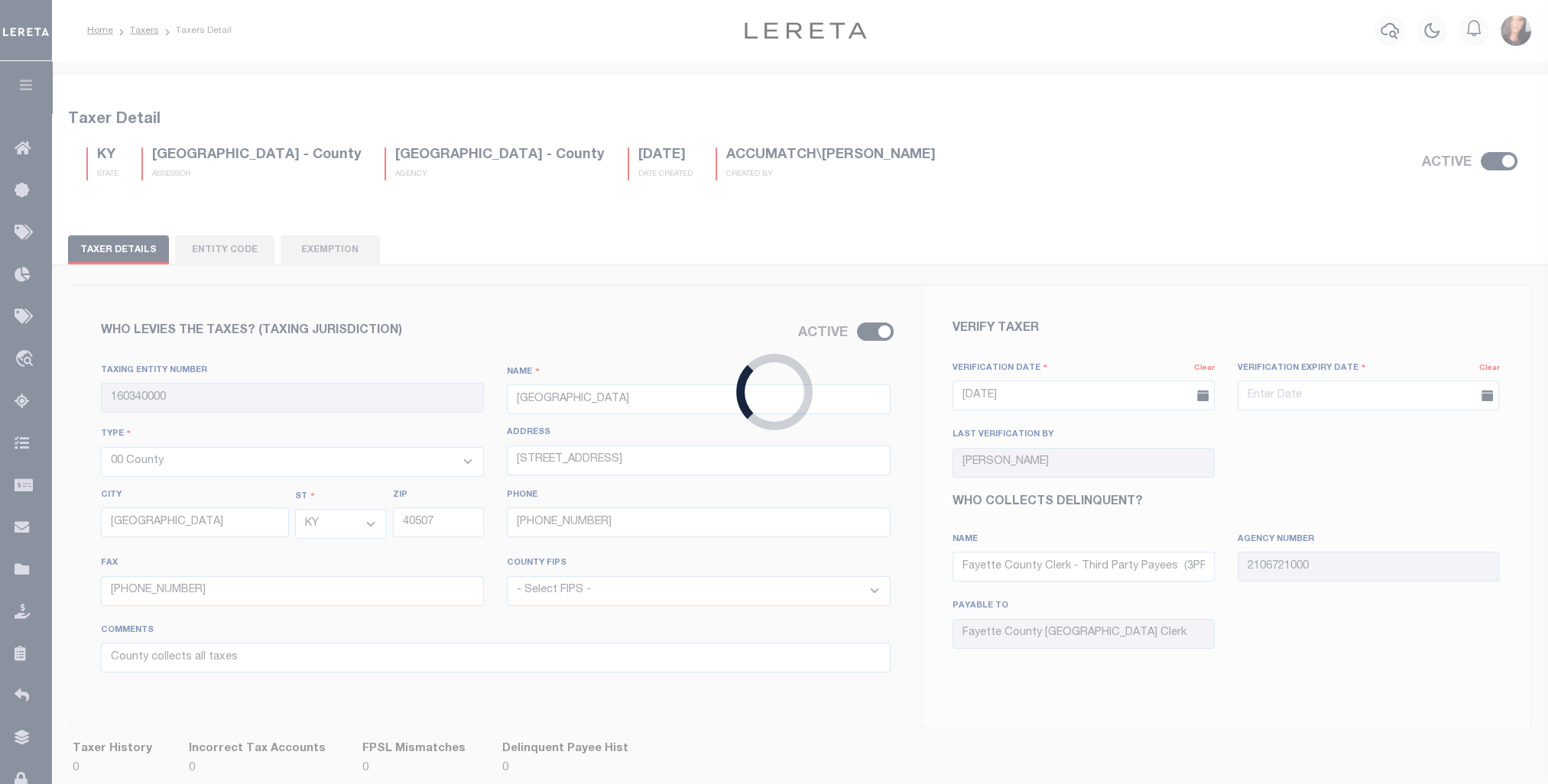
select select "21067"
type input "FAYETTE COUNTY URBAN SERVICES (DLQ) - Assessments"
type input "160341802"
type input "SHERIFF"
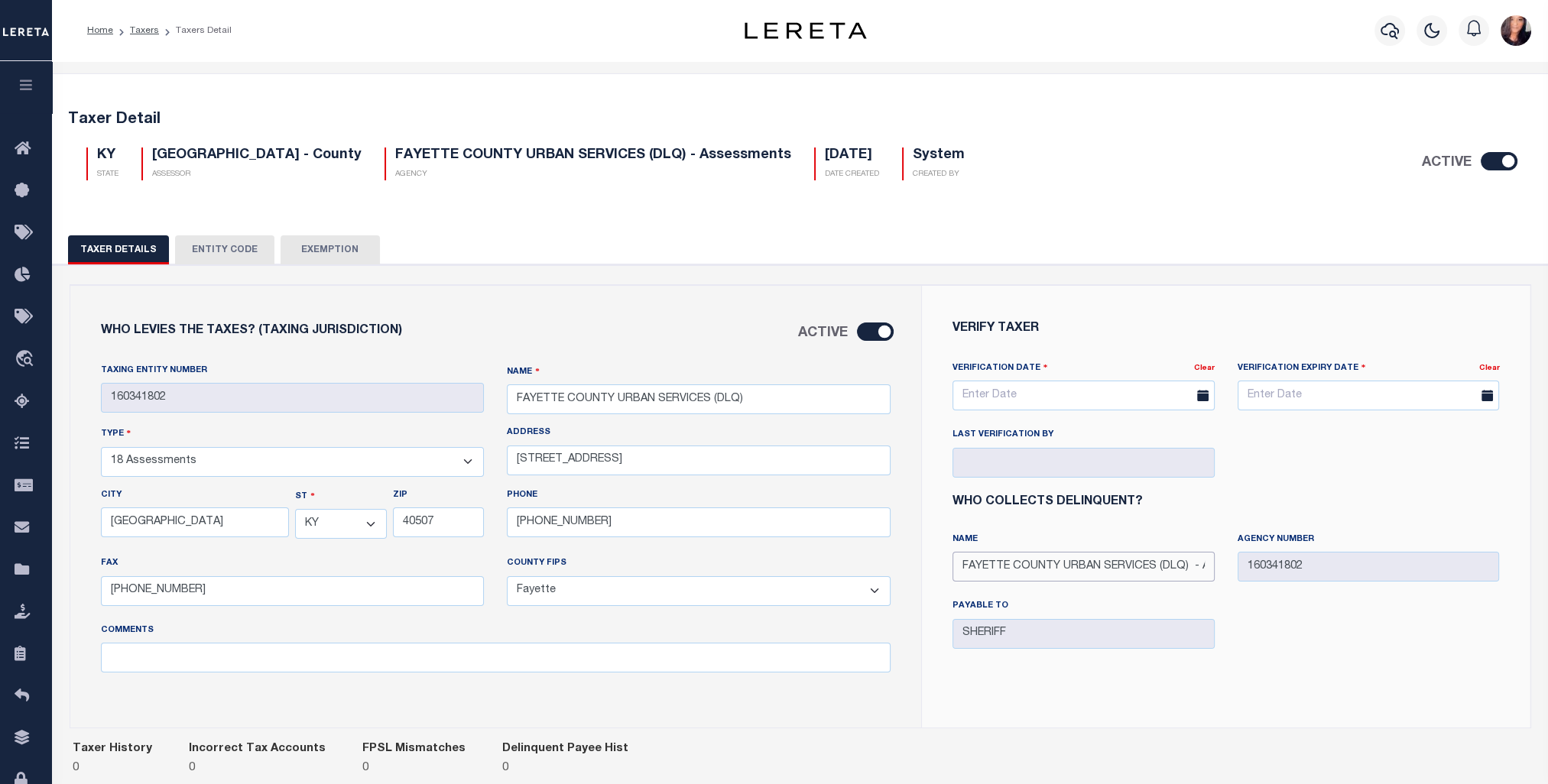
click at [1028, 570] on input "FAYETTE COUNTY URBAN SERVICES (DLQ) - Assessments" at bounding box center [1084, 566] width 262 height 30
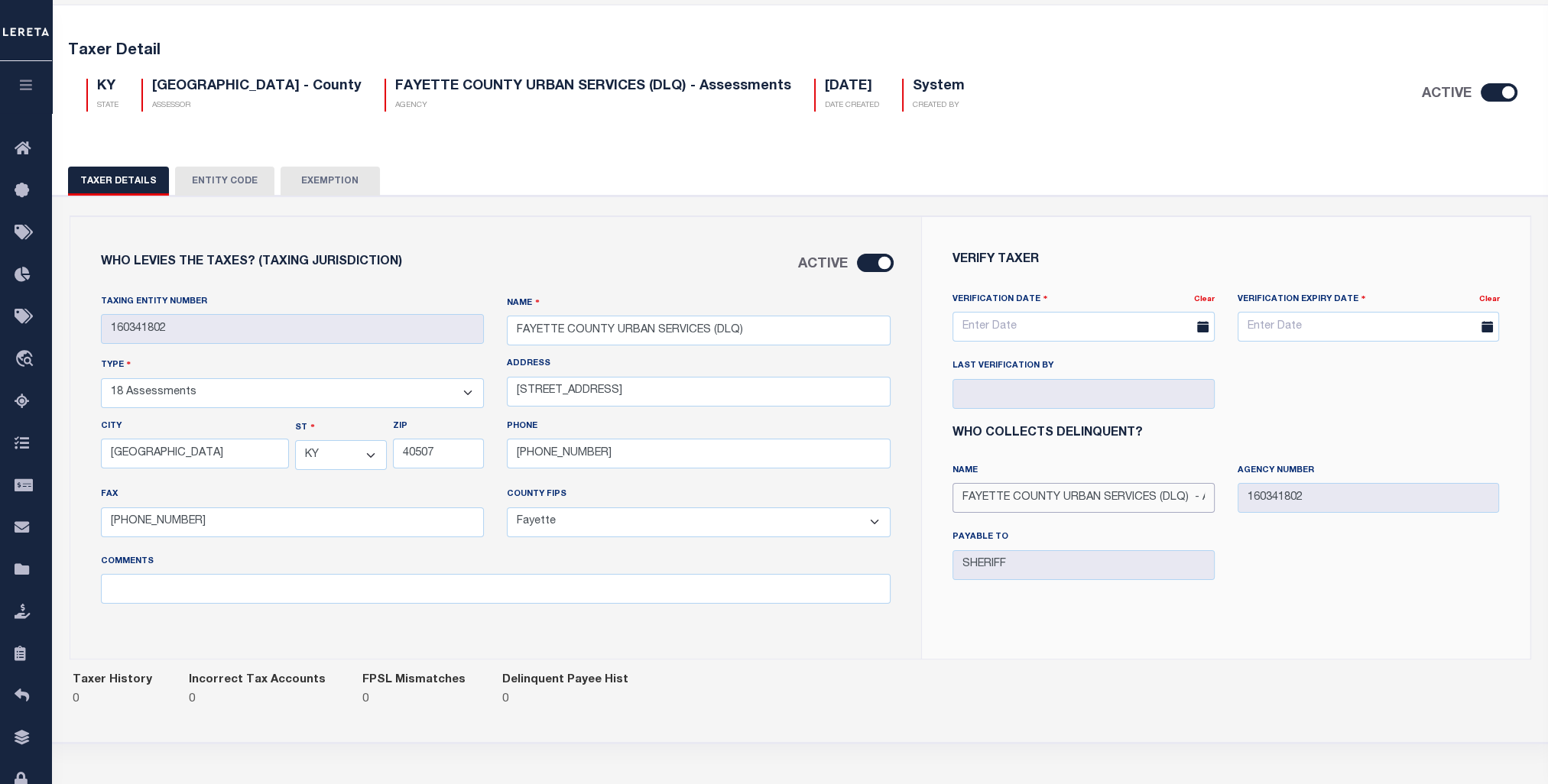
scroll to position [115, 0]
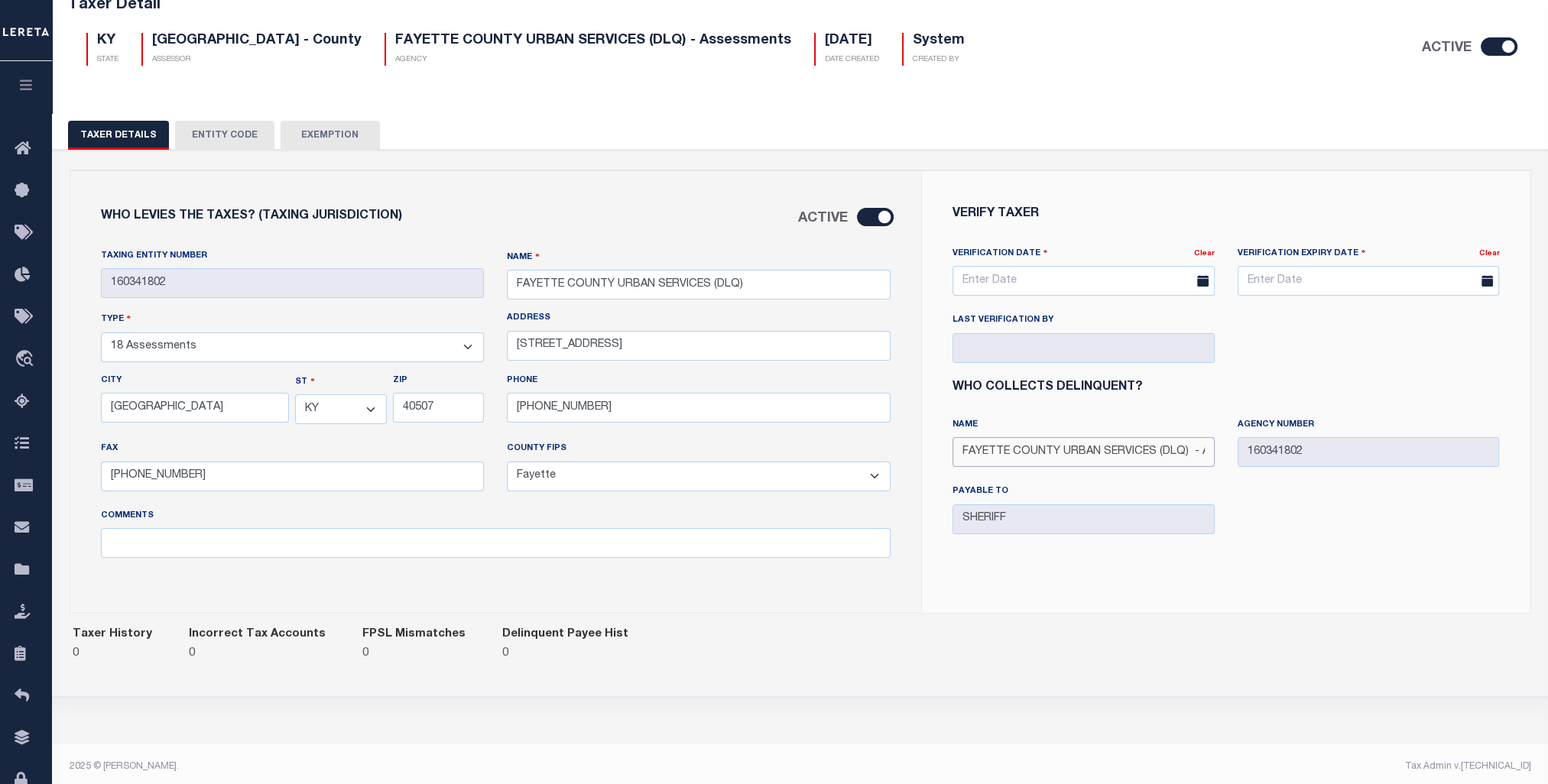
click at [957, 449] on input "FAYETTE COUNTY URBAN SERVICES (DLQ) - Assessments" at bounding box center [1084, 452] width 262 height 30
click at [1251, 454] on div "13600 Name FAYETTE COUNTY URBAN SERVICES (DLQ) - Assessments Agency Number 1603…" at bounding box center [1226, 486] width 570 height 134
type input "Fayette County"
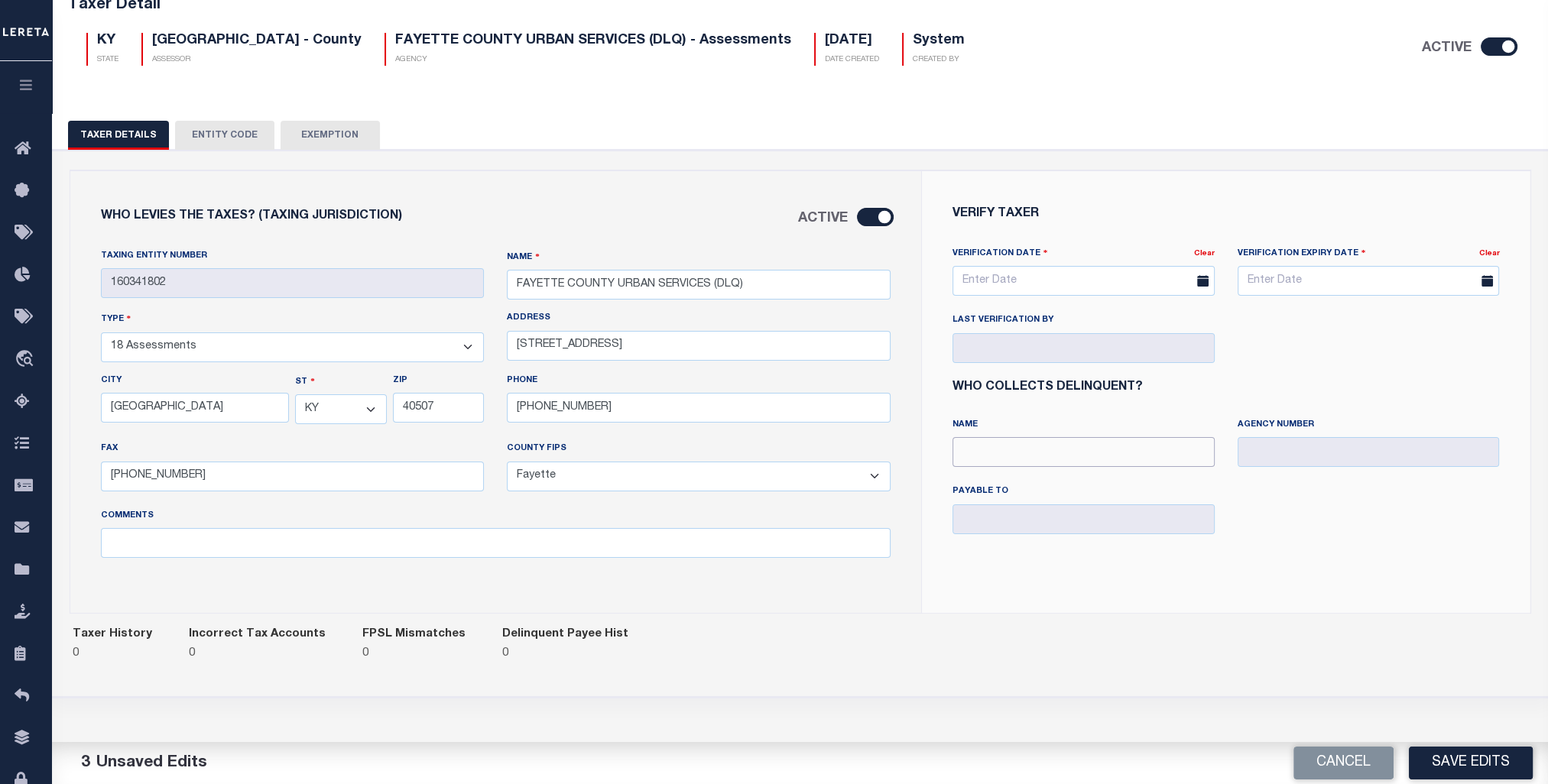
drag, startPoint x: 1187, startPoint y: 446, endPoint x: 1147, endPoint y: 454, distance: 40.8
click at [1174, 449] on input "Name" at bounding box center [1084, 452] width 262 height 30
type input "fayette county"
